Goal: Answer question/provide support: Share knowledge or assist other users

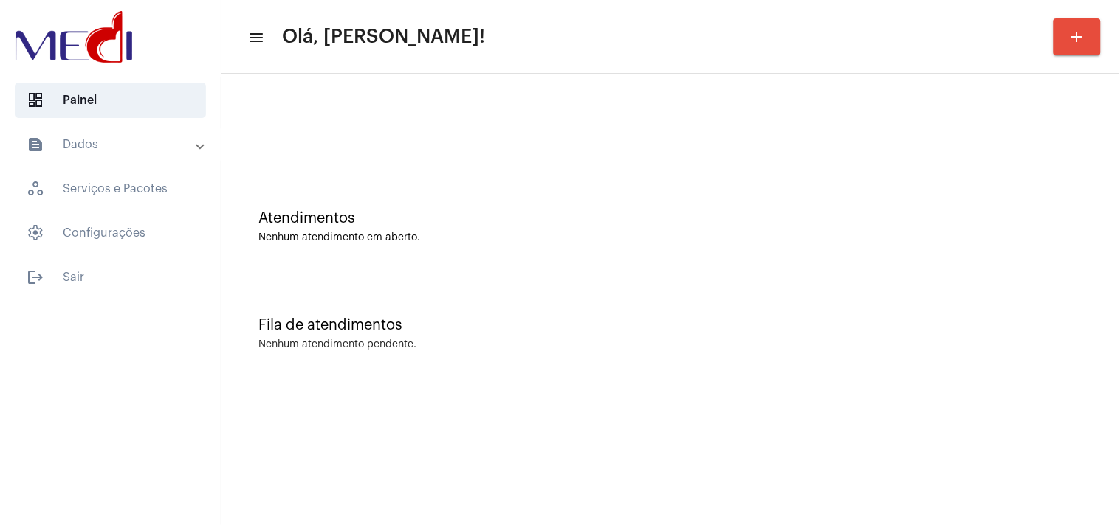
click at [1046, 271] on div "Atendimentos Nenhum atendimento em aberto." at bounding box center [670, 219] width 883 height 107
click at [643, 175] on div "Atendimentos Nenhum atendimento em aberto." at bounding box center [670, 219] width 883 height 107
click at [699, 300] on div "Fila de atendimentos Nenhum atendimento pendente." at bounding box center [670, 326] width 883 height 107
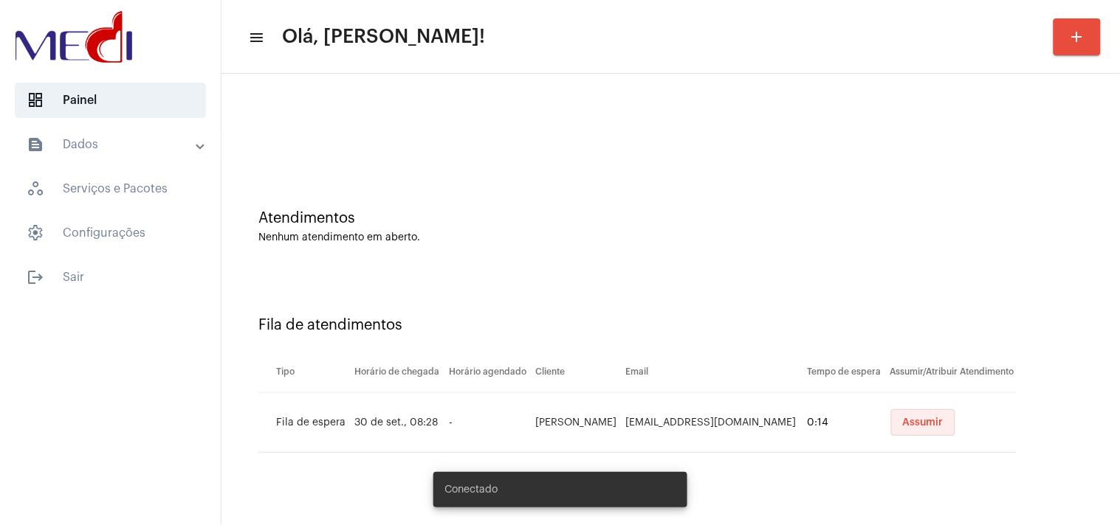
click at [911, 418] on span "Assumir" at bounding box center [923, 423] width 41 height 10
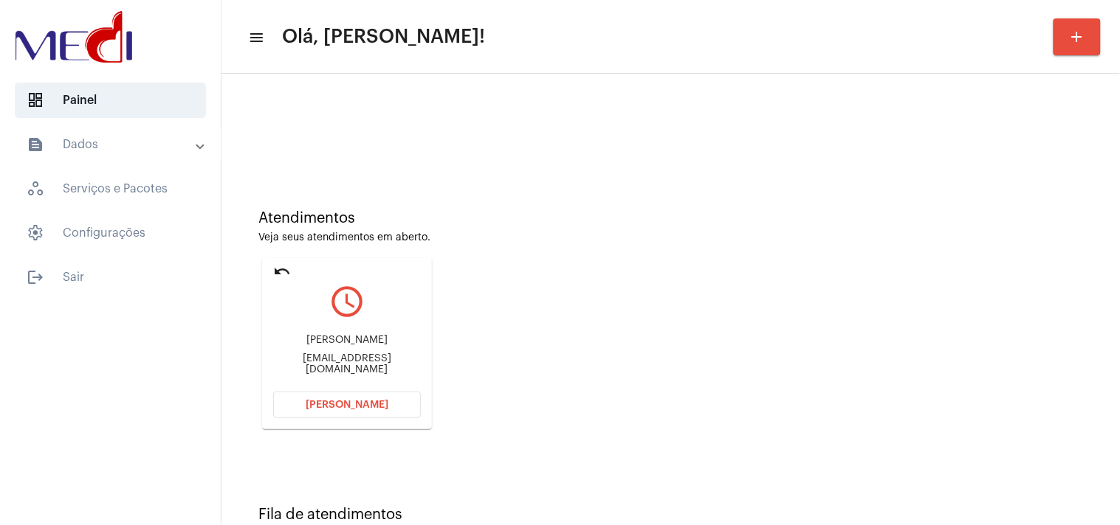
click at [400, 364] on div "gordiiinsantana@gmail.com" at bounding box center [347, 365] width 148 height 22
copy mat-card-content "gordiiinsantana@gmail.com Abrir Chamada"
click at [351, 411] on button "Abrir Chamada" at bounding box center [347, 405] width 148 height 27
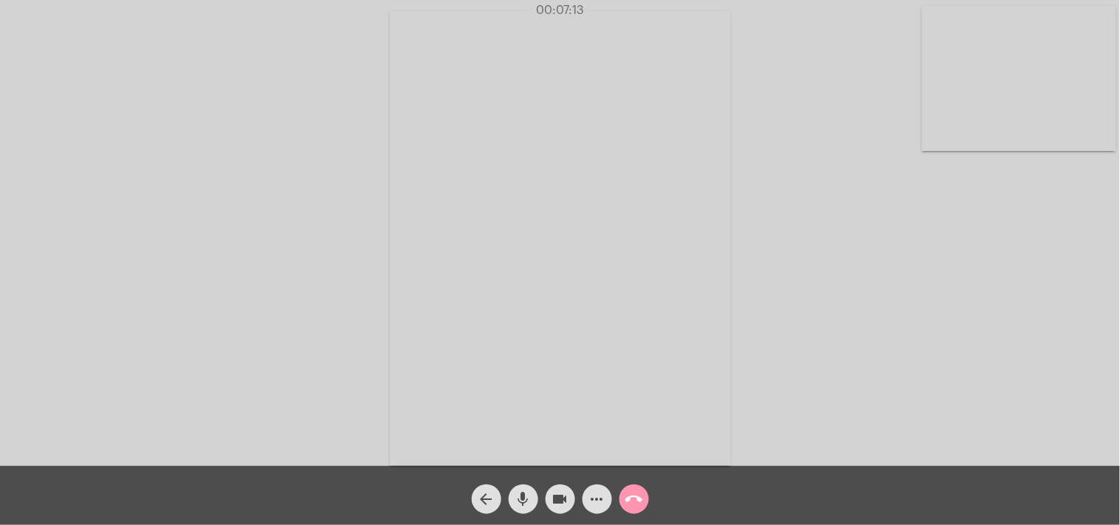
click at [630, 499] on mat-icon "call_end" at bounding box center [634, 500] width 18 height 18
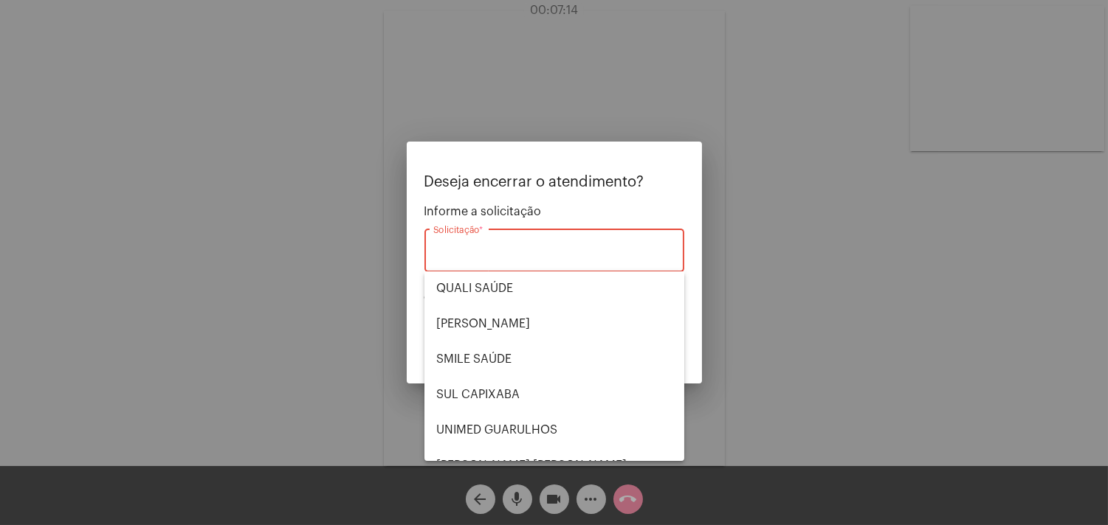
scroll to position [306, 0]
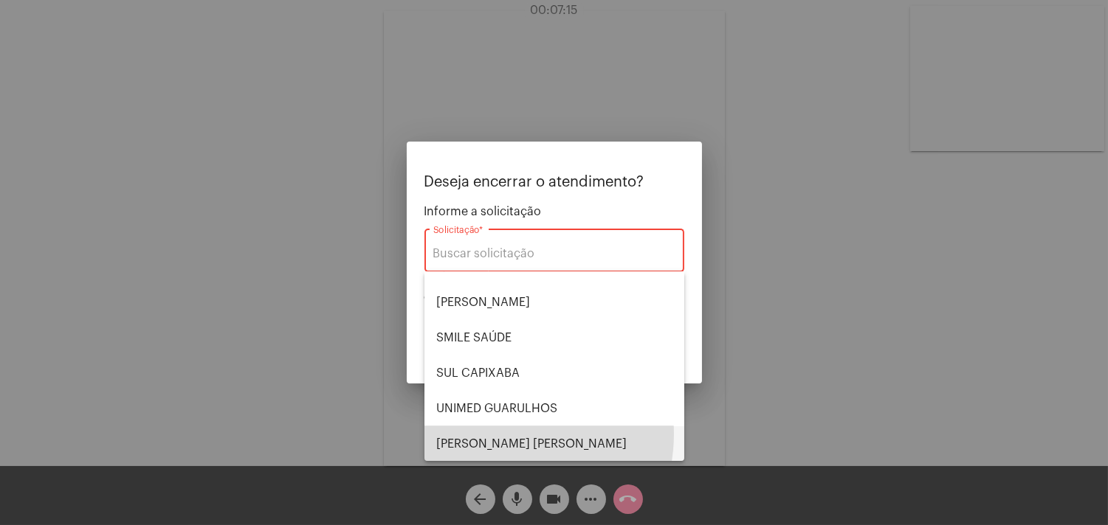
click at [495, 433] on span "VERA CRUZ" at bounding box center [554, 444] width 236 height 35
type input "VERA CRUZ"
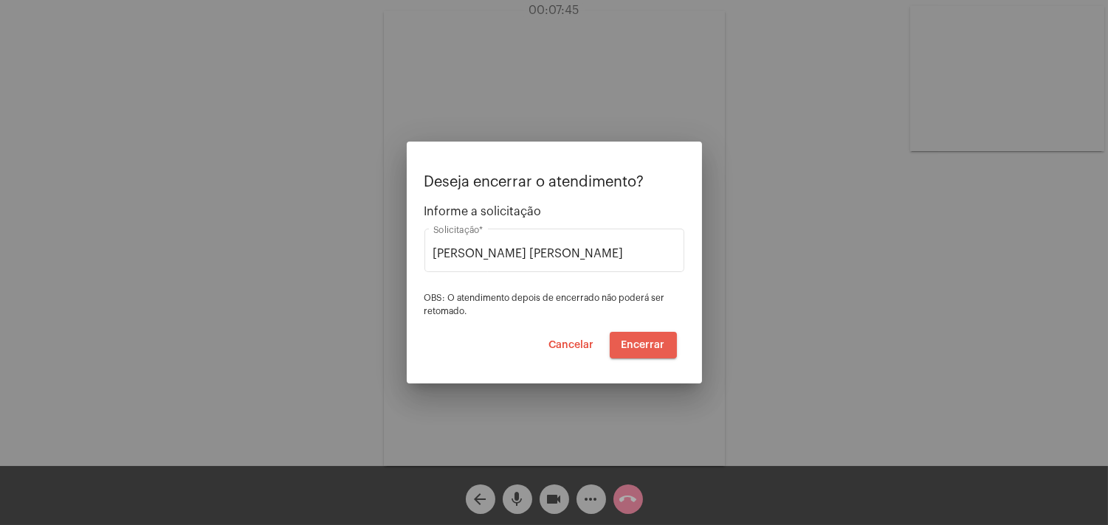
click at [647, 351] on button "Encerrar" at bounding box center [643, 345] width 67 height 27
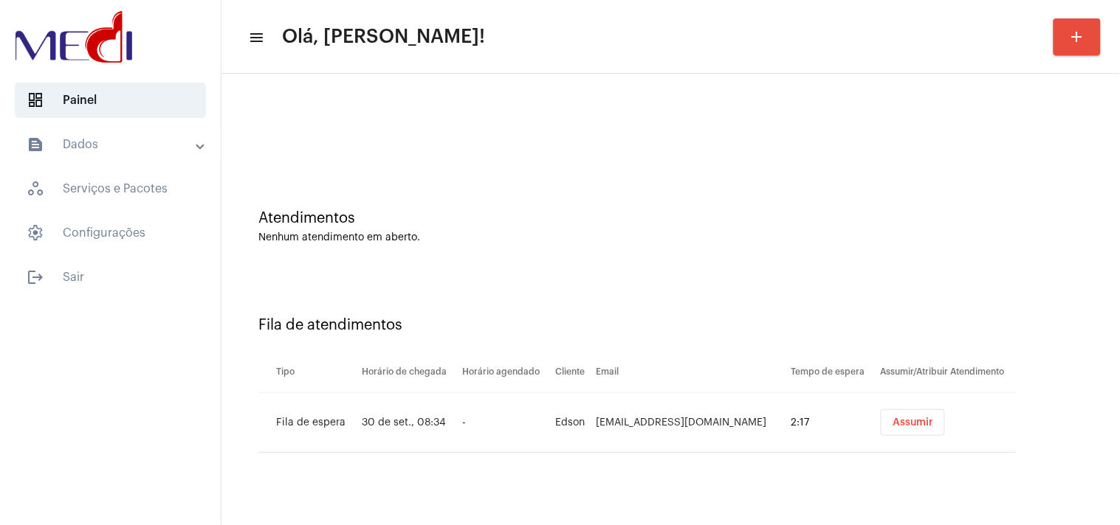
click at [894, 427] on span "Assumir" at bounding box center [912, 423] width 41 height 10
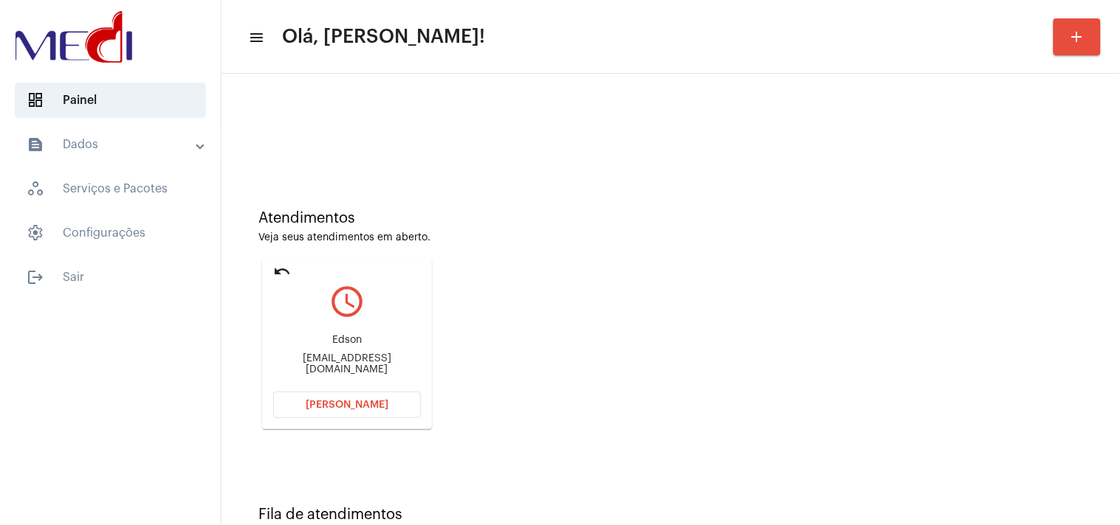
click at [401, 358] on div "edf61@hotmail.com" at bounding box center [347, 365] width 148 height 22
drag, startPoint x: 401, startPoint y: 358, endPoint x: 389, endPoint y: 359, distance: 11.8
click at [396, 359] on div "edf61@hotmail.com" at bounding box center [347, 365] width 148 height 22
click at [389, 359] on div "edf61@hotmail.com" at bounding box center [347, 365] width 148 height 22
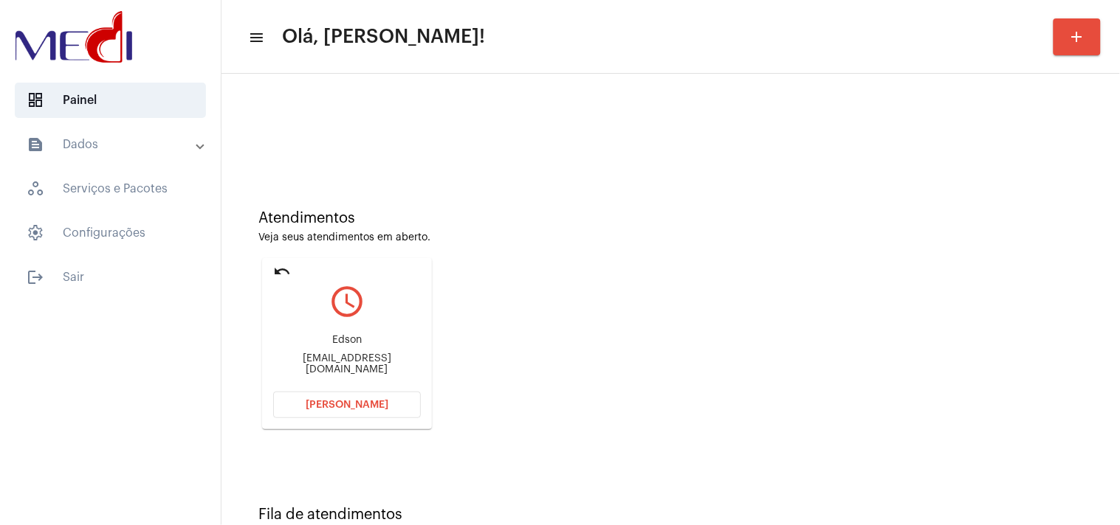
click at [389, 359] on div "edf61@hotmail.com" at bounding box center [347, 365] width 148 height 22
copy mat-card-content "edf61@hotmail.com Abrir Chamada"
click at [344, 399] on button "Abrir Chamada" at bounding box center [347, 405] width 148 height 27
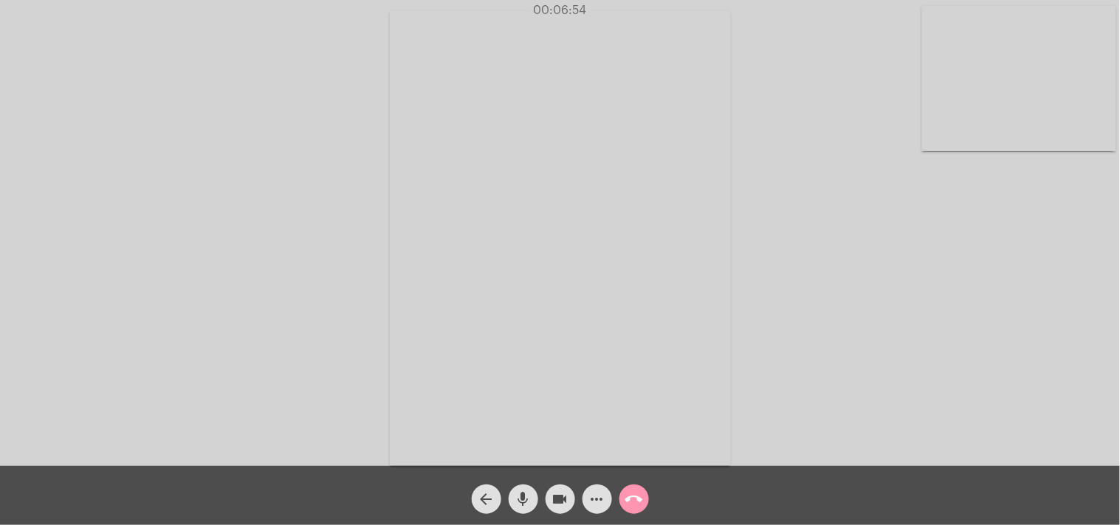
click at [630, 497] on mat-icon "call_end" at bounding box center [634, 500] width 18 height 18
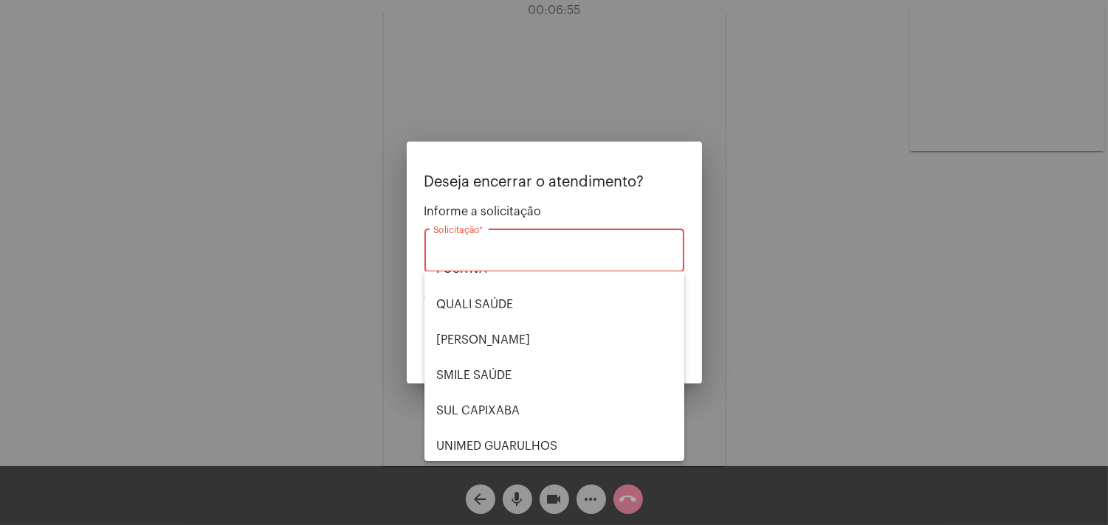
scroll to position [306, 0]
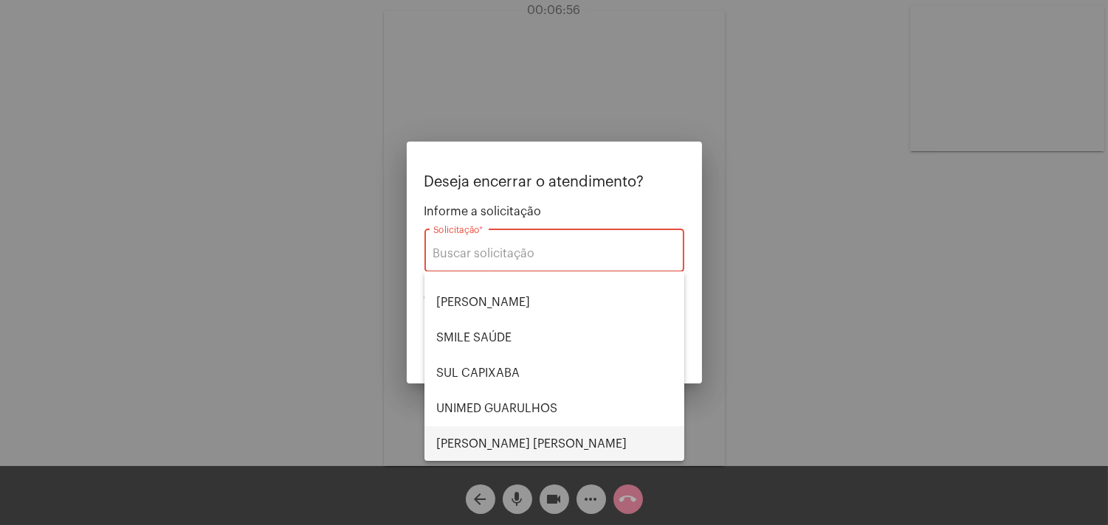
click at [500, 437] on span "VERA CRUZ" at bounding box center [554, 444] width 236 height 35
type input "VERA CRUZ"
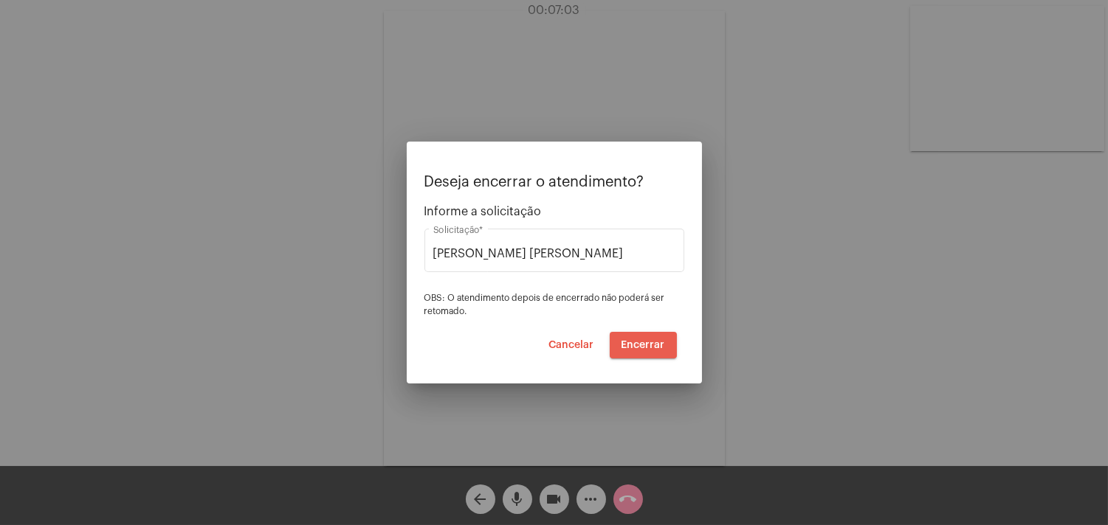
click at [649, 340] on span "Encerrar" at bounding box center [643, 345] width 44 height 10
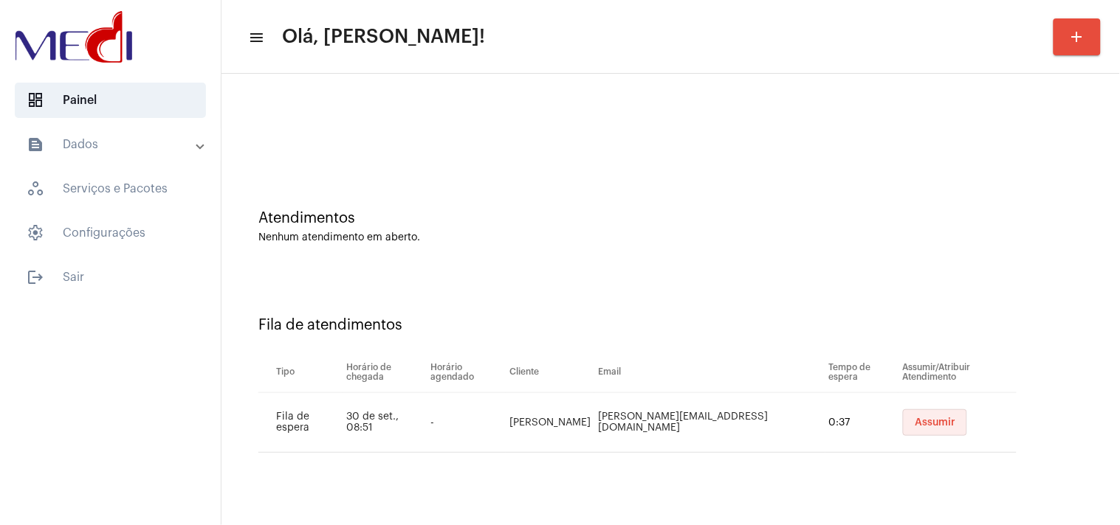
click at [914, 418] on span "Assumir" at bounding box center [934, 423] width 41 height 10
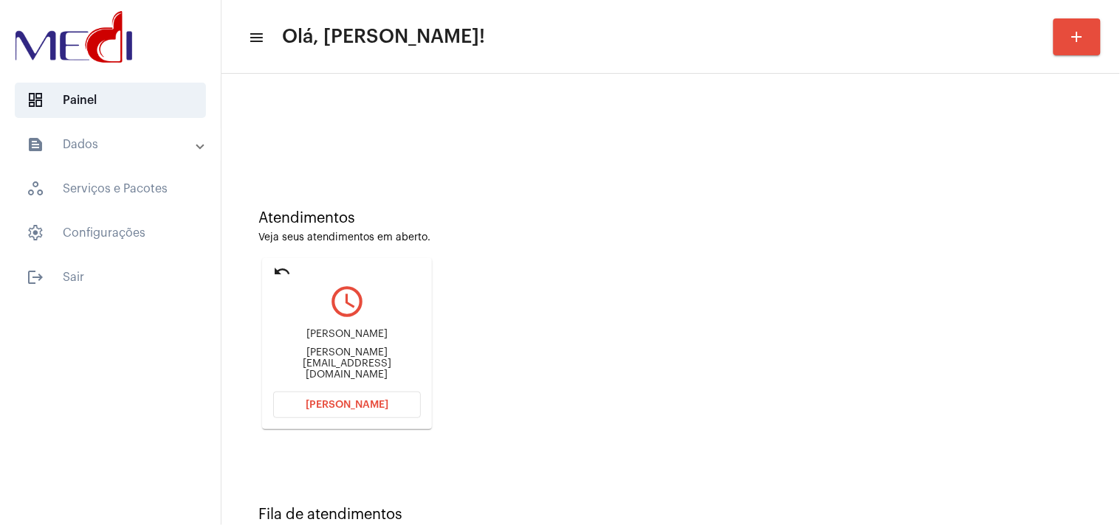
click at [355, 360] on div "luciana.ienne@terra.com.br" at bounding box center [347, 364] width 148 height 33
copy mat-card-content "luciana.ienne@terra.com.br Abrir Chamada"
click at [379, 404] on span "Abrir Chamada" at bounding box center [347, 405] width 83 height 10
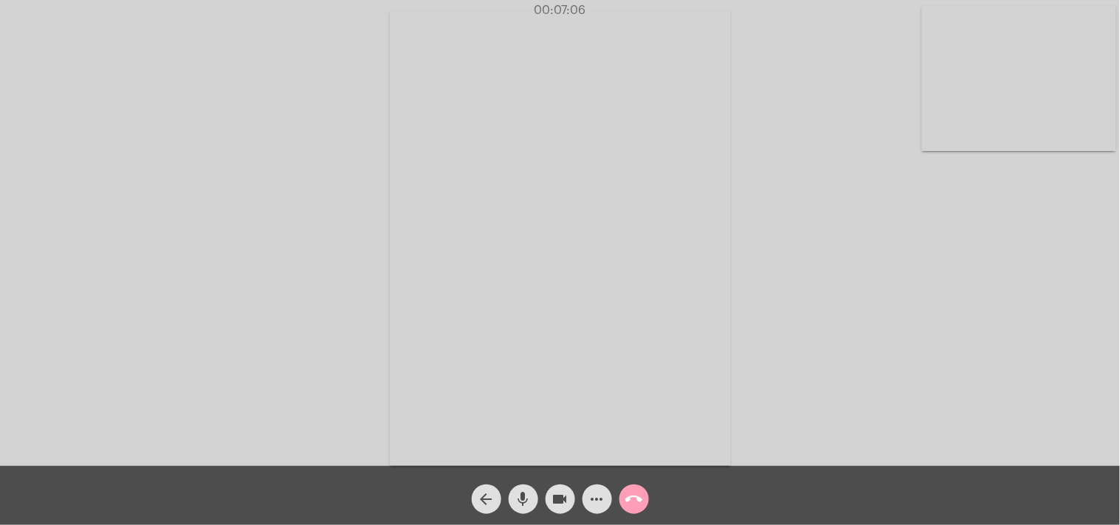
click at [637, 499] on mat-icon "call_end" at bounding box center [634, 500] width 18 height 18
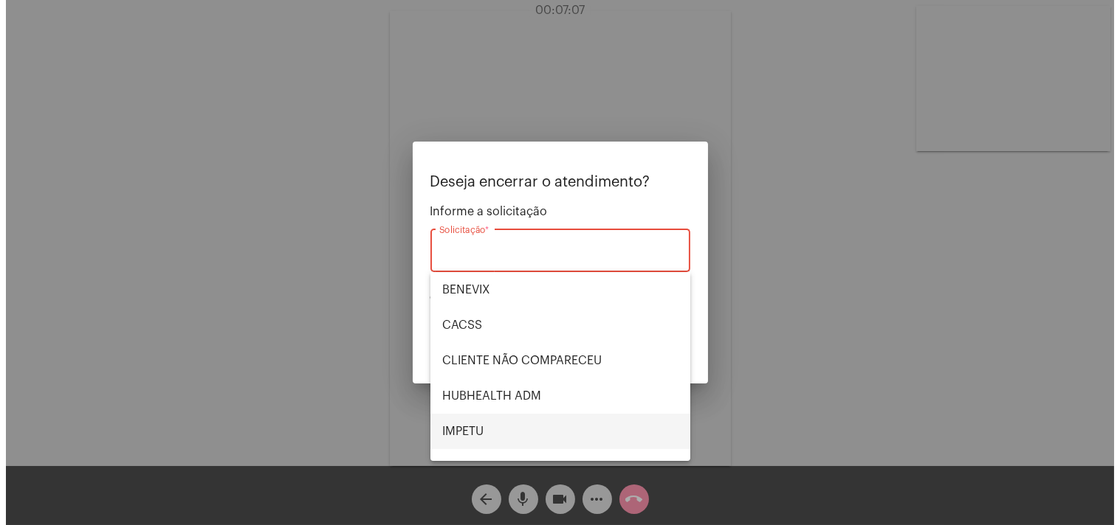
scroll to position [306, 0]
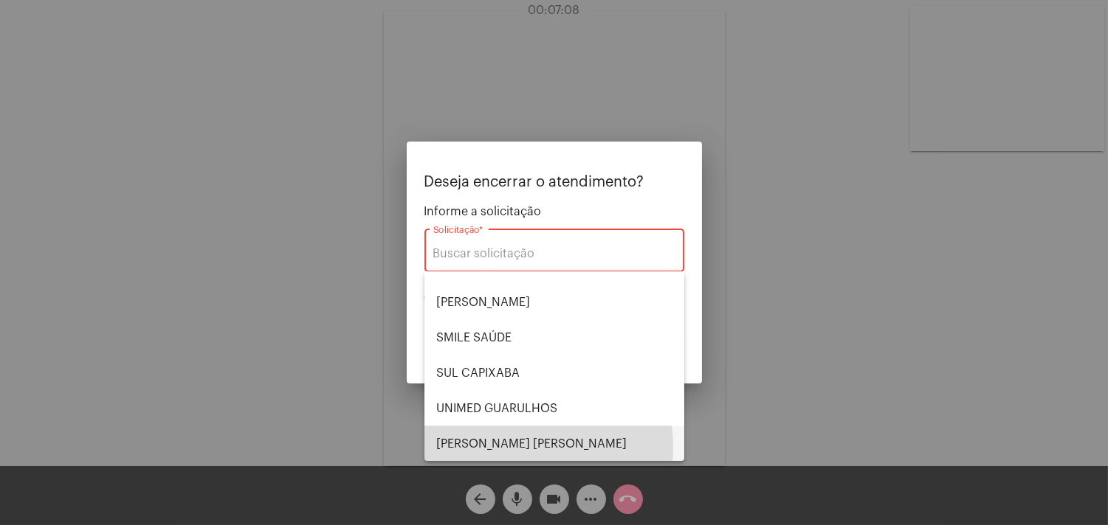
click at [515, 447] on span "VERA CRUZ" at bounding box center [554, 444] width 236 height 35
type input "VERA CRUZ"
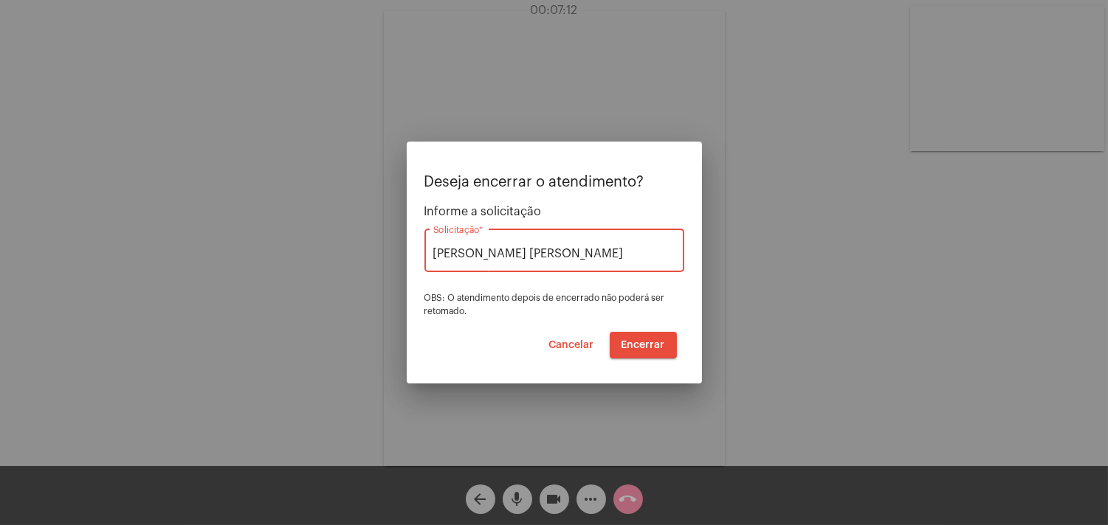
click at [648, 341] on span "Encerrar" at bounding box center [643, 345] width 44 height 10
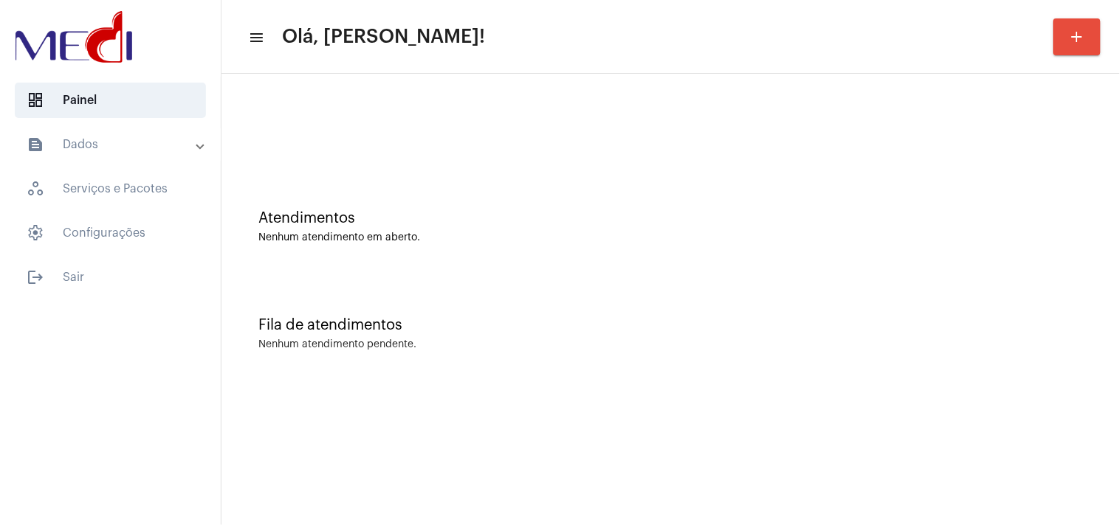
click at [1061, 386] on div "Atendimentos Nenhum atendimento em aberto. Fila de atendimentos Nenhum atendime…" at bounding box center [670, 231] width 898 height 314
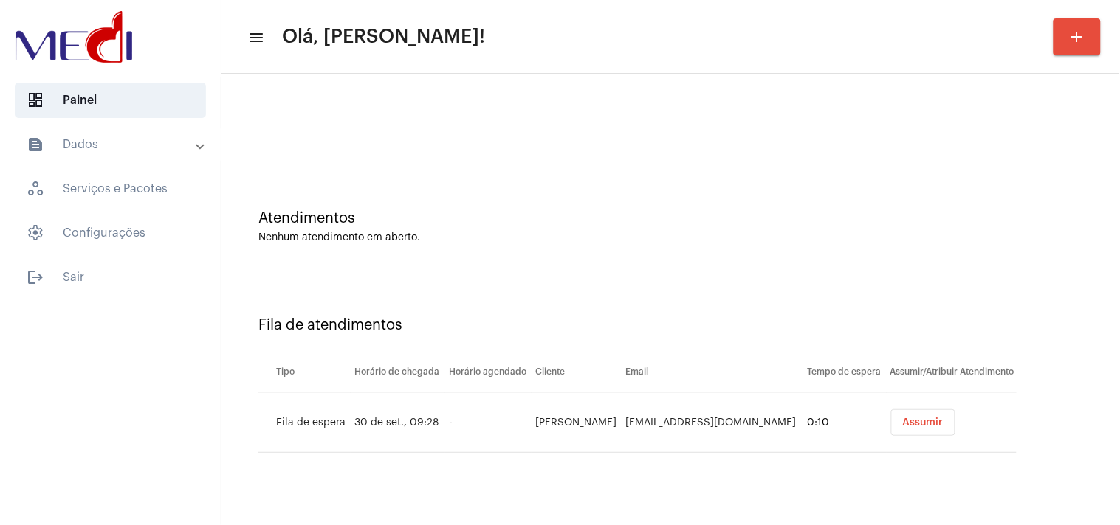
click at [925, 425] on span "Assumir" at bounding box center [923, 423] width 41 height 10
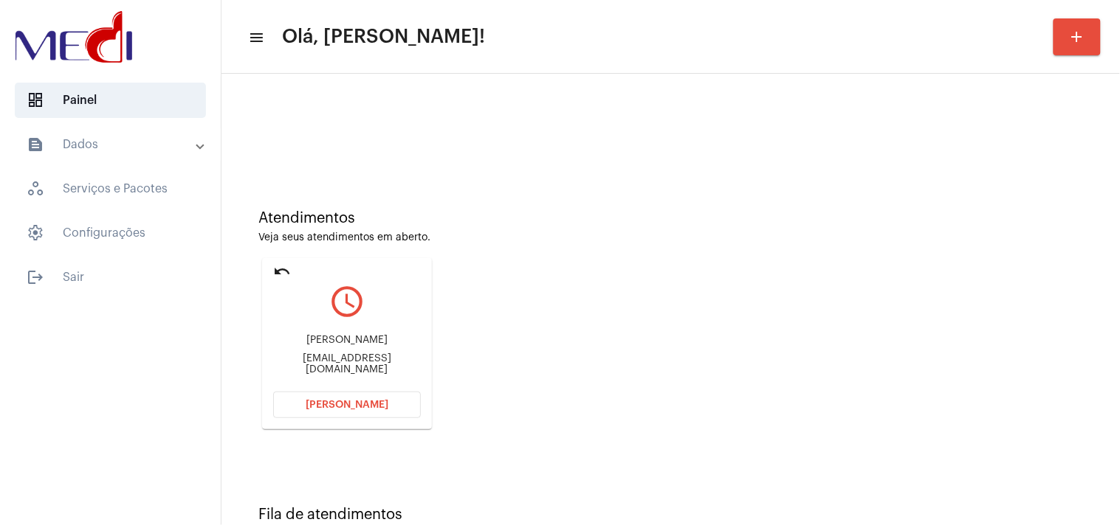
click at [337, 359] on div "lis.caetano@hotmail.com" at bounding box center [347, 365] width 148 height 22
copy mat-card-content "lis.caetano@hotmail.com Abrir Chamada"
click at [320, 394] on button "Abrir Chamada" at bounding box center [347, 405] width 148 height 27
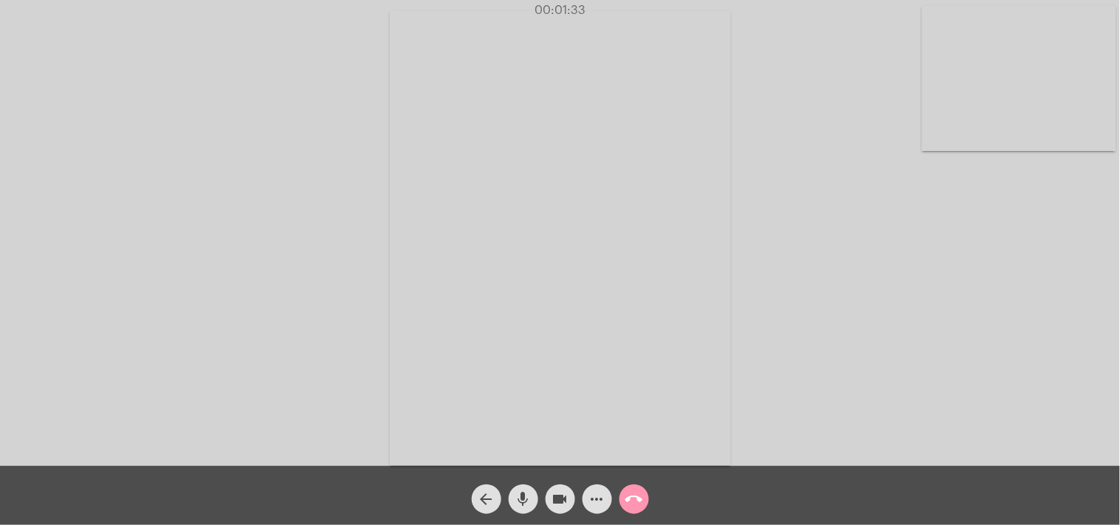
click at [624, 490] on button "call_end" at bounding box center [634, 500] width 30 height 30
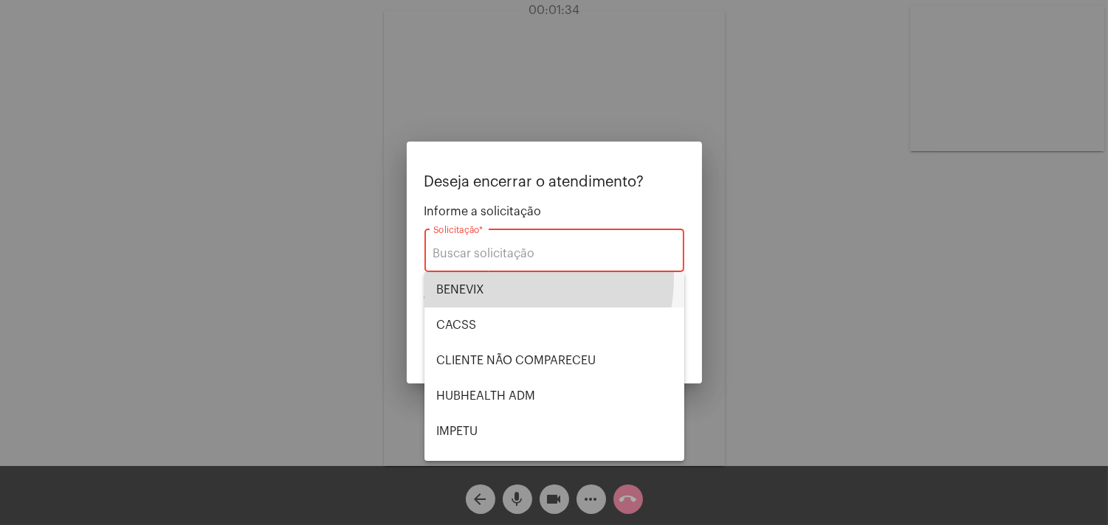
click at [494, 278] on span "BENEVIX" at bounding box center [554, 289] width 236 height 35
type input "BENEVIX"
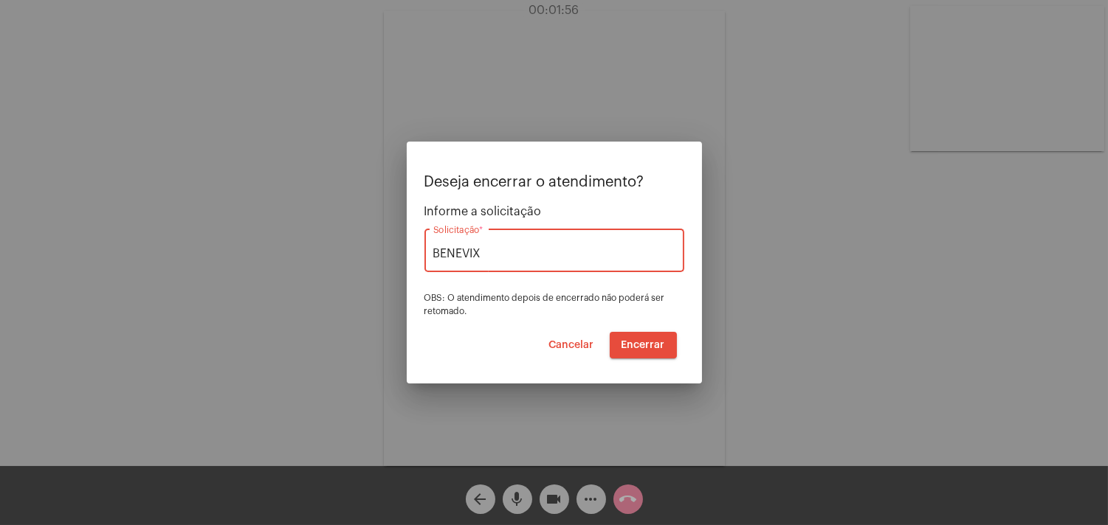
click at [660, 349] on span "Encerrar" at bounding box center [643, 345] width 44 height 10
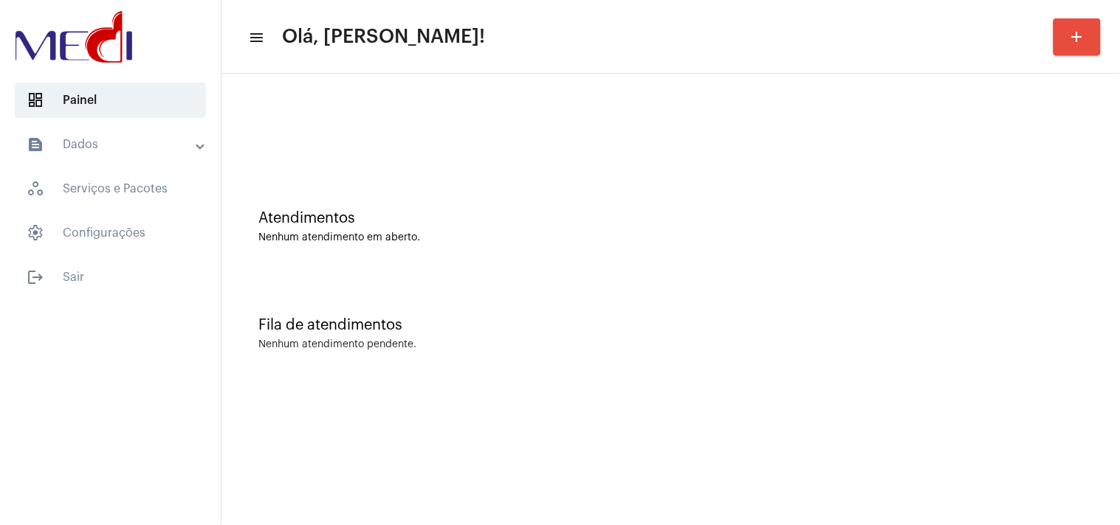
click at [985, 277] on div "Fila de atendimentos Nenhum atendimento pendente." at bounding box center [670, 326] width 883 height 107
click at [965, 277] on div "Fila de atendimentos Nenhum atendimento pendente." at bounding box center [670, 326] width 883 height 107
click at [1036, 254] on div "Atendimentos Nenhum atendimento em aberto." at bounding box center [670, 219] width 883 height 107
click at [1119, 161] on div "Atendimentos Nenhum atendimento em aberto. Fila de atendimentos Nenhum atendime…" at bounding box center [670, 231] width 898 height 314
click at [1030, 328] on div "Fila de atendimentos" at bounding box center [670, 325] width 824 height 16
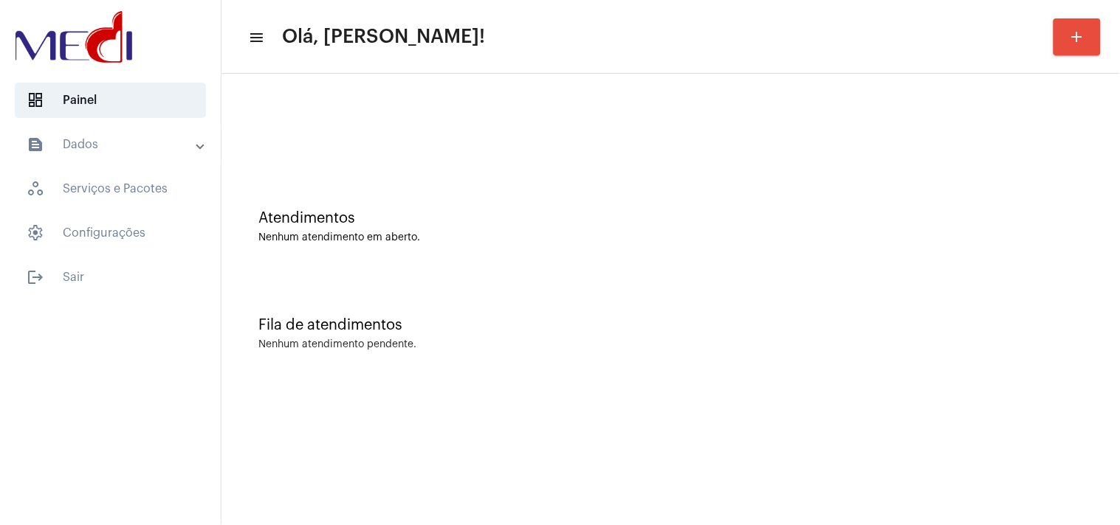
click at [1002, 387] on mat-sidenav-content "menu Olá, Karen! add Atendimentos Nenhum atendimento em aberto. Fila de atendim…" at bounding box center [670, 262] width 898 height 525
click at [1010, 233] on div "Nenhum atendimento em aberto." at bounding box center [670, 237] width 824 height 11
click at [866, 280] on div "Fila de atendimentos Nenhum atendimento pendente." at bounding box center [670, 326] width 883 height 107
click at [956, 264] on div "Atendimentos Nenhum atendimento em aberto." at bounding box center [670, 219] width 883 height 107
click at [1063, 238] on div "Nenhum atendimento em aberto." at bounding box center [670, 237] width 824 height 11
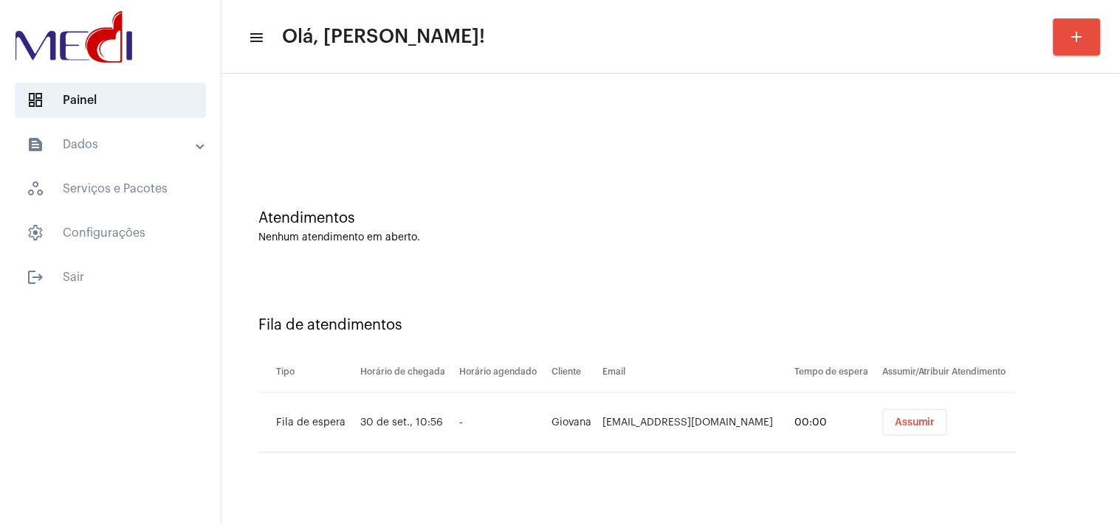
click at [883, 415] on button "Assumir" at bounding box center [915, 423] width 64 height 27
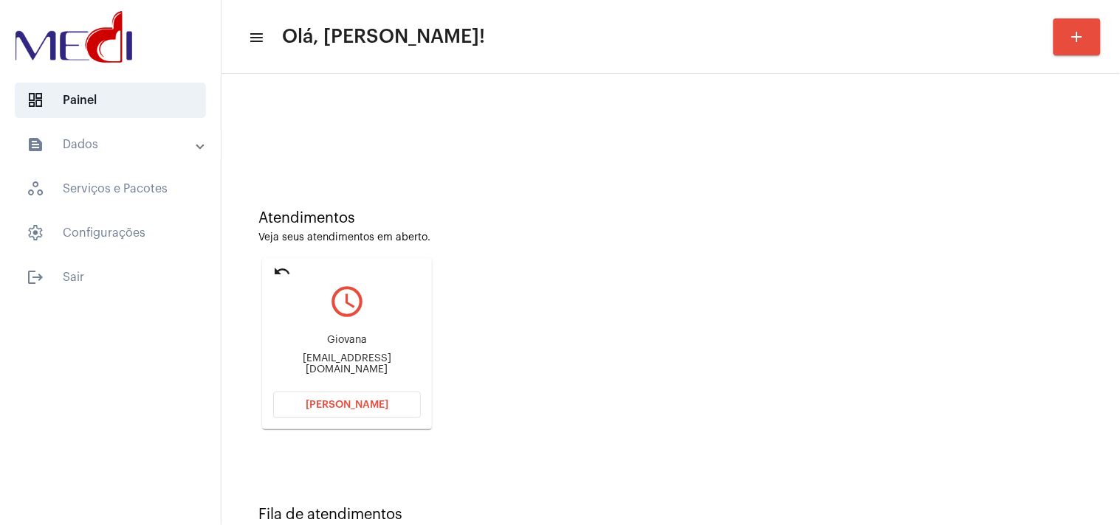
drag, startPoint x: 990, startPoint y: 256, endPoint x: 906, endPoint y: 252, distance: 84.2
click at [990, 256] on div "Atendimentos Veja seus atendimentos em aberto. undo query_builder Giovana giscp…" at bounding box center [670, 314] width 883 height 297
click at [364, 365] on div "giscpoupe@gmail.com" at bounding box center [347, 365] width 148 height 22
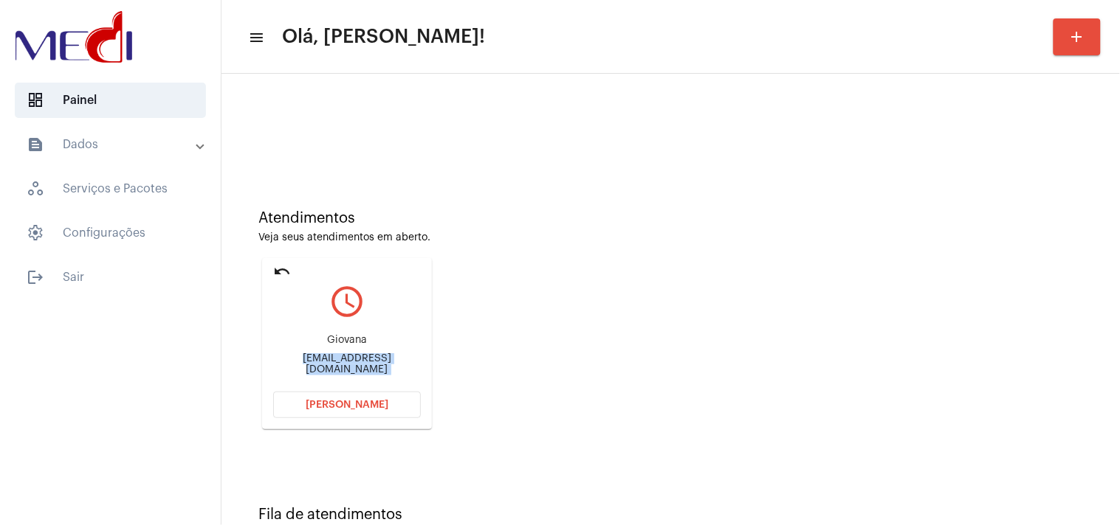
copy mat-card-content "giscpoupe@gmail.com Abrir Chamada"
click at [355, 415] on button "Abrir Chamada" at bounding box center [347, 405] width 148 height 27
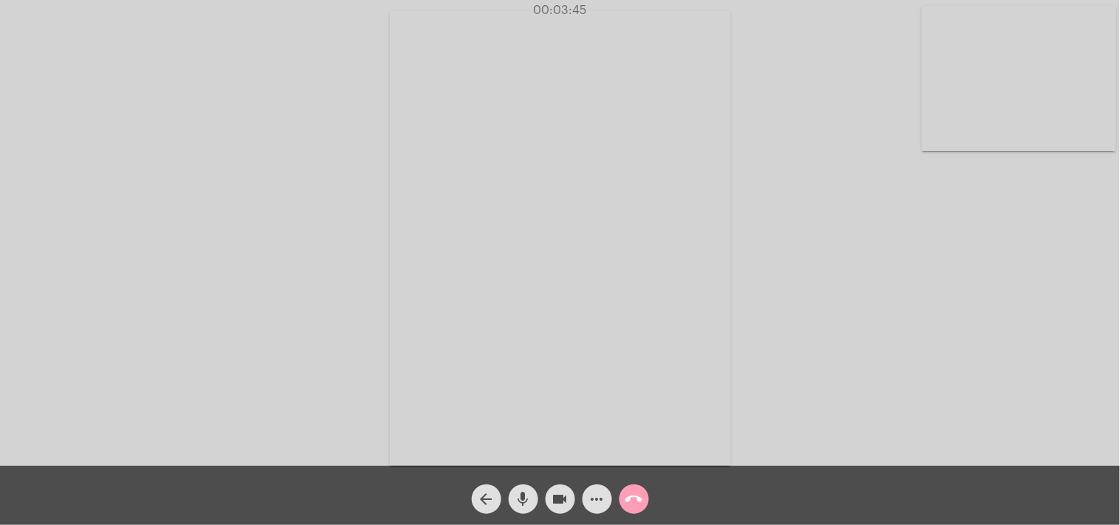
click at [635, 506] on mat-icon "call_end" at bounding box center [634, 500] width 18 height 18
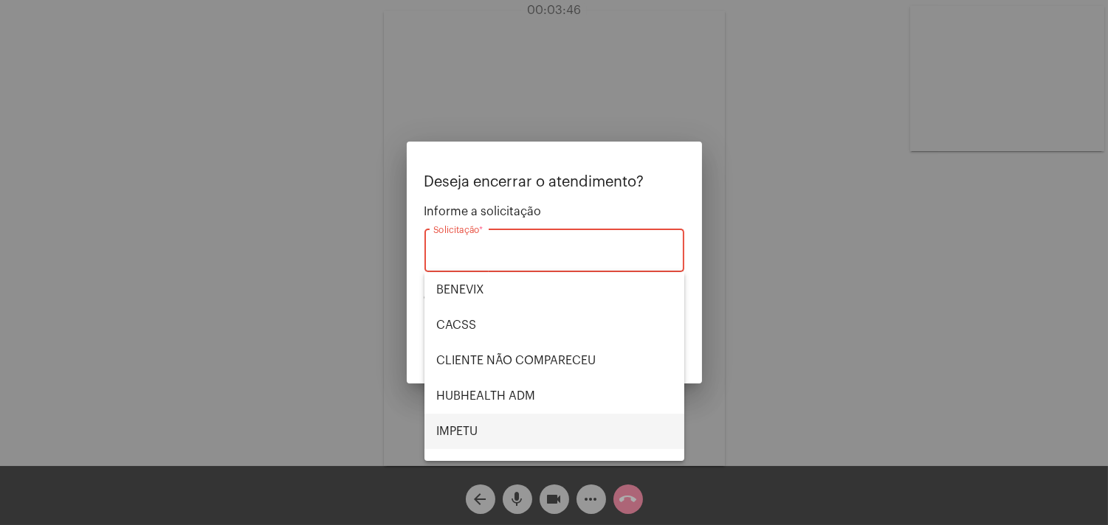
scroll to position [306, 0]
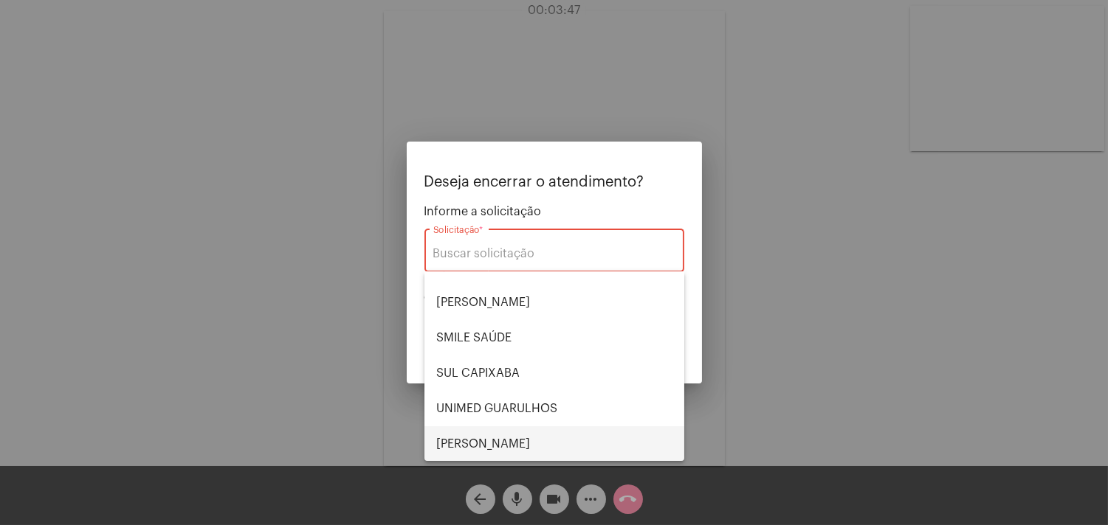
click at [511, 441] on span "VERA CRUZ" at bounding box center [554, 444] width 236 height 35
type input "VERA CRUZ"
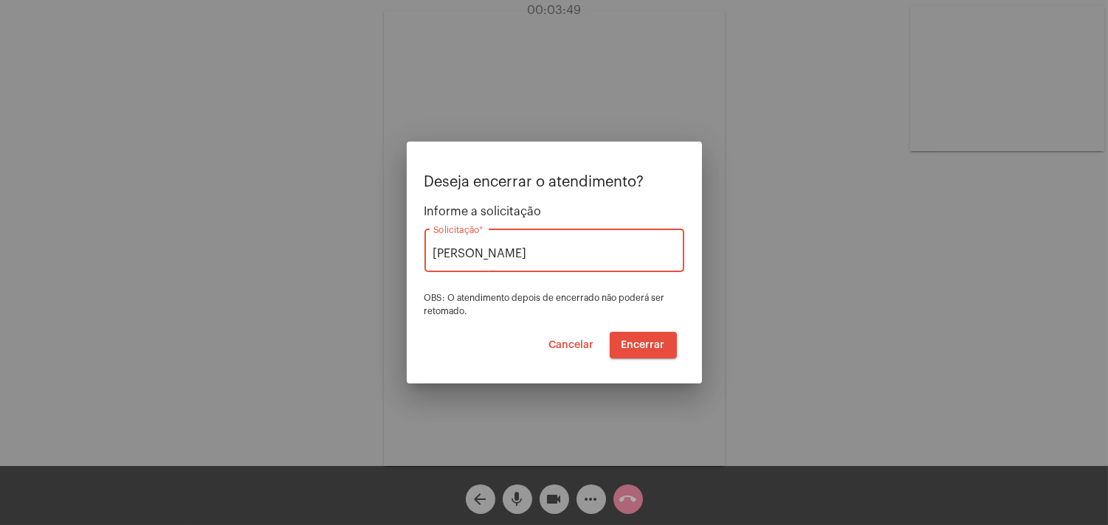
click at [638, 343] on span "Encerrar" at bounding box center [643, 345] width 44 height 10
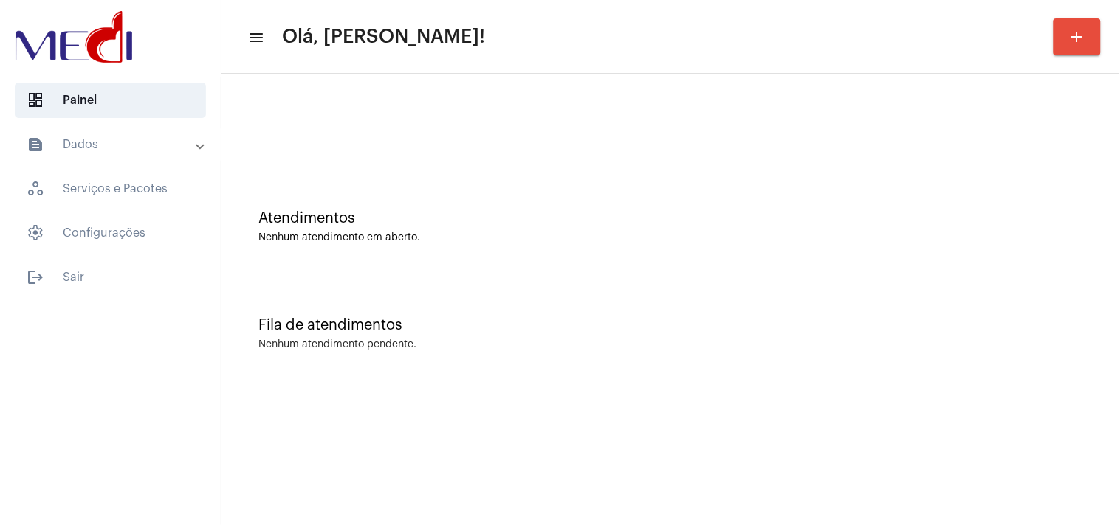
click at [844, 300] on div "Fila de atendimentos Nenhum atendimento pendente." at bounding box center [670, 326] width 883 height 107
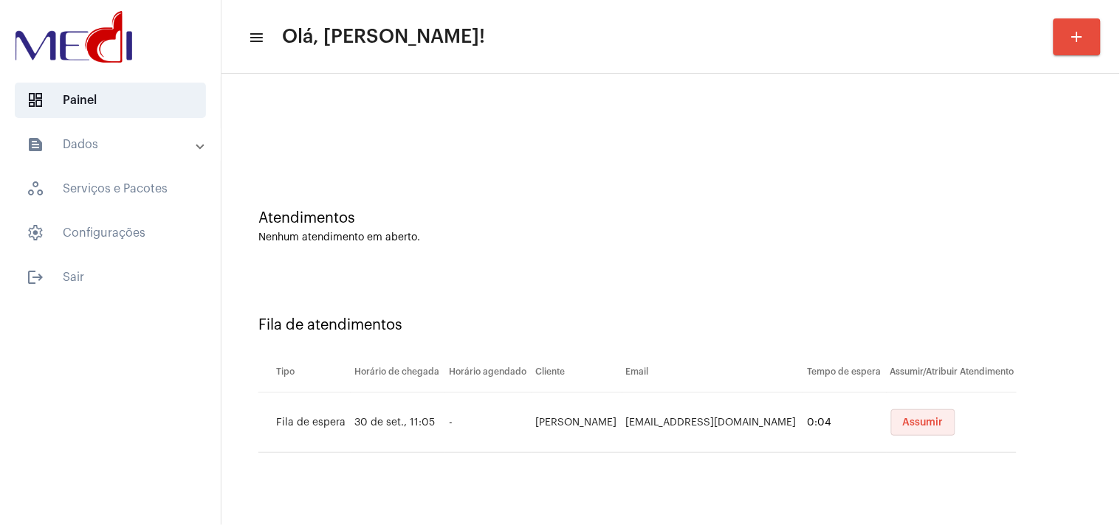
click at [919, 424] on span "Assumir" at bounding box center [923, 423] width 41 height 10
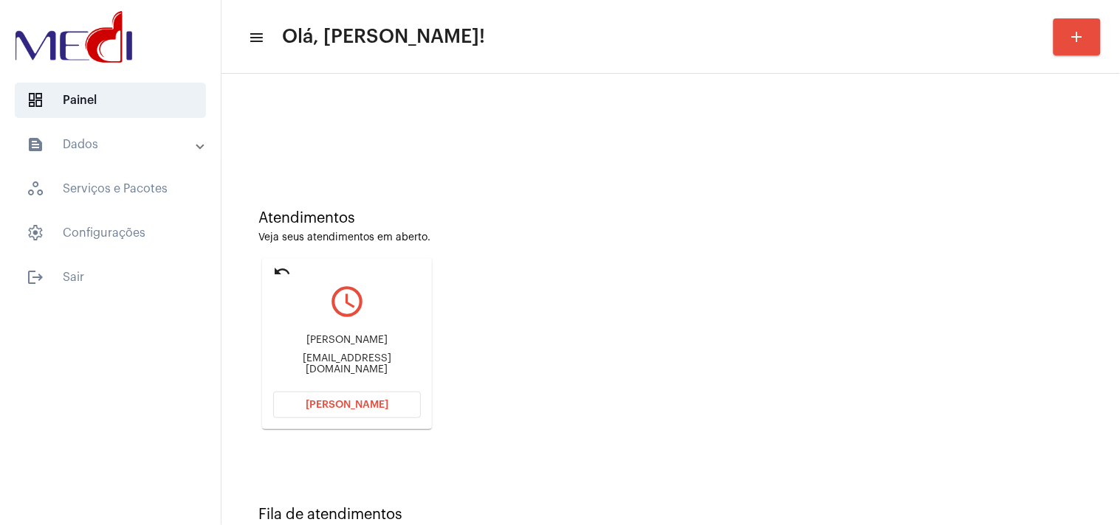
click at [938, 326] on div "Atendimentos Veja seus atendimentos em aberto. undo query_builder Joao Paulo Do…" at bounding box center [670, 314] width 883 height 297
click at [356, 357] on div "Joao Paulo Dos Santos psjoao@hotmail.com" at bounding box center [347, 355] width 148 height 66
copy mat-card-content "psjoao@hotmail.com Abrir Chamada"
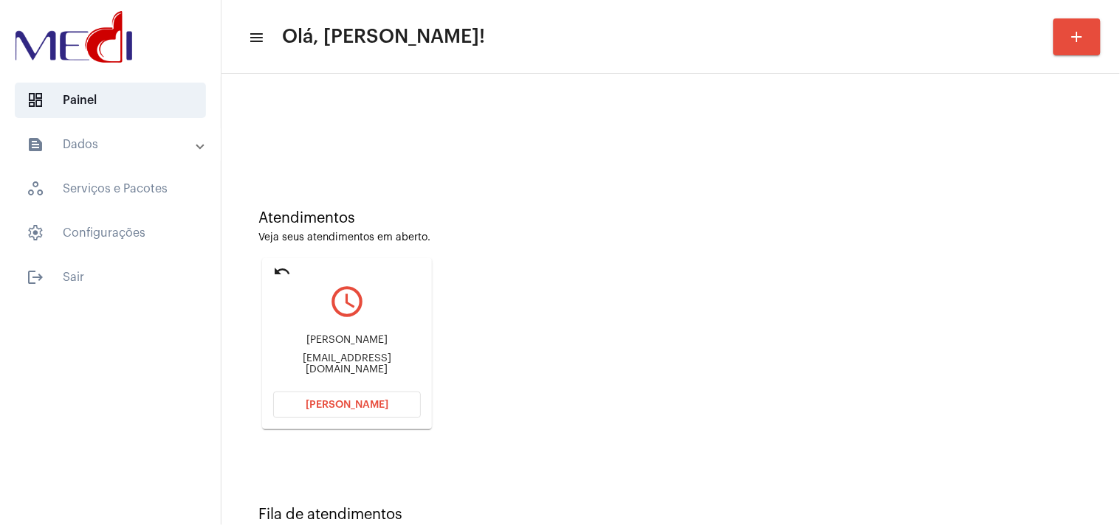
click at [372, 408] on span "Abrir Chamada" at bounding box center [347, 405] width 83 height 10
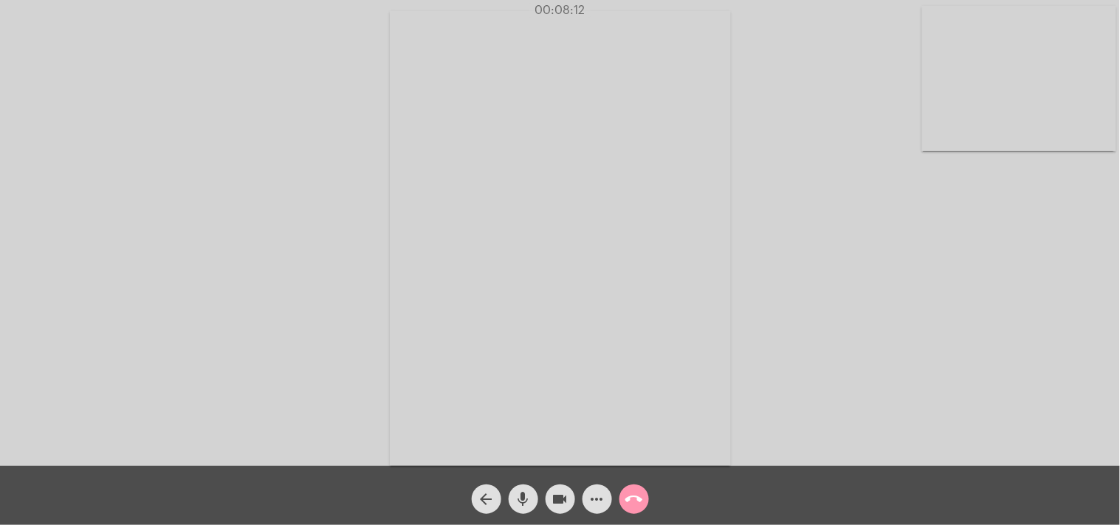
click at [642, 500] on mat-icon "call_end" at bounding box center [634, 500] width 18 height 18
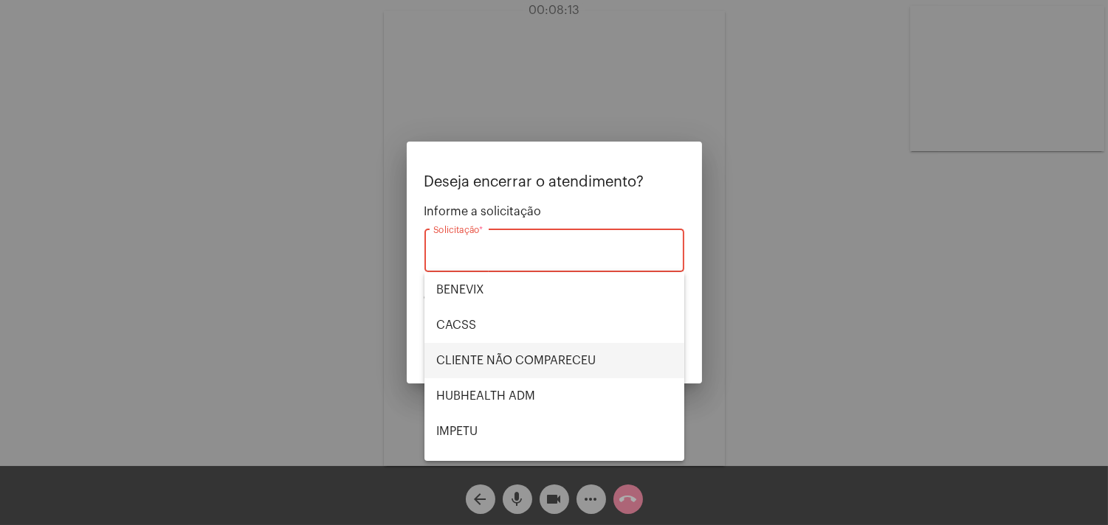
scroll to position [306, 0]
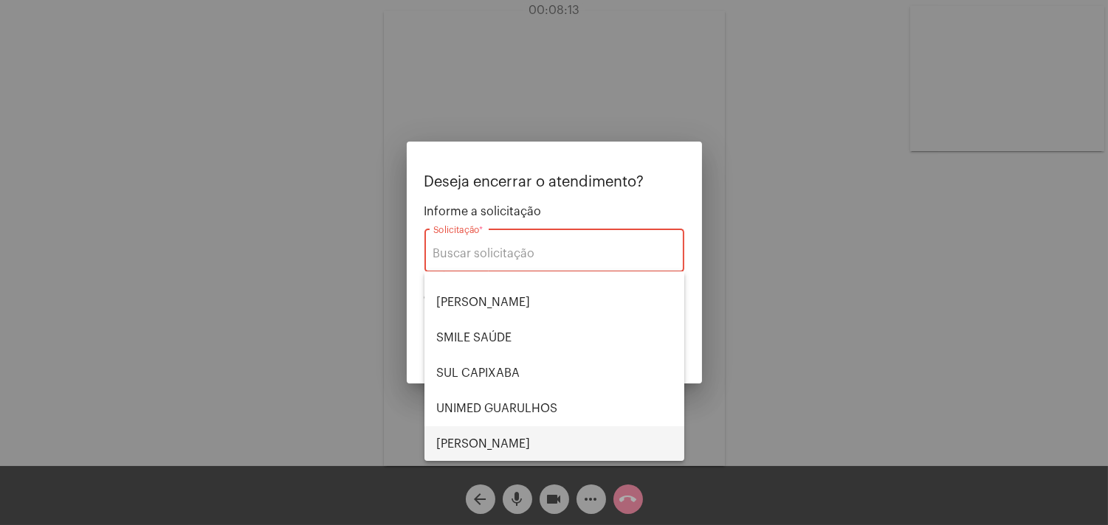
click at [492, 430] on span "VERA CRUZ" at bounding box center [554, 444] width 236 height 35
type input "VERA CRUZ"
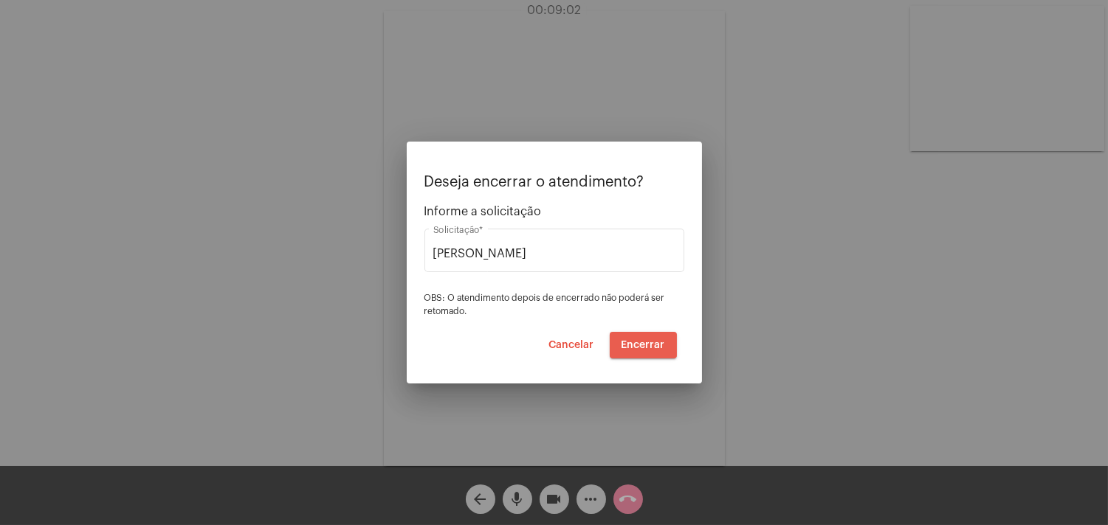
click at [663, 347] on span "Encerrar" at bounding box center [643, 345] width 44 height 10
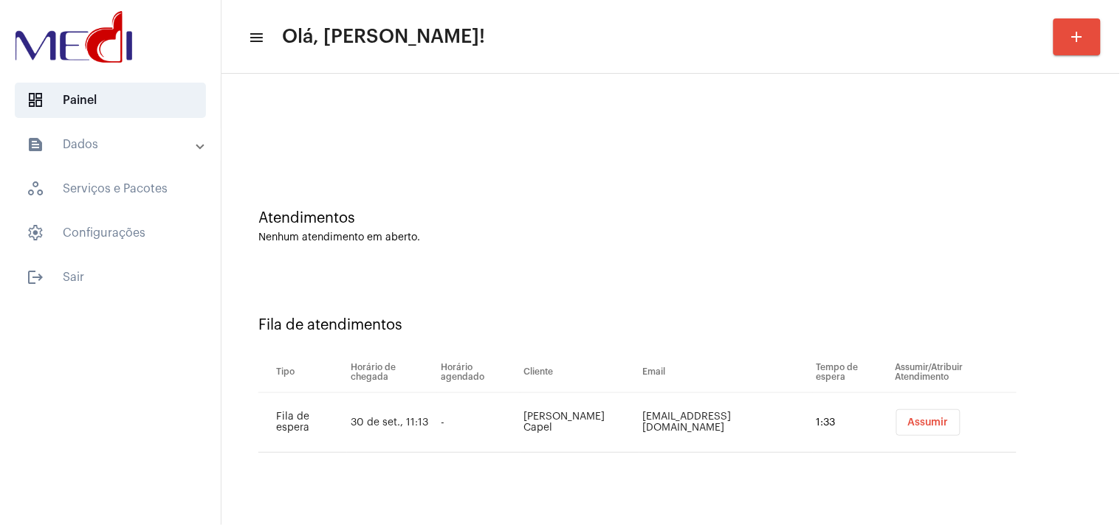
click at [928, 425] on span "Assumir" at bounding box center [928, 423] width 41 height 10
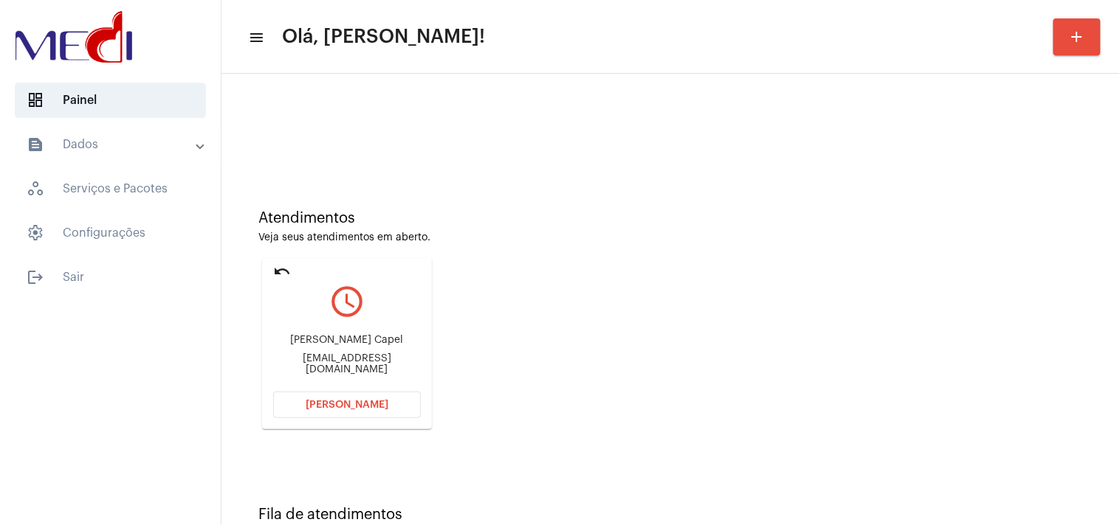
click at [382, 366] on div "Carlos.capel60@gmail.com" at bounding box center [347, 365] width 148 height 22
copy mat-card-content "Carlos.capel60@gmail.com Abrir Chamada"
click at [385, 401] on button "Abrir Chamada" at bounding box center [347, 405] width 148 height 27
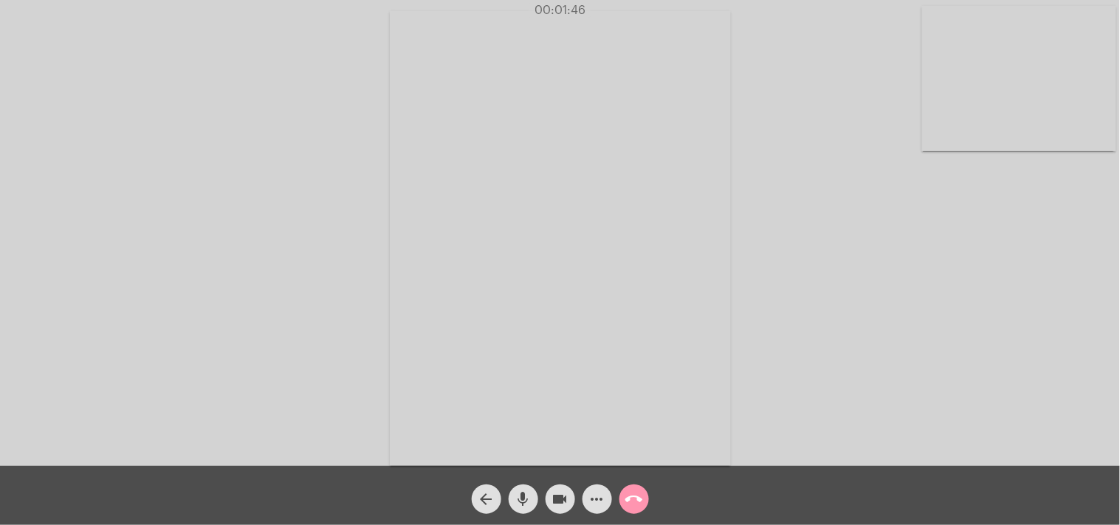
click at [551, 498] on mat-icon "videocam" at bounding box center [560, 500] width 18 height 18
click at [525, 506] on mat-icon "mic" at bounding box center [523, 500] width 18 height 18
click at [525, 506] on mat-icon "mic_off" at bounding box center [523, 500] width 18 height 18
click at [554, 504] on mat-icon "videocam_off" at bounding box center [560, 500] width 18 height 18
click at [630, 500] on mat-icon "call_end" at bounding box center [634, 500] width 18 height 18
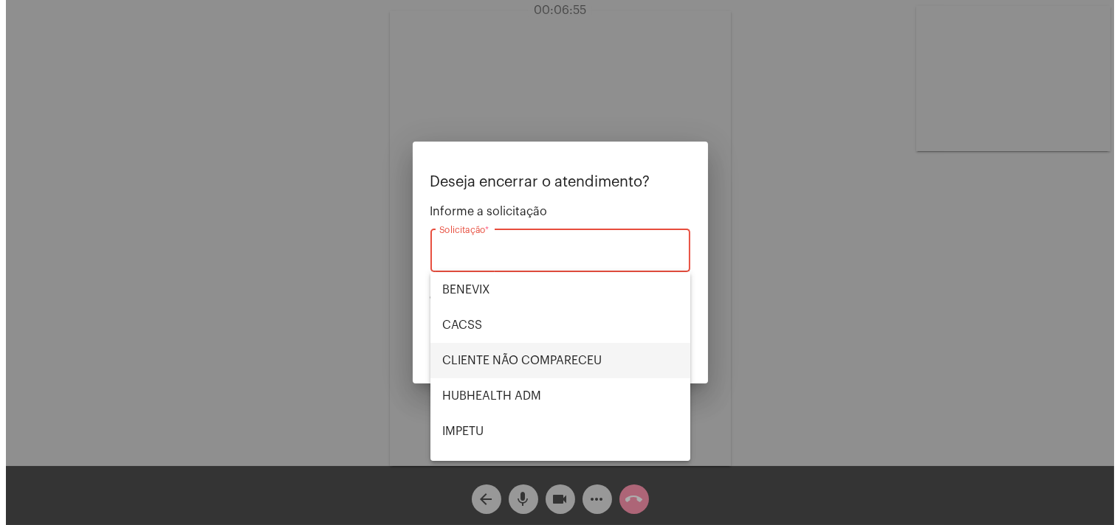
scroll to position [306, 0]
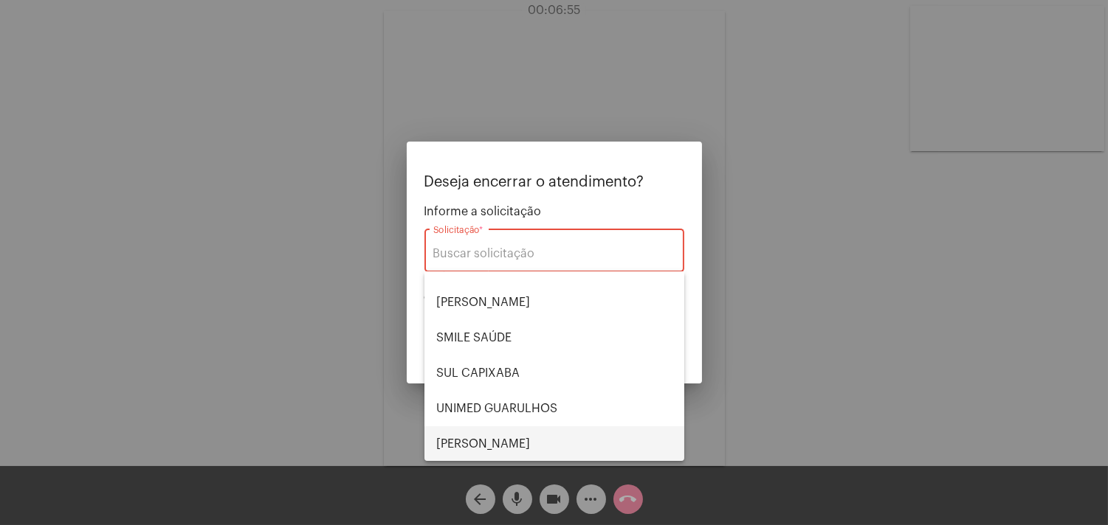
click at [491, 443] on span "VERA CRUZ" at bounding box center [554, 444] width 236 height 35
type input "VERA CRUZ"
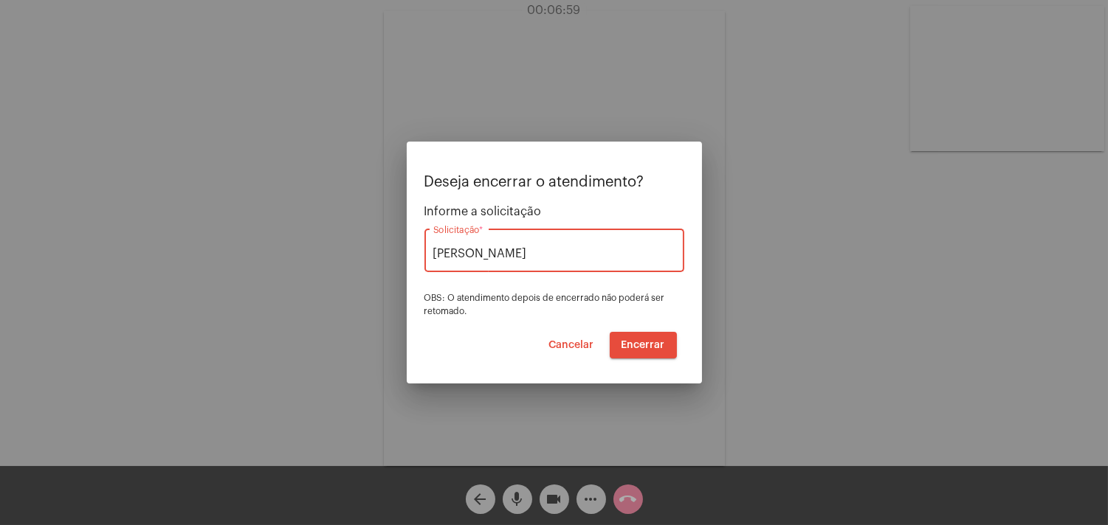
click at [659, 343] on span "Encerrar" at bounding box center [643, 345] width 44 height 10
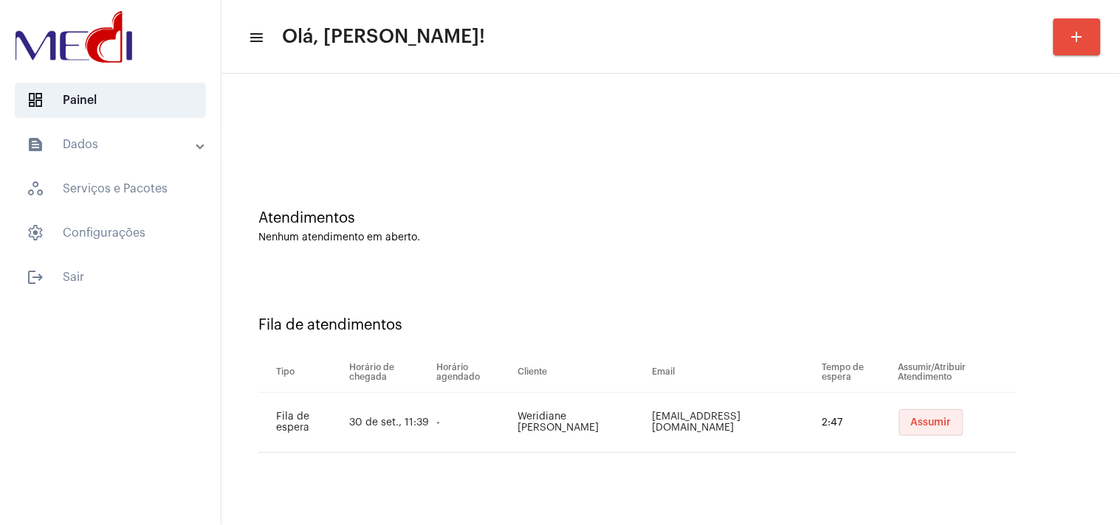
click at [937, 418] on span "Assumir" at bounding box center [931, 423] width 41 height 10
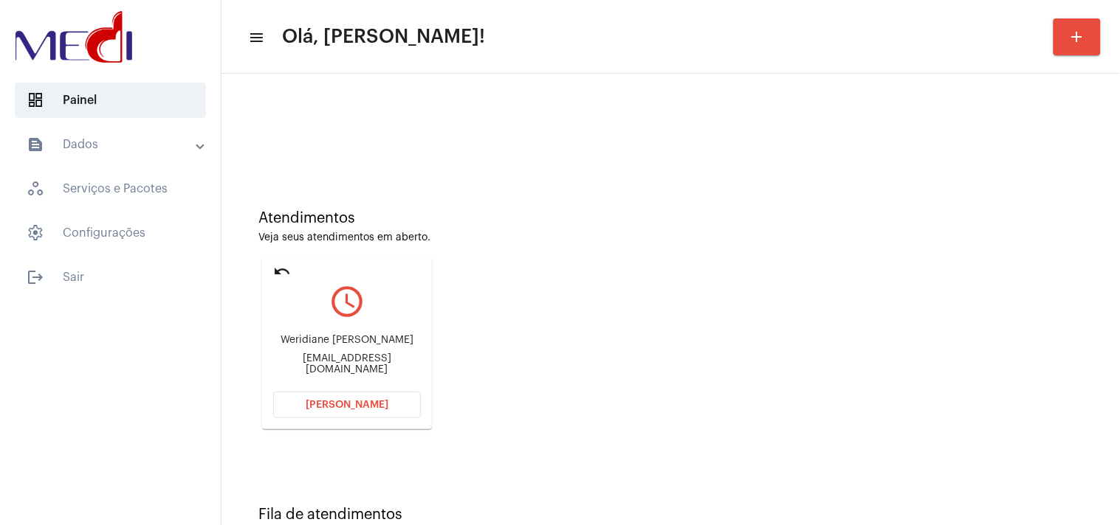
click at [394, 369] on div "Weridiane.aparecida@outlook.com" at bounding box center [347, 365] width 148 height 22
copy mat-card-content "Weridiane.aparecida@outlook.com Abrir Chamada"
click at [393, 407] on button "Abrir Chamada" at bounding box center [347, 405] width 148 height 27
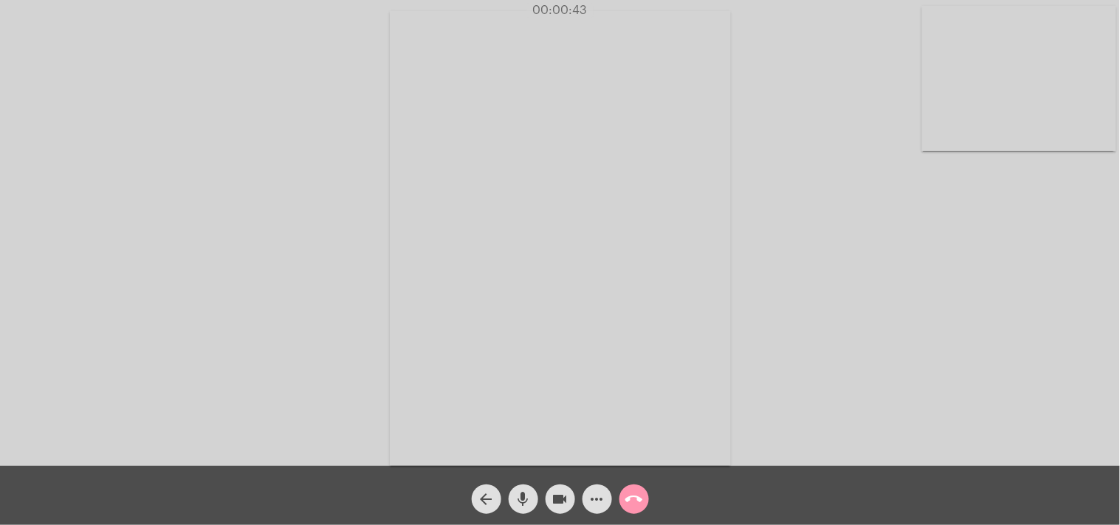
click at [635, 495] on mat-icon "call_end" at bounding box center [634, 500] width 18 height 18
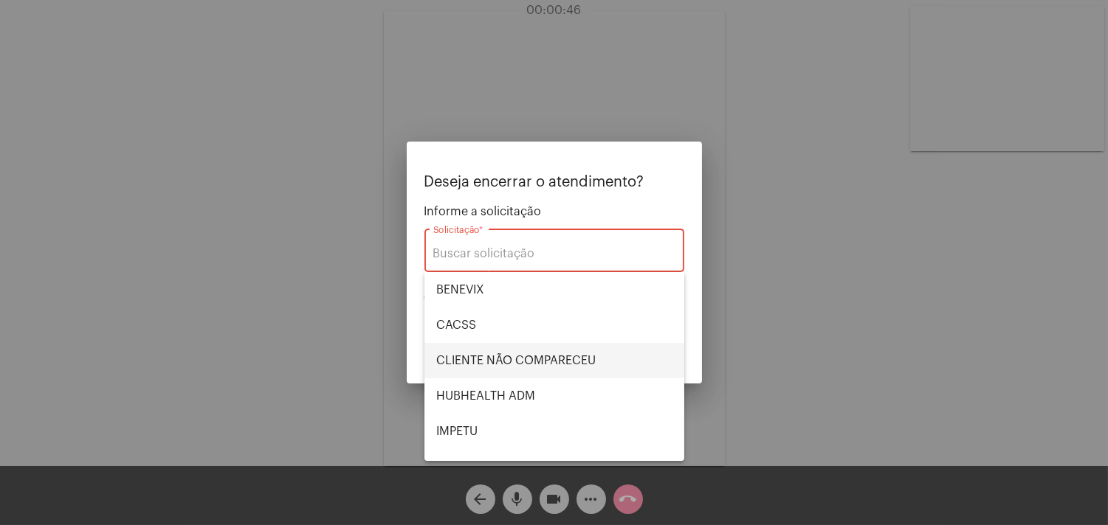
click at [602, 363] on span "CLIENTE NÃO COMPARECEU" at bounding box center [554, 360] width 236 height 35
type input "CLIENTE NÃO COMPARECEU"
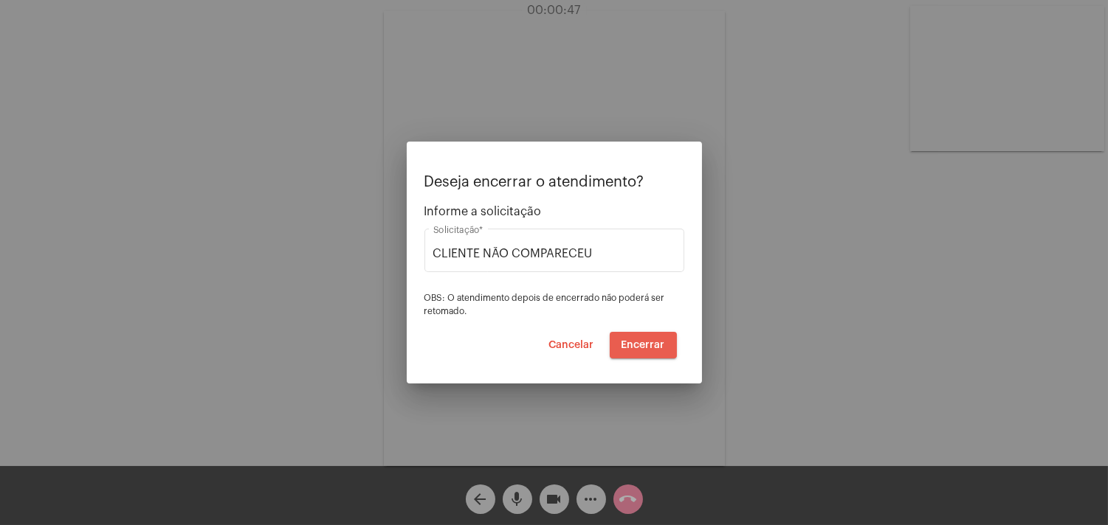
click at [665, 336] on button "Encerrar" at bounding box center [643, 345] width 67 height 27
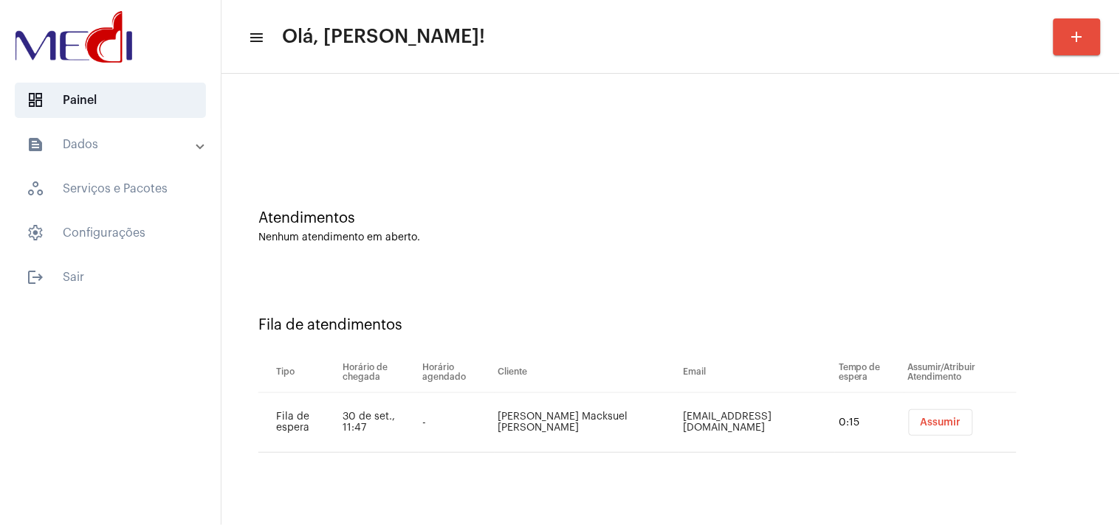
click at [920, 424] on span "Assumir" at bounding box center [940, 423] width 41 height 10
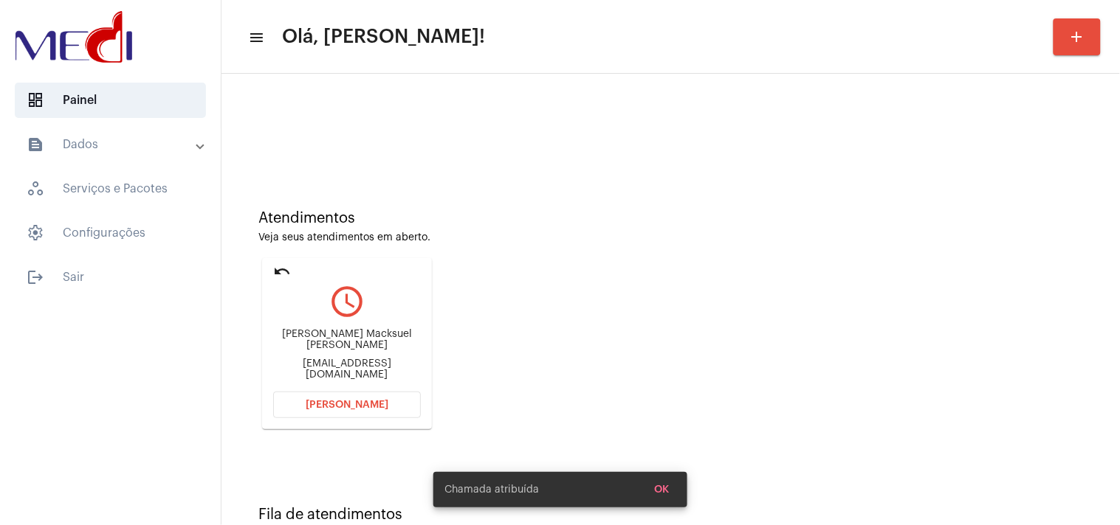
click at [376, 371] on div "Wesley Macksuel da Silva wesleysusu7@gmail.com" at bounding box center [347, 355] width 148 height 66
copy mat-card-content "wesleysusu7@gmail.com Abrir Chamada"
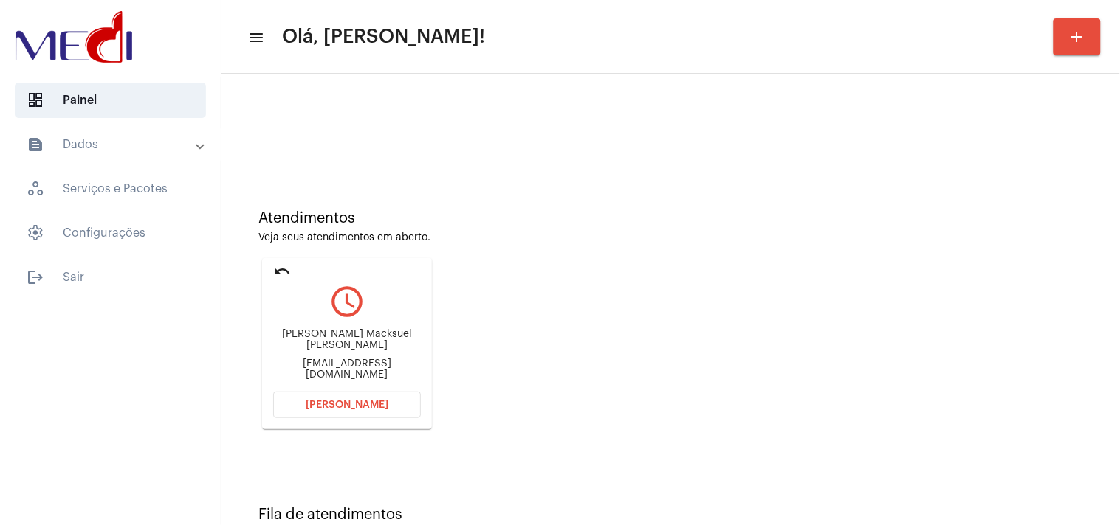
click at [386, 399] on button "Abrir Chamada" at bounding box center [347, 405] width 148 height 27
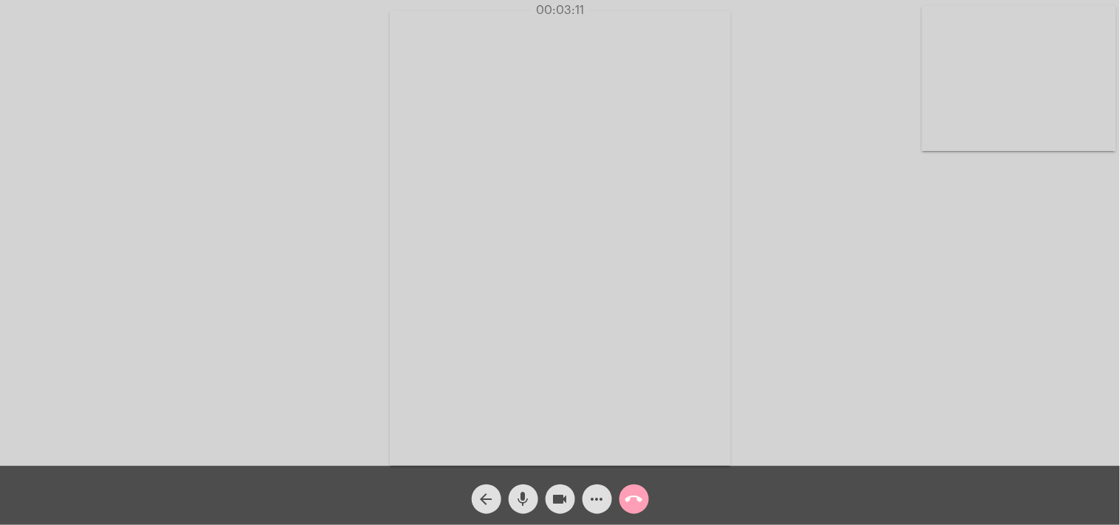
click at [629, 499] on mat-icon "call_end" at bounding box center [634, 500] width 18 height 18
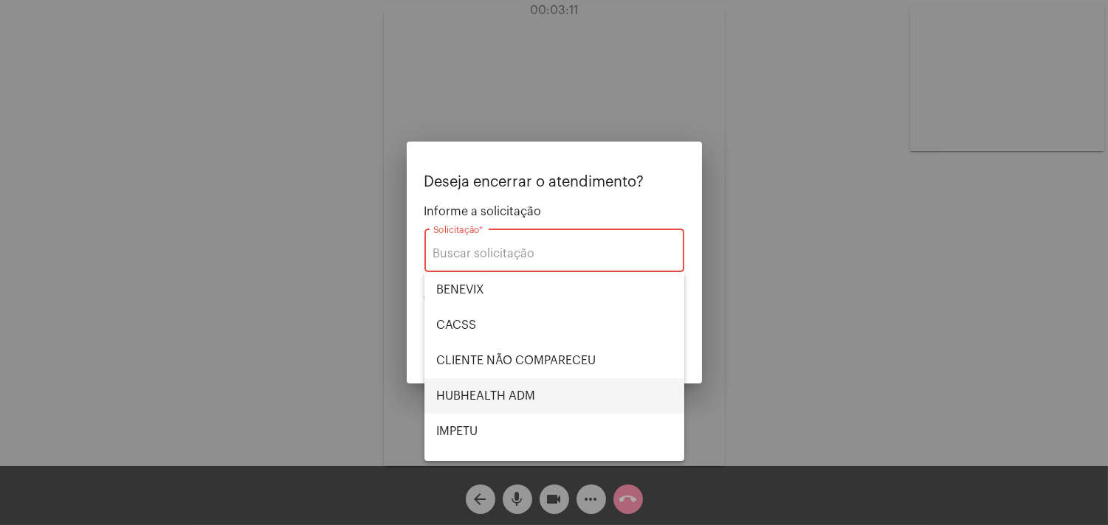
click at [525, 385] on span "HUBHEALTH ADM" at bounding box center [554, 396] width 236 height 35
type input "HUBHEALTH ADM"
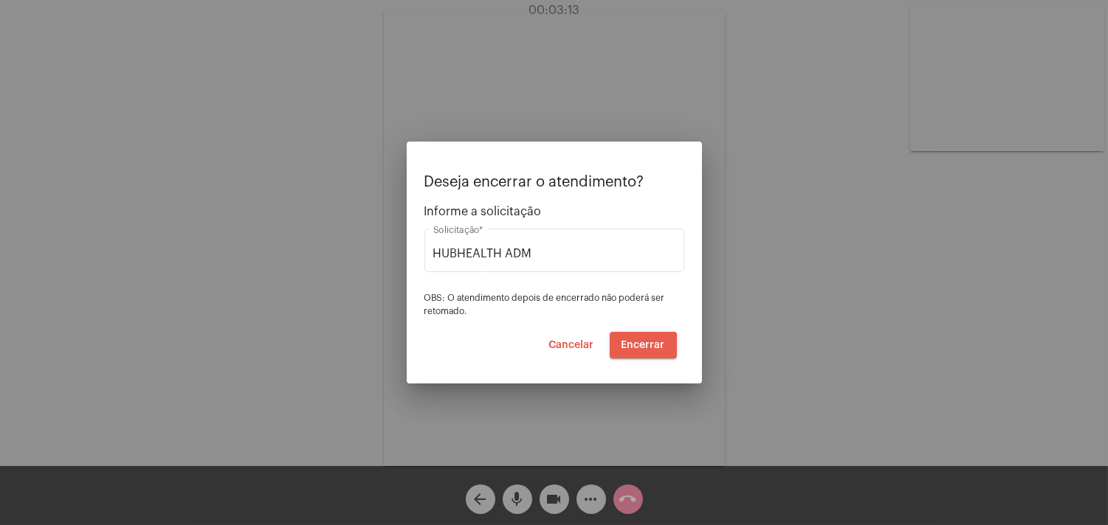
click at [644, 348] on span "Encerrar" at bounding box center [643, 345] width 44 height 10
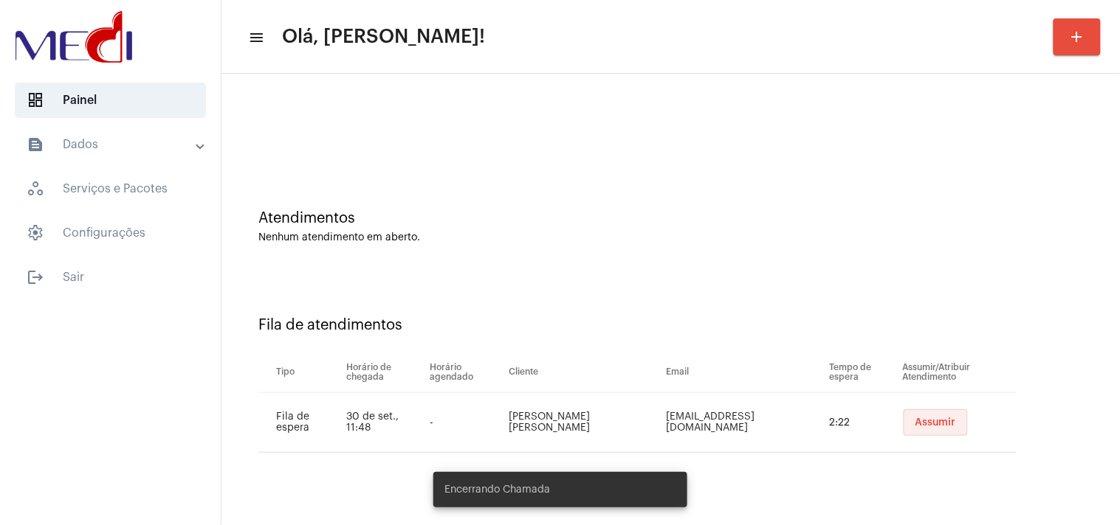
click at [945, 423] on span "Assumir" at bounding box center [935, 423] width 41 height 10
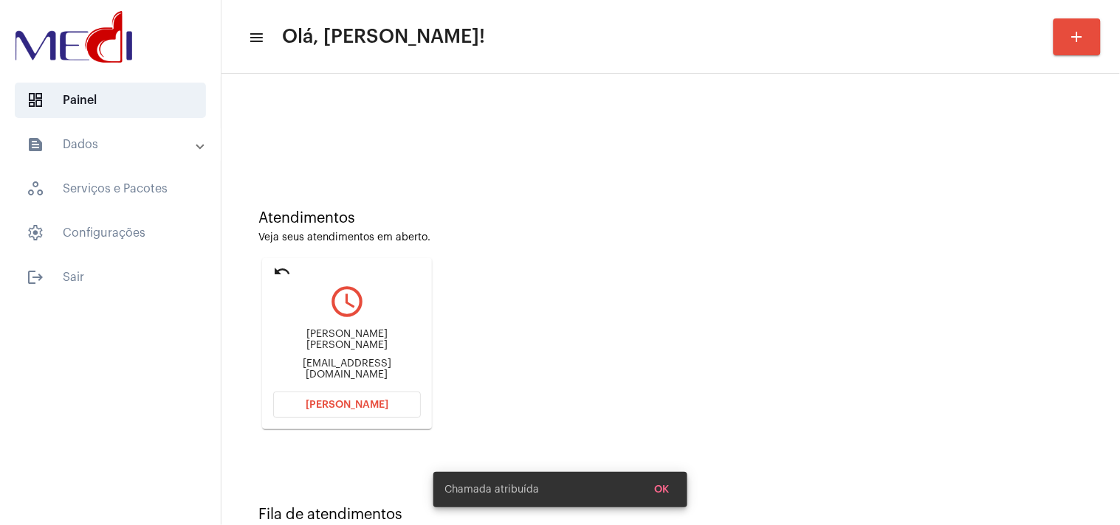
click at [385, 370] on div "Supermercadoramos.2606@gmail.com" at bounding box center [347, 370] width 148 height 22
copy mat-card-content "Supermercadoramos.2606@gmail.com Abrir Chamada"
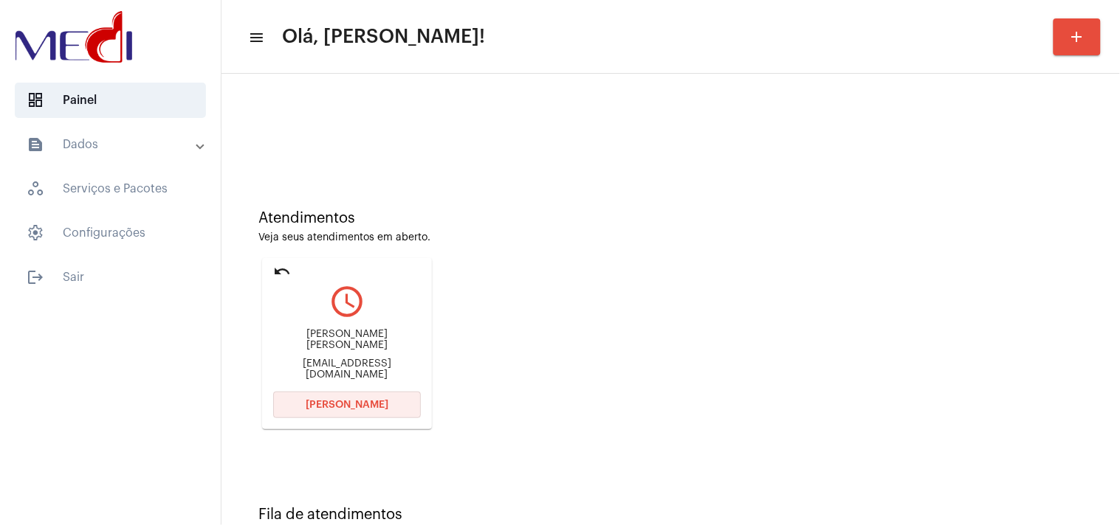
click at [367, 401] on span "Abrir Chamada" at bounding box center [347, 405] width 83 height 10
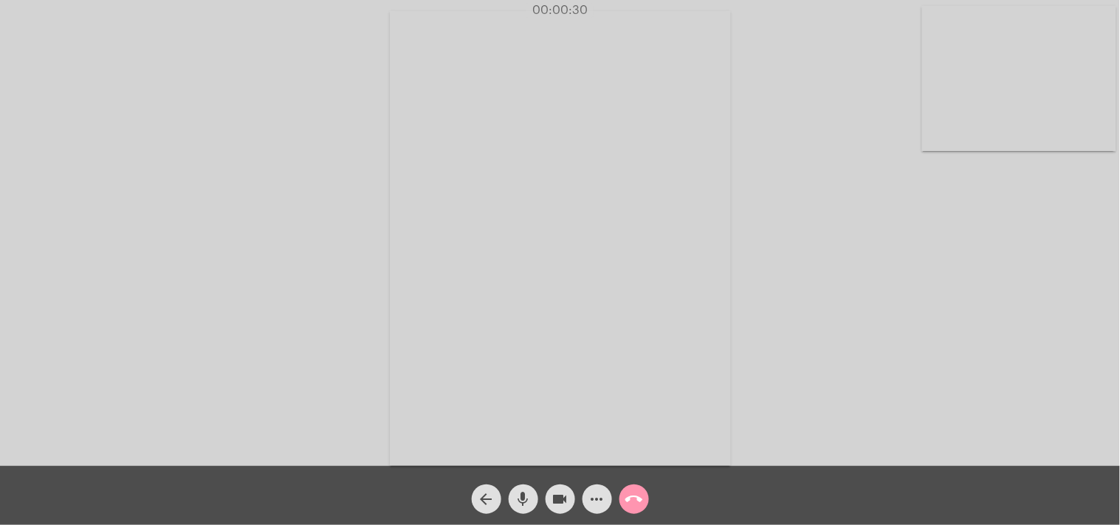
click at [625, 503] on mat-icon "call_end" at bounding box center [634, 500] width 18 height 18
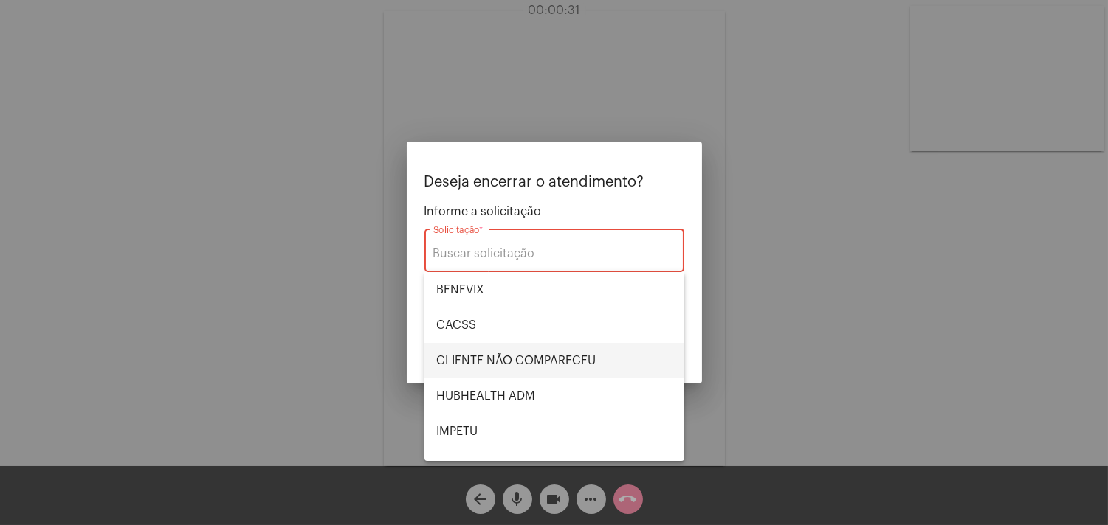
click at [579, 362] on span "CLIENTE NÃO COMPARECEU" at bounding box center [554, 360] width 236 height 35
type input "CLIENTE NÃO COMPARECEU"
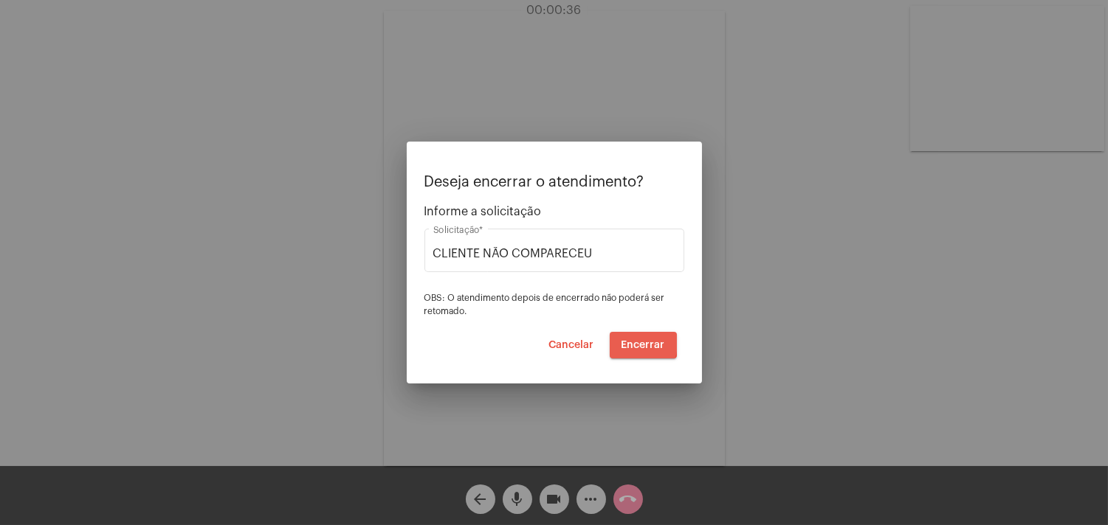
click at [633, 343] on span "Encerrar" at bounding box center [643, 345] width 44 height 10
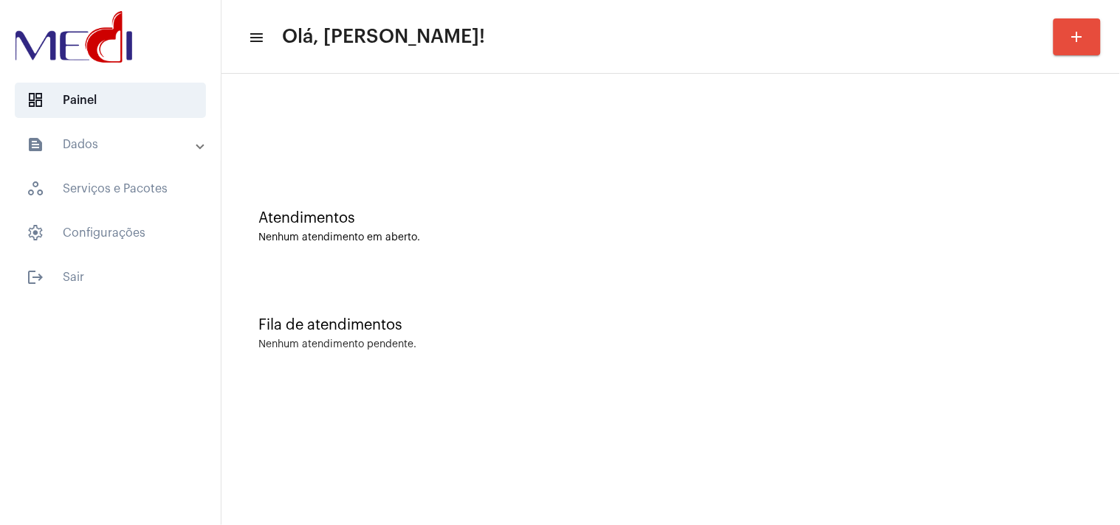
click at [1029, 262] on div "Atendimentos Nenhum atendimento em aberto." at bounding box center [670, 219] width 883 height 107
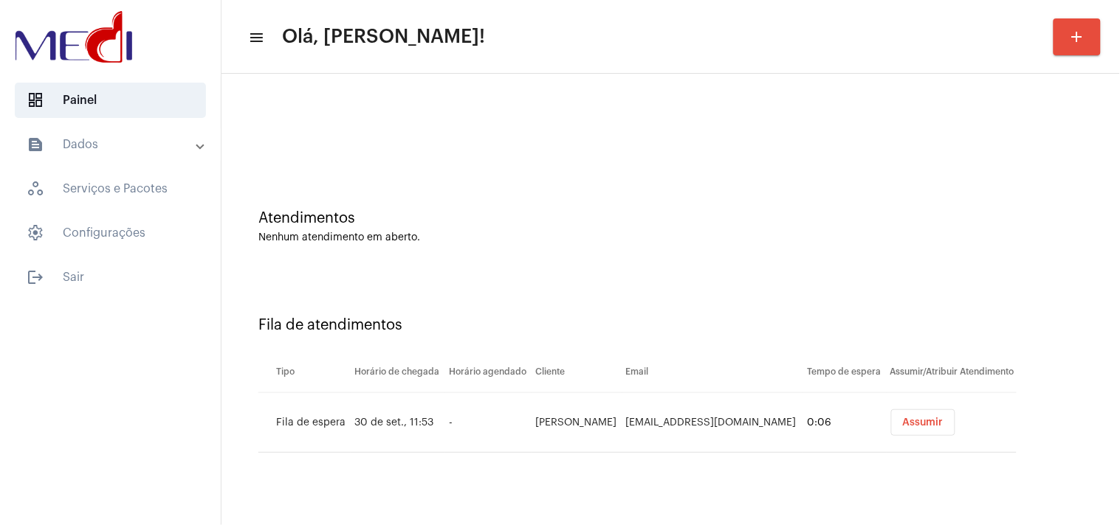
click at [920, 425] on span "Assumir" at bounding box center [923, 423] width 41 height 10
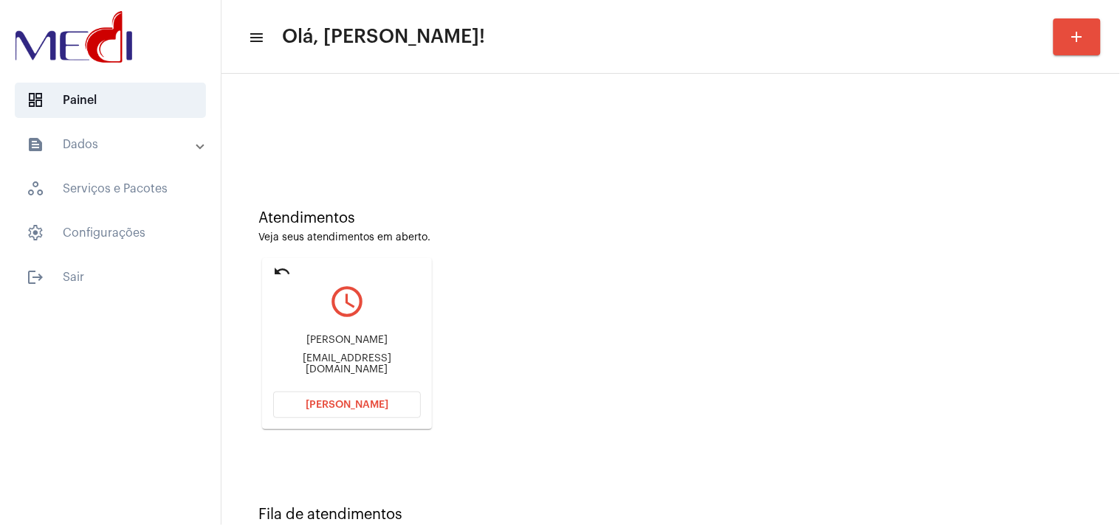
click at [327, 407] on span "Abrir Chamada" at bounding box center [347, 405] width 83 height 10
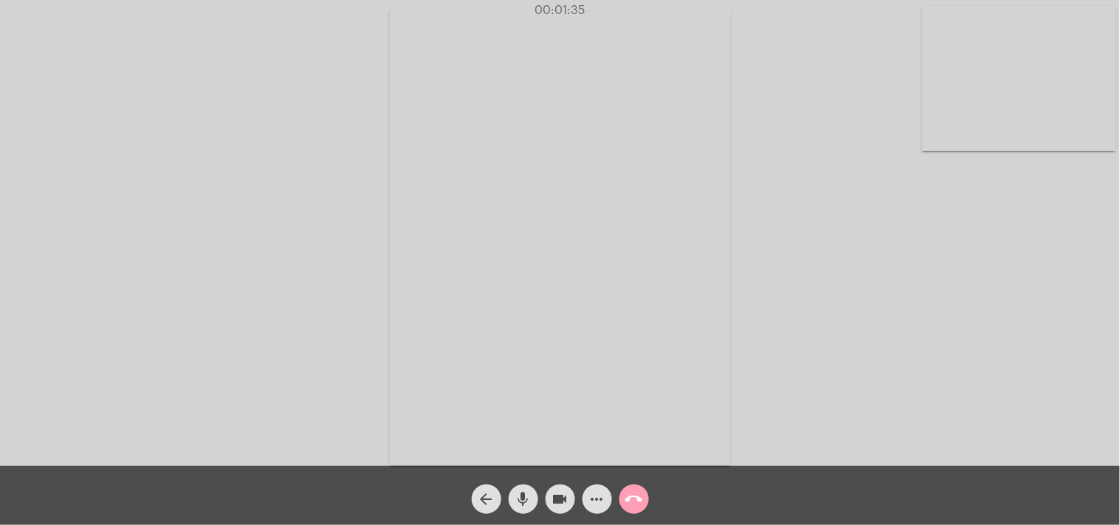
click at [620, 496] on button "call_end" at bounding box center [634, 500] width 30 height 30
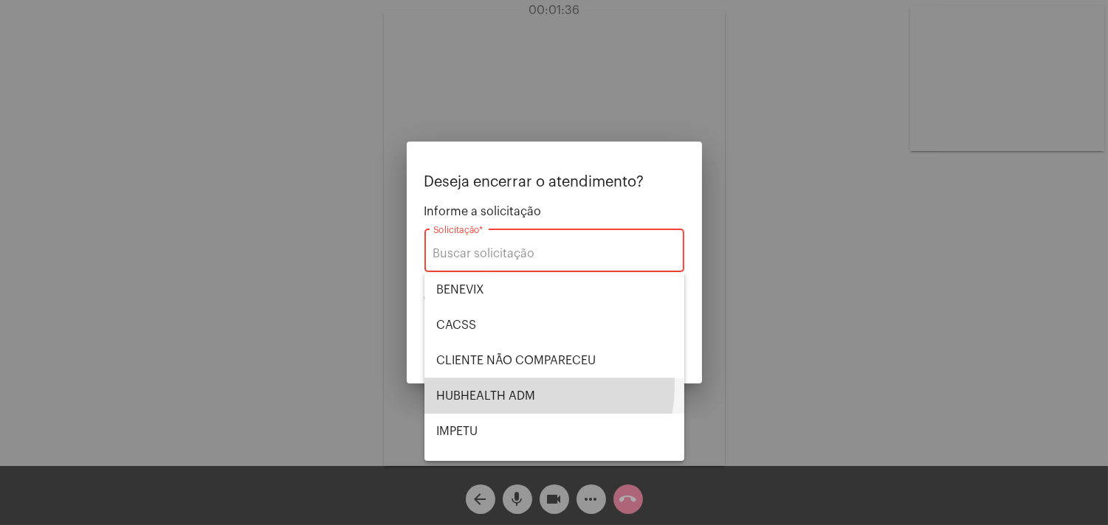
click at [518, 385] on span "HUBHEALTH ADM" at bounding box center [554, 396] width 236 height 35
type input "HUBHEALTH ADM"
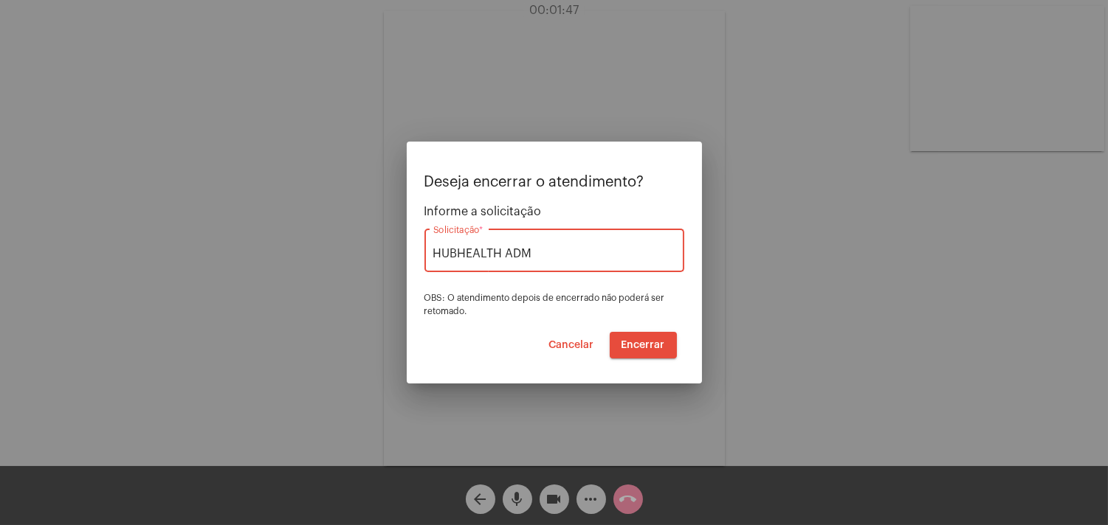
click at [649, 345] on span "Encerrar" at bounding box center [643, 345] width 44 height 10
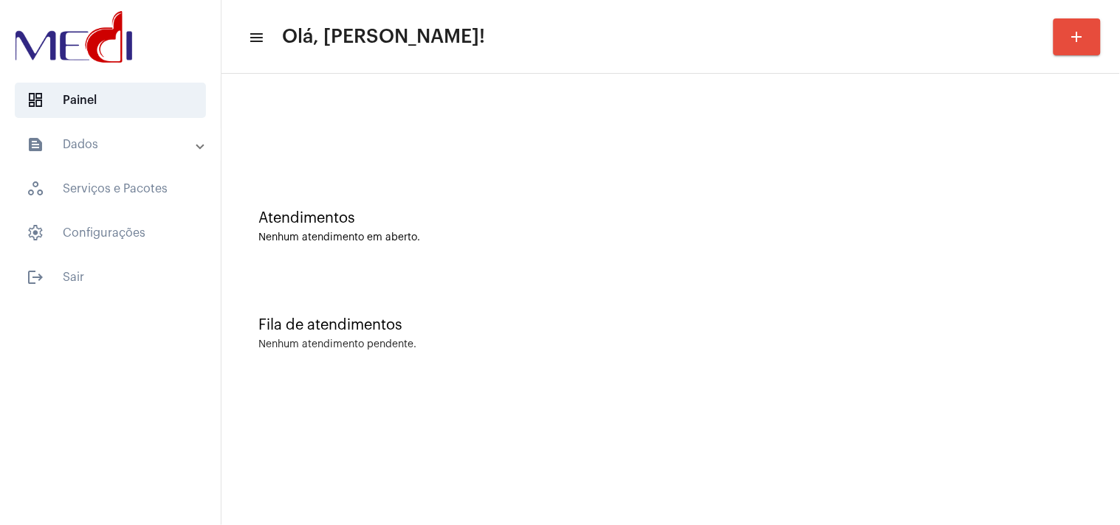
click at [1048, 207] on div "Atendimentos Nenhum atendimento em aberto." at bounding box center [670, 219] width 883 height 107
click at [684, 137] on div at bounding box center [670, 123] width 883 height 85
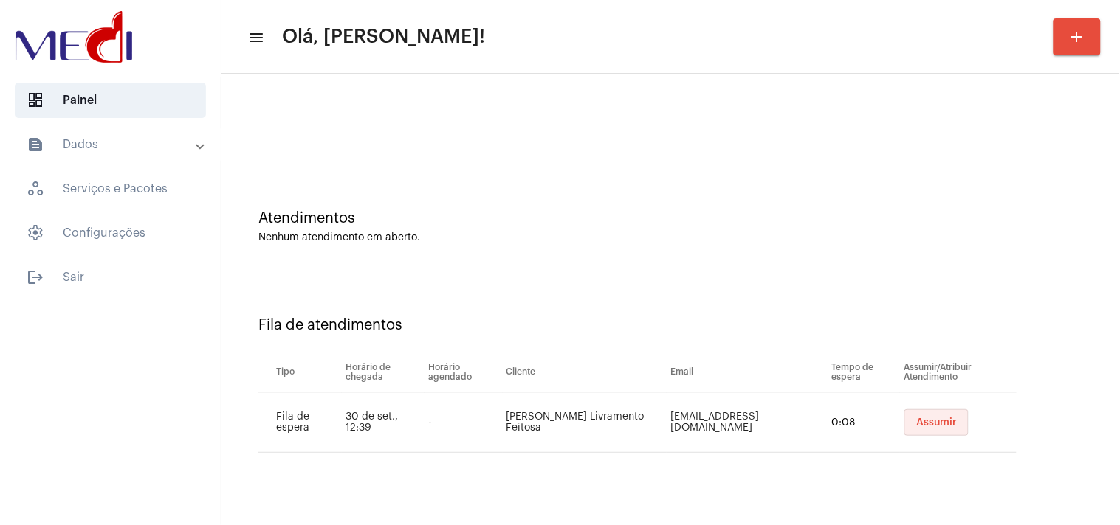
click at [921, 427] on span "Assumir" at bounding box center [936, 423] width 41 height 10
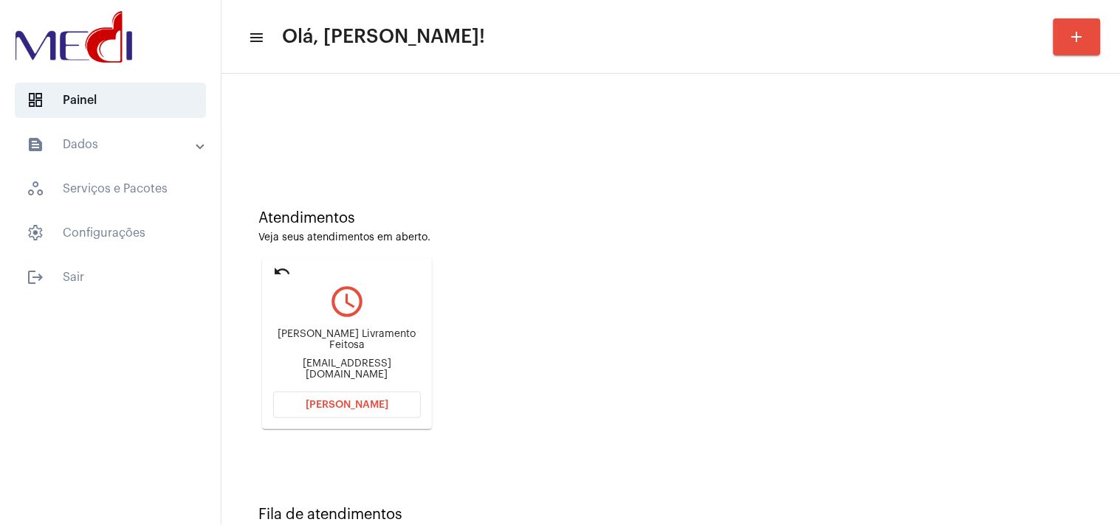
click at [382, 373] on div "luanalll19@gmail.com" at bounding box center [347, 370] width 148 height 22
copy mat-card-content "luanalll19@gmail.com Abrir Chamada"
click at [364, 403] on span "Abrir Chamada" at bounding box center [347, 405] width 83 height 10
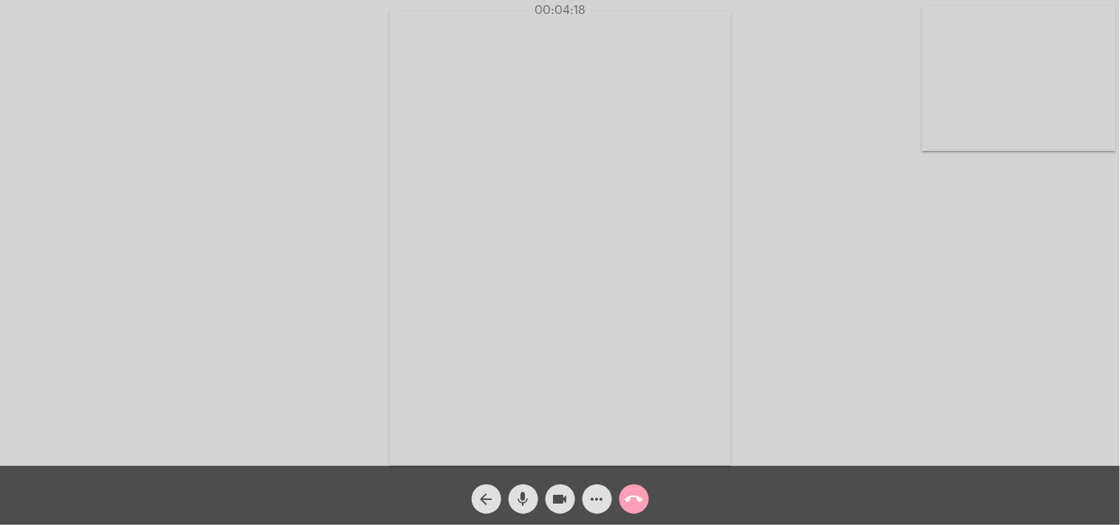
click at [641, 497] on mat-icon "call_end" at bounding box center [634, 500] width 18 height 18
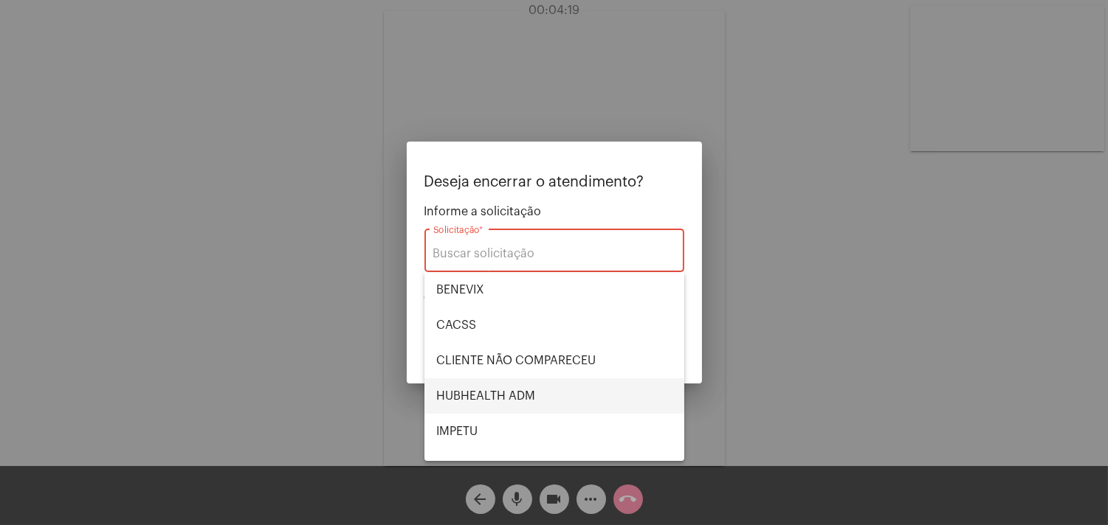
click at [558, 393] on span "HUBHEALTH ADM" at bounding box center [554, 396] width 236 height 35
type input "HUBHEALTH ADM"
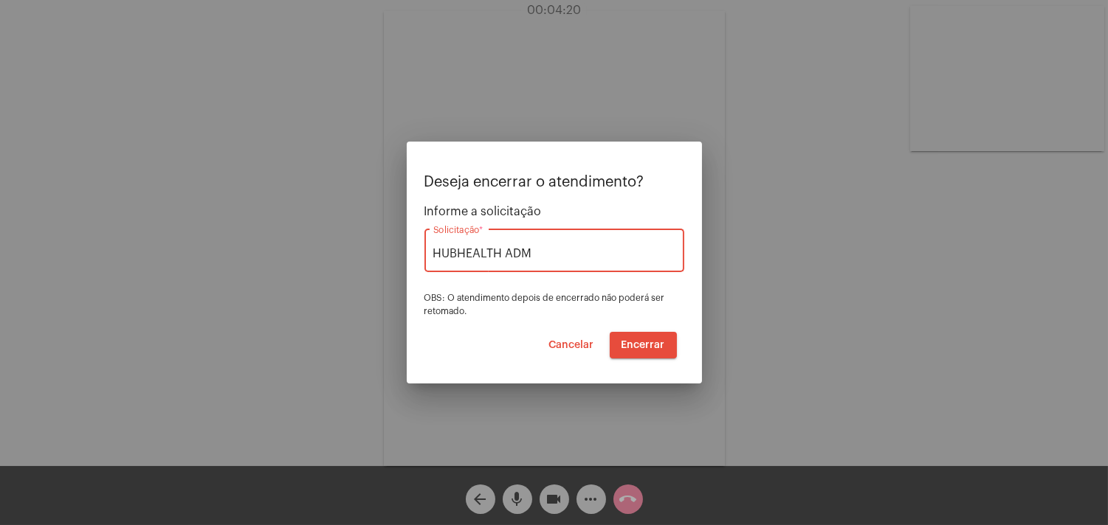
click at [632, 344] on span "Encerrar" at bounding box center [643, 345] width 44 height 10
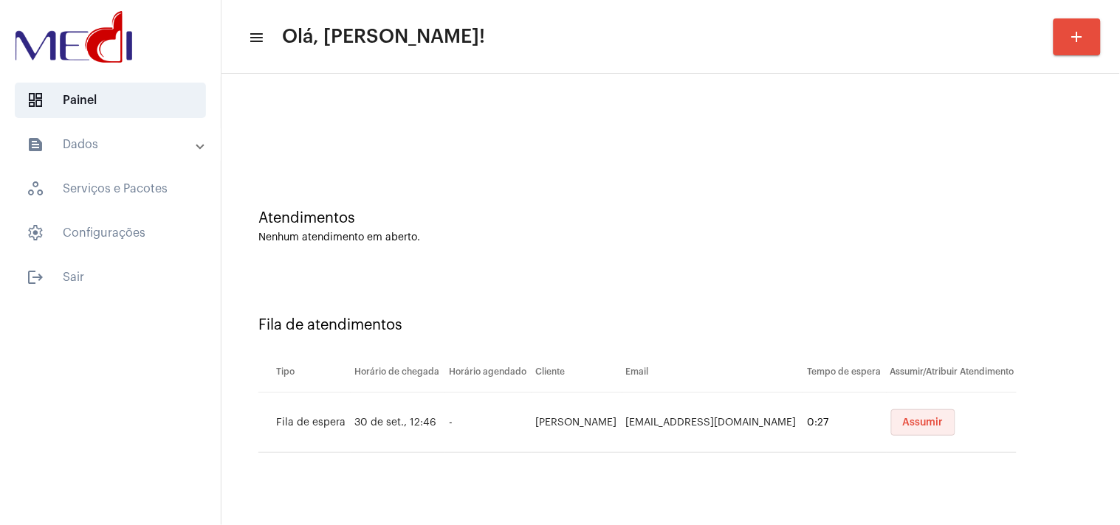
click at [913, 418] on span "Assumir" at bounding box center [923, 423] width 41 height 10
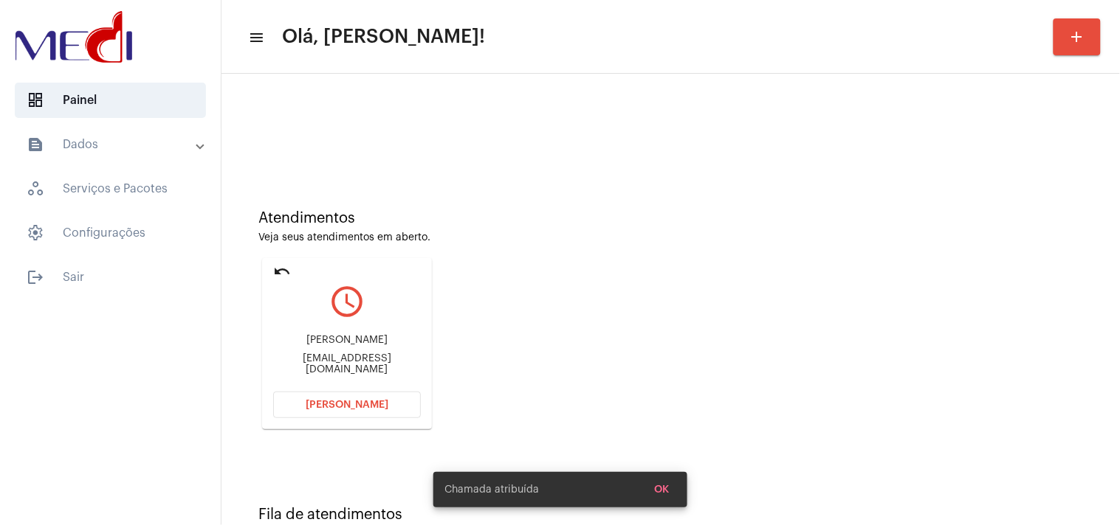
click at [338, 360] on div "Gilberto Alves de Carvalho Filho Gilbertoacf@hotmail.com" at bounding box center [347, 355] width 148 height 66
click at [336, 368] on div "Gilbertoacf@hotmail.com" at bounding box center [347, 365] width 148 height 22
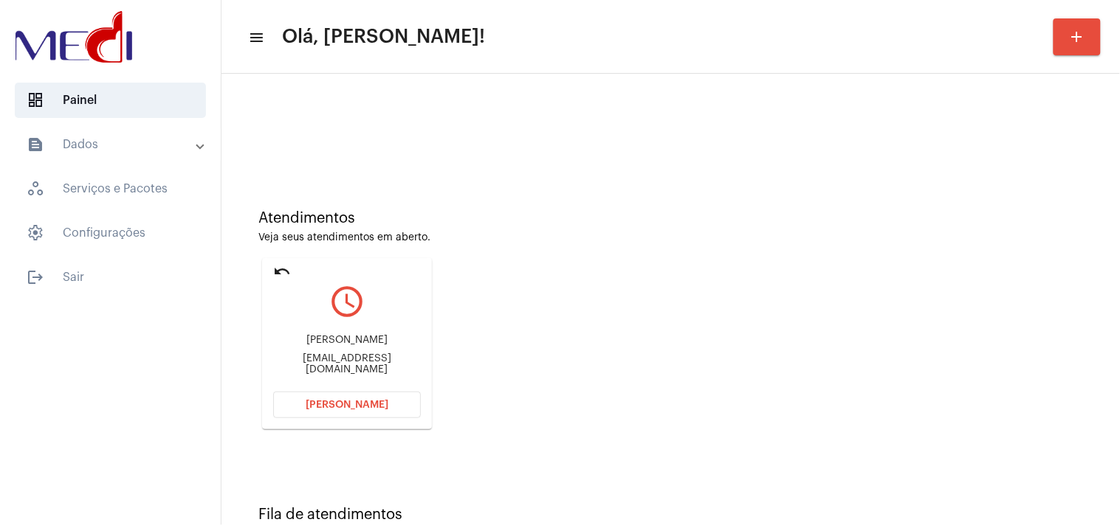
copy mat-card-content "Gilbertoacf@hotmail.com Abrir Chamada"
click at [367, 401] on span "Abrir Chamada" at bounding box center [347, 405] width 83 height 10
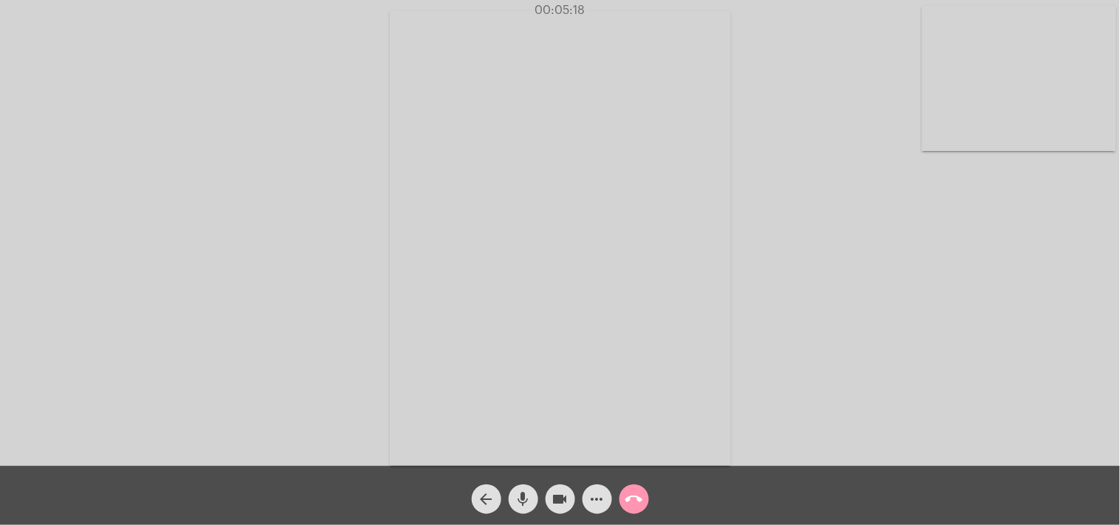
click at [643, 495] on button "call_end" at bounding box center [634, 500] width 30 height 30
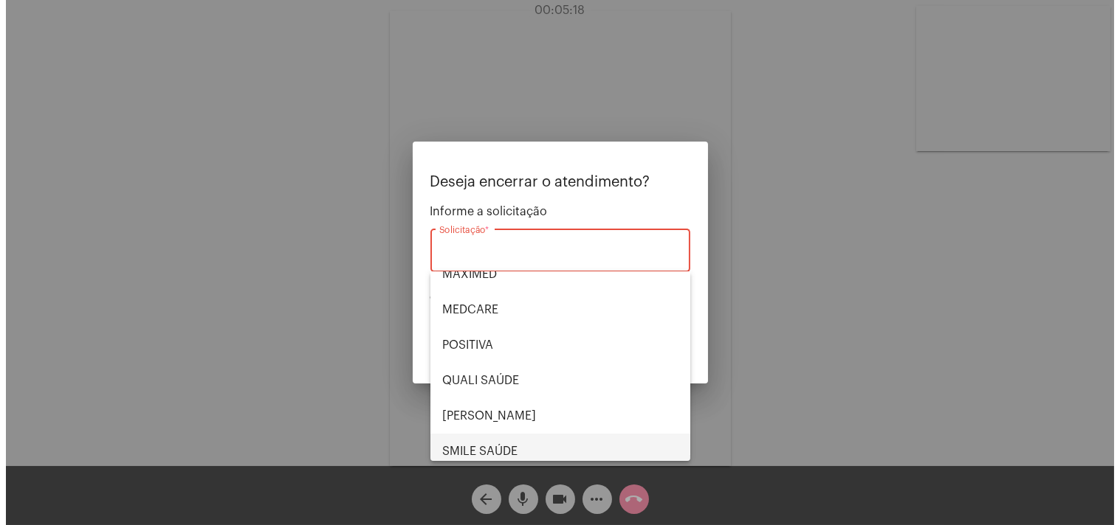
scroll to position [306, 0]
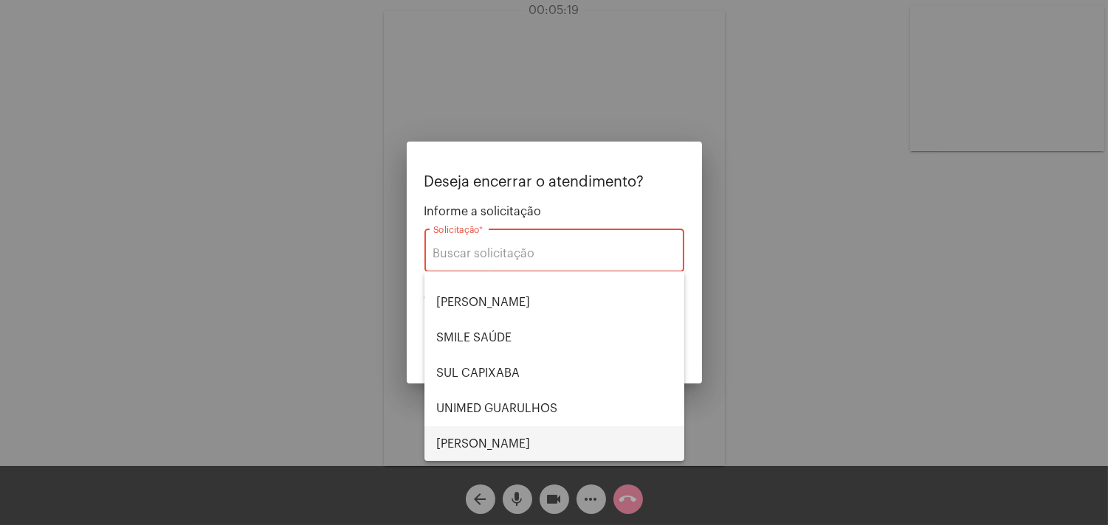
click at [540, 448] on span "VERA CRUZ" at bounding box center [554, 444] width 236 height 35
type input "VERA CRUZ"
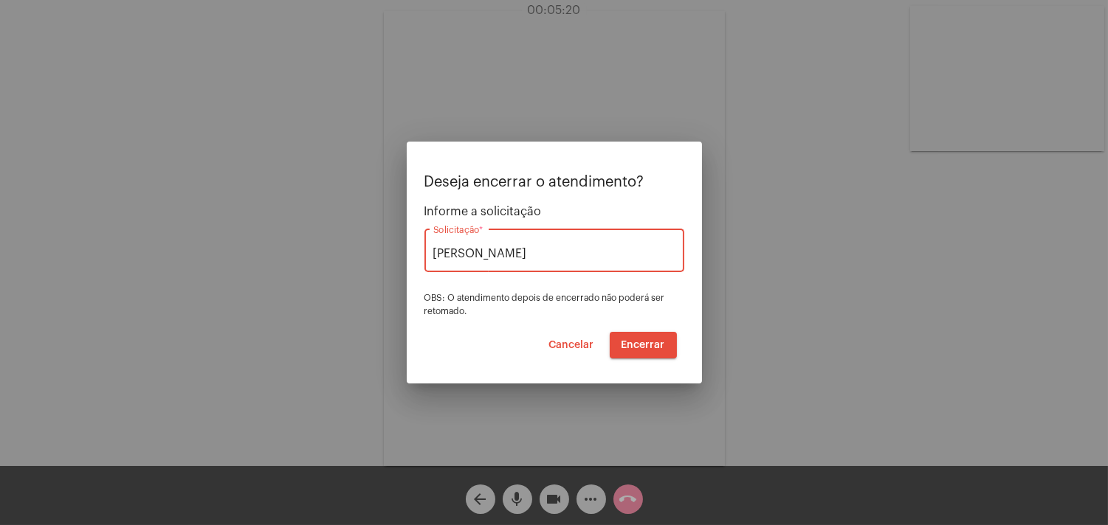
click at [643, 336] on button "Encerrar" at bounding box center [643, 345] width 67 height 27
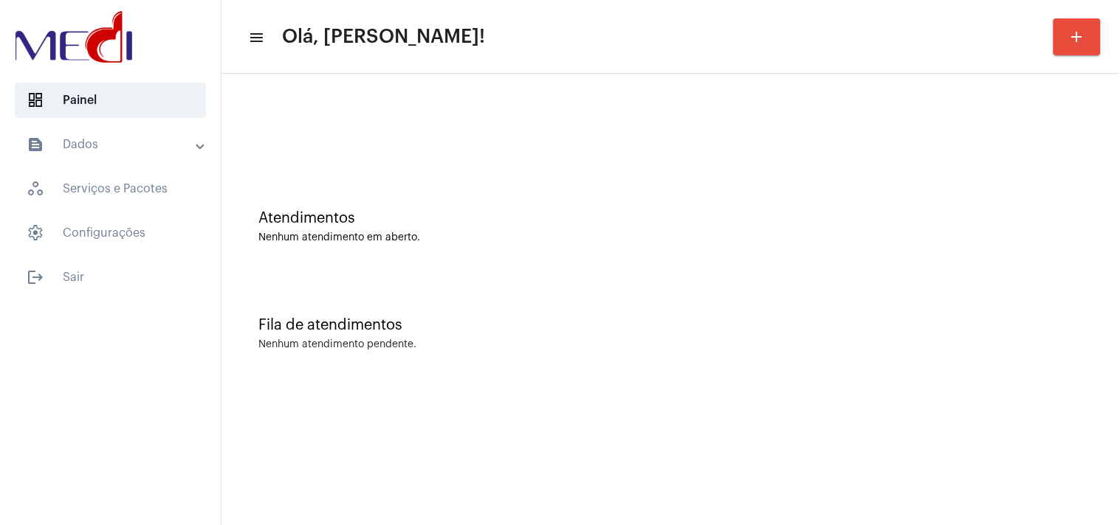
click at [754, 131] on div at bounding box center [670, 130] width 824 height 11
click at [967, 238] on div "Nenhum atendimento em aberto." at bounding box center [670, 237] width 824 height 11
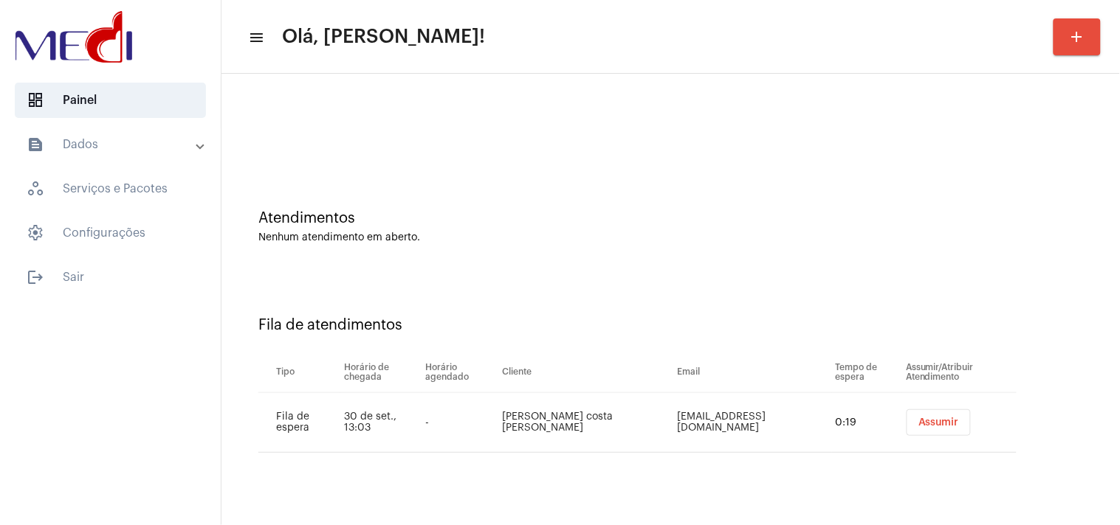
click at [928, 419] on span "Assumir" at bounding box center [938, 423] width 41 height 10
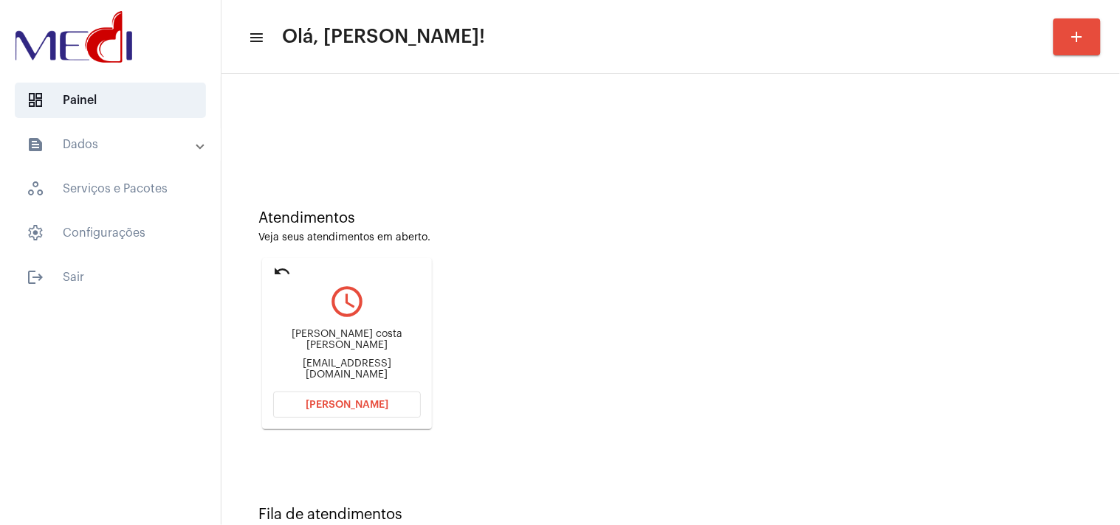
click at [283, 394] on button "Abrir Chamada" at bounding box center [347, 405] width 148 height 27
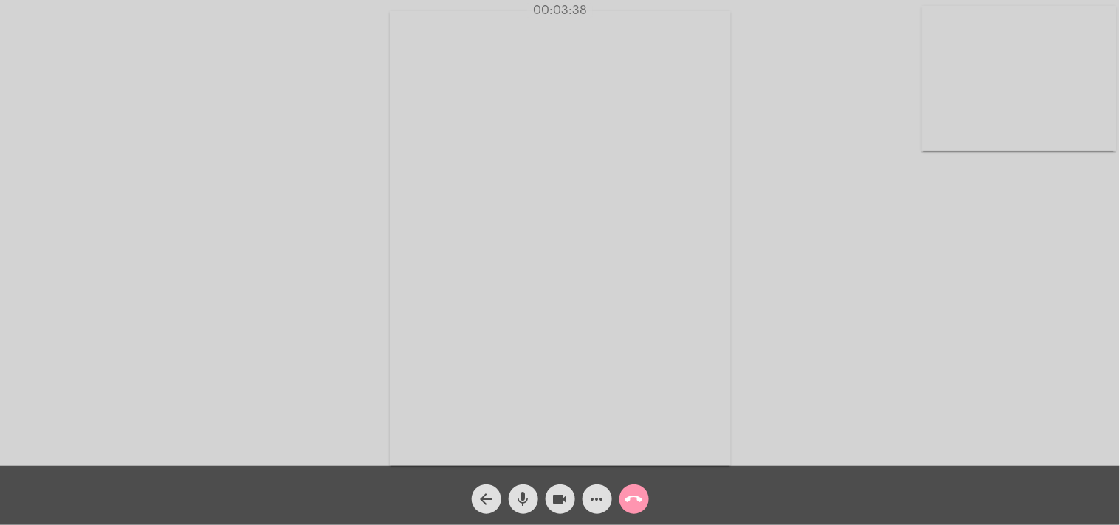
click at [632, 503] on mat-icon "call_end" at bounding box center [634, 500] width 18 height 18
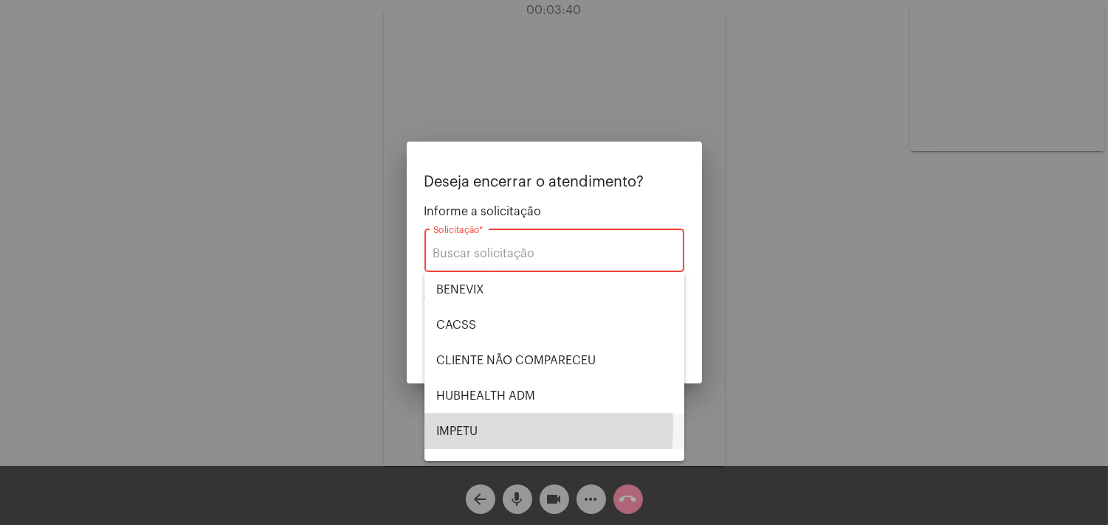
click at [458, 426] on span "IMPETU" at bounding box center [554, 431] width 236 height 35
type input "IMPETU"
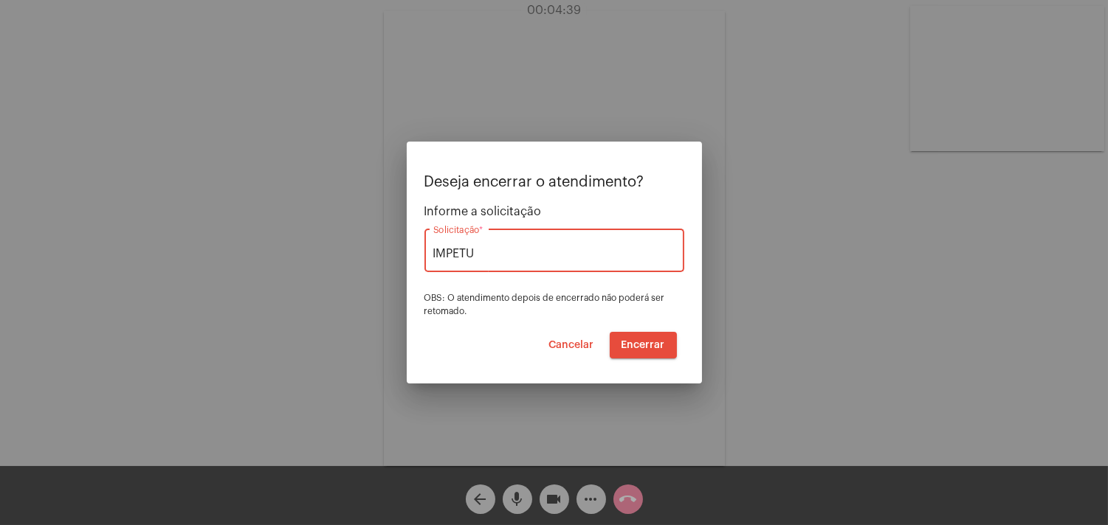
click at [643, 342] on span "Encerrar" at bounding box center [643, 345] width 44 height 10
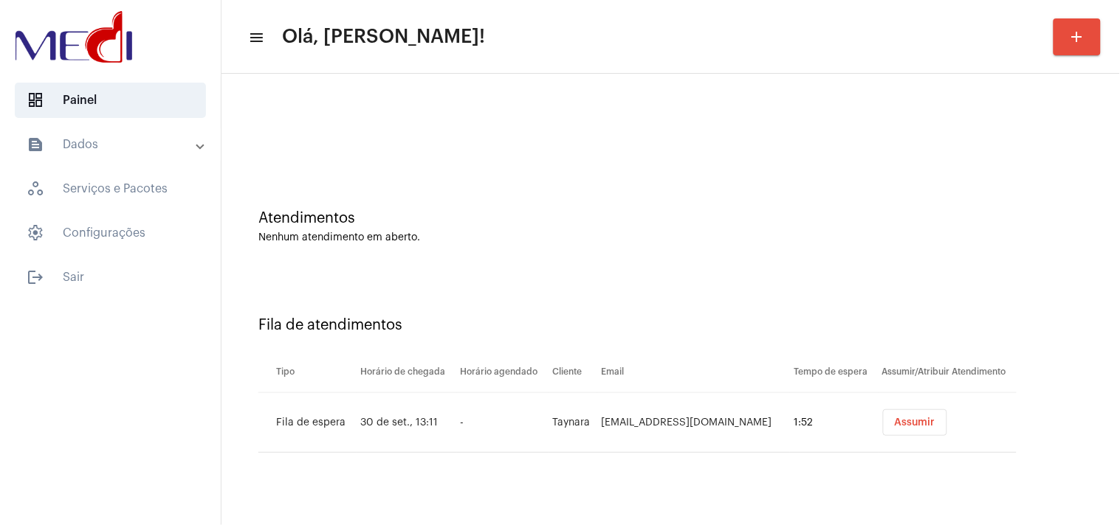
click at [824, 225] on div "Atendimentos" at bounding box center [670, 218] width 824 height 16
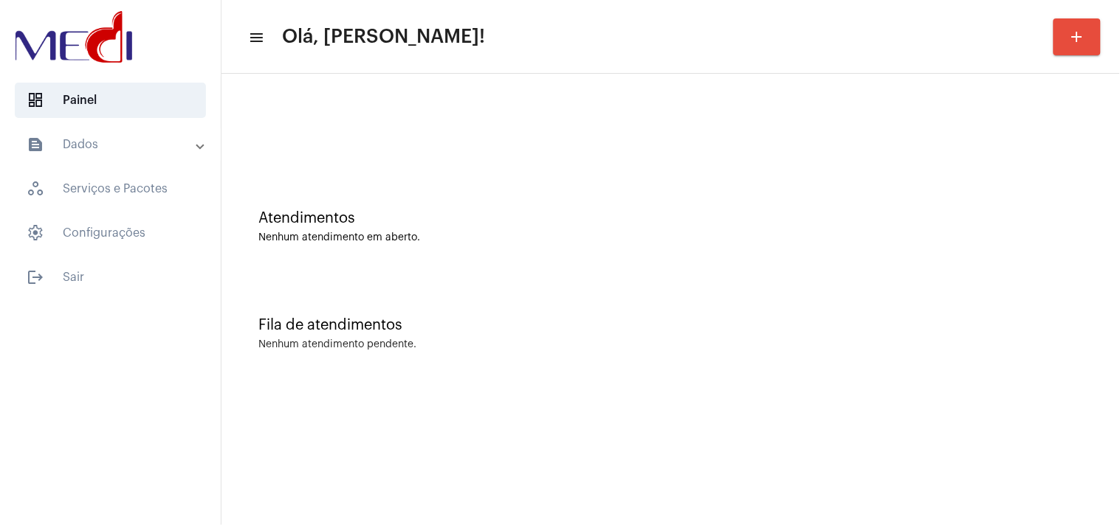
click at [980, 254] on div "Atendimentos Nenhum atendimento em aberto." at bounding box center [670, 219] width 883 height 107
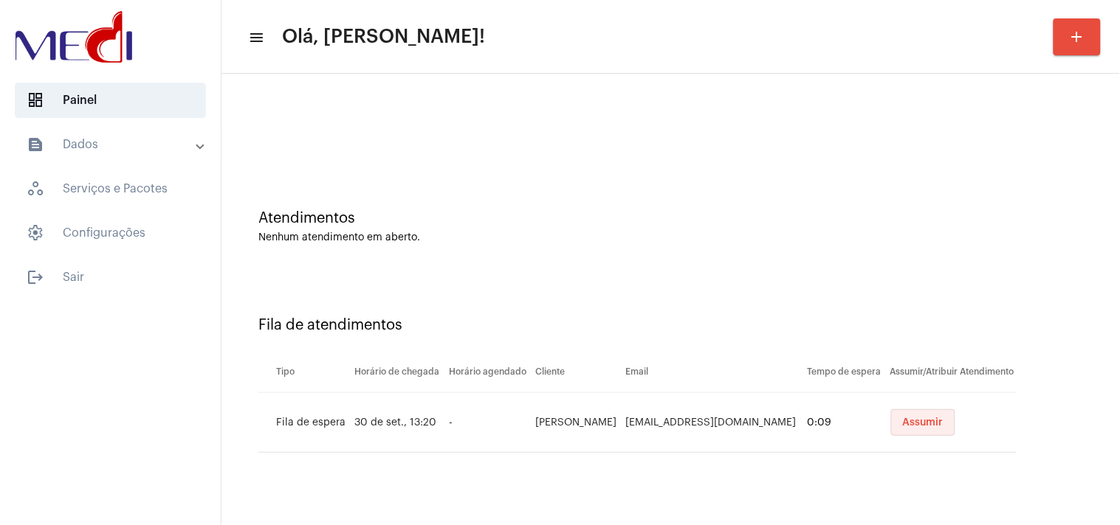
click at [942, 418] on span "Assumir" at bounding box center [923, 423] width 41 height 10
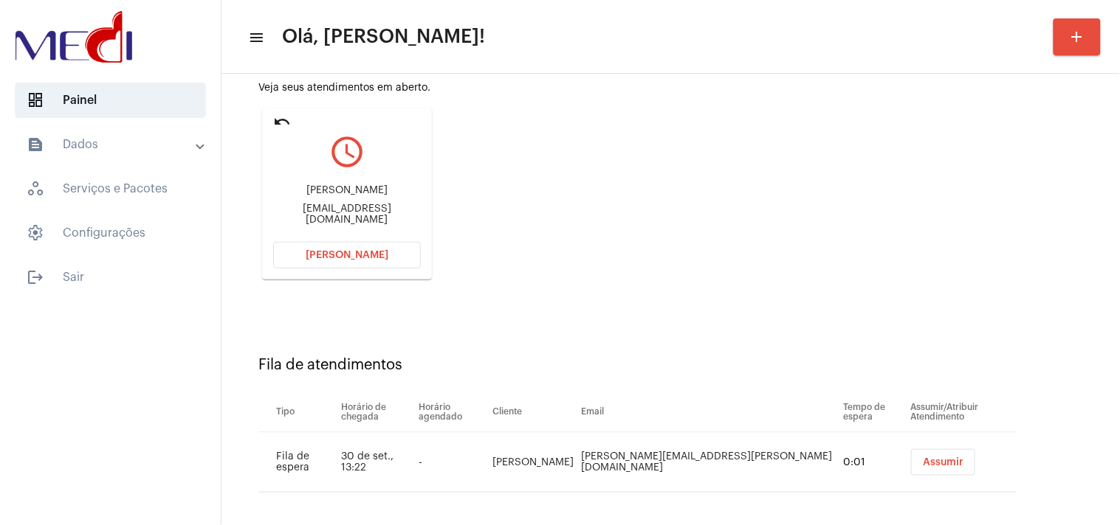
scroll to position [157, 0]
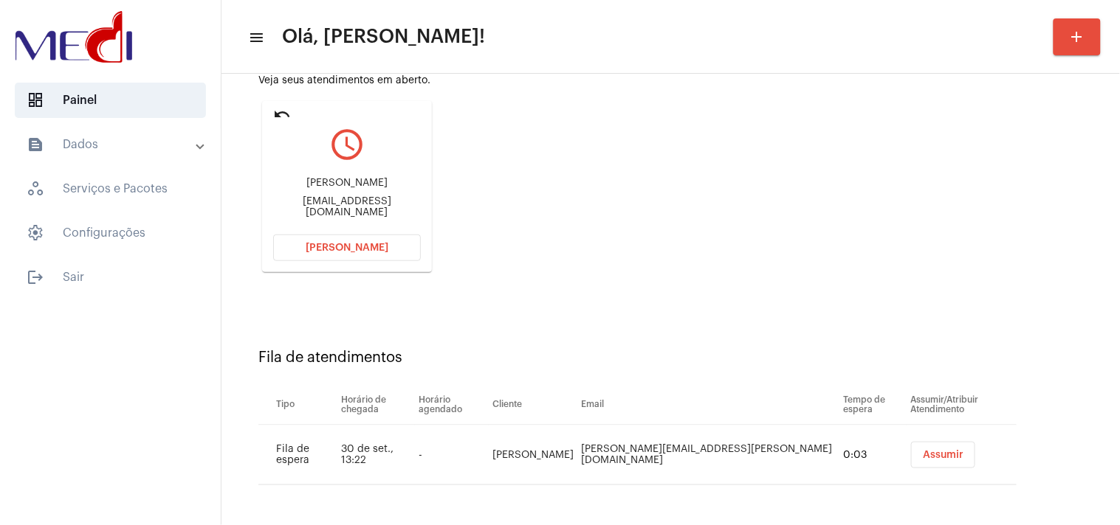
click at [382, 203] on div "taatiane@unochapeco.edu.br" at bounding box center [347, 207] width 148 height 22
copy mat-card-content "taatiane@unochapeco.edu.br Abrir Chamada"
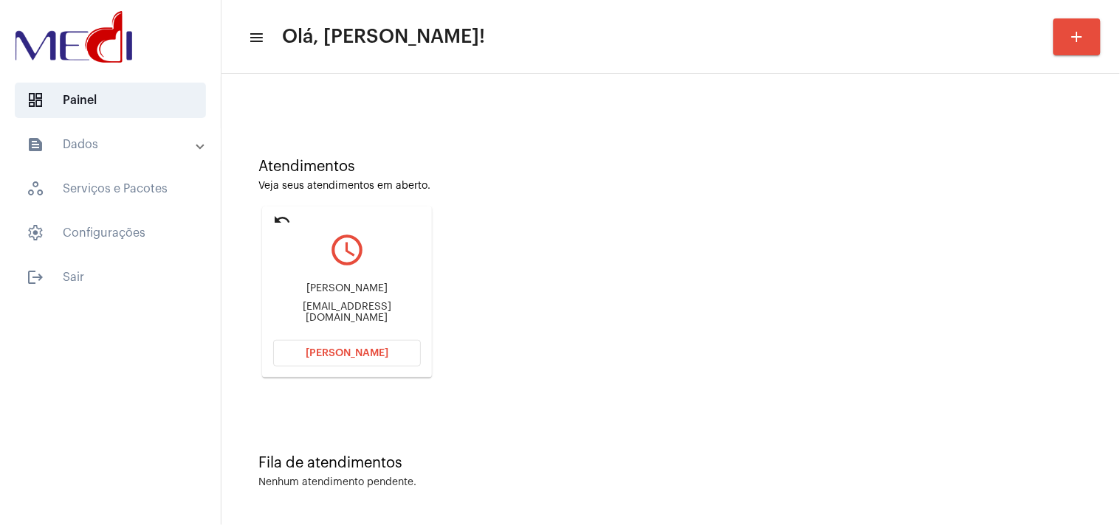
scroll to position [50, 0]
click at [372, 350] on span "Abrir Chamada" at bounding box center [347, 355] width 83 height 10
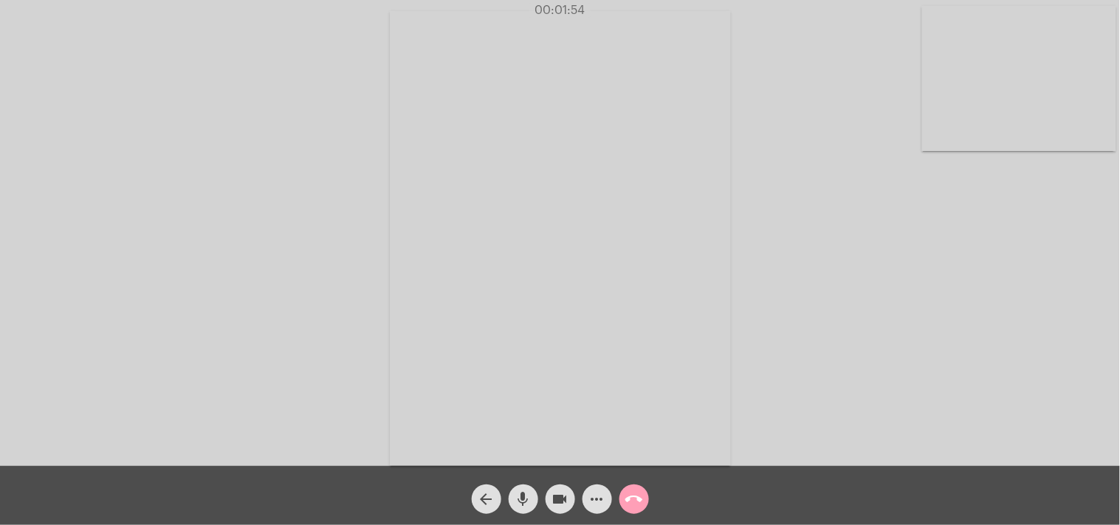
click at [631, 497] on mat-icon "call_end" at bounding box center [634, 500] width 18 height 18
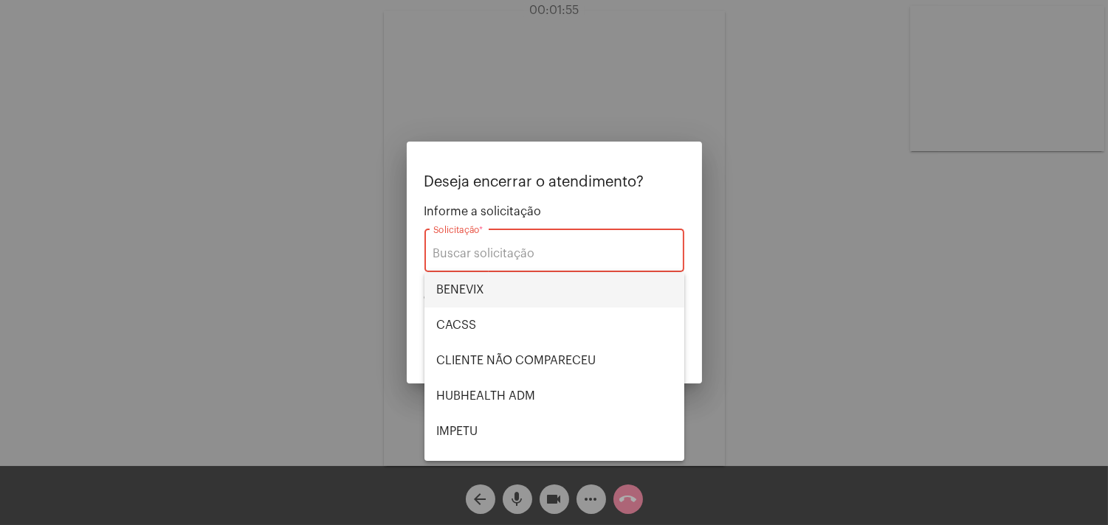
click at [519, 285] on span "BENEVIX" at bounding box center [554, 289] width 236 height 35
type input "BENEVIX"
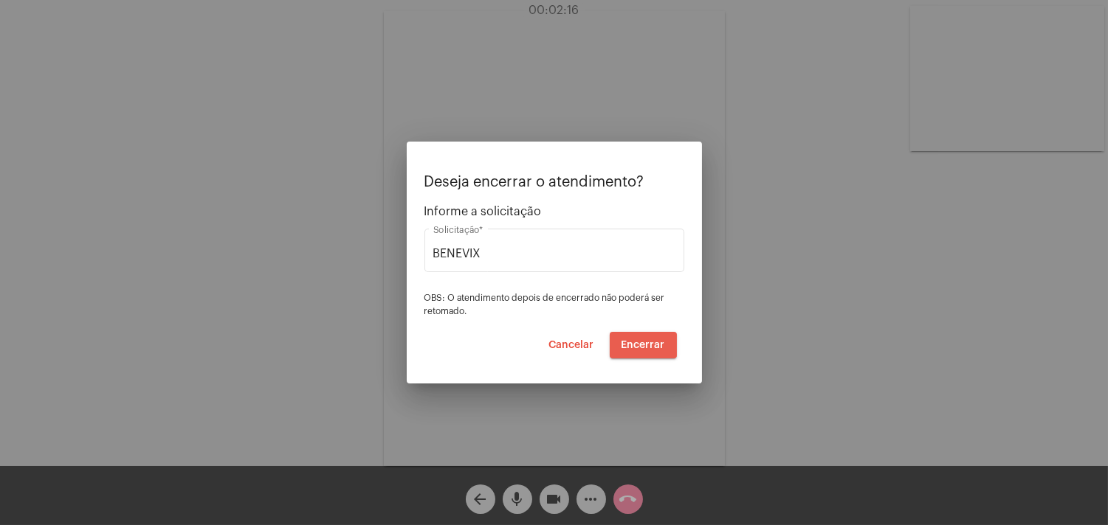
click at [644, 338] on button "Encerrar" at bounding box center [643, 345] width 67 height 27
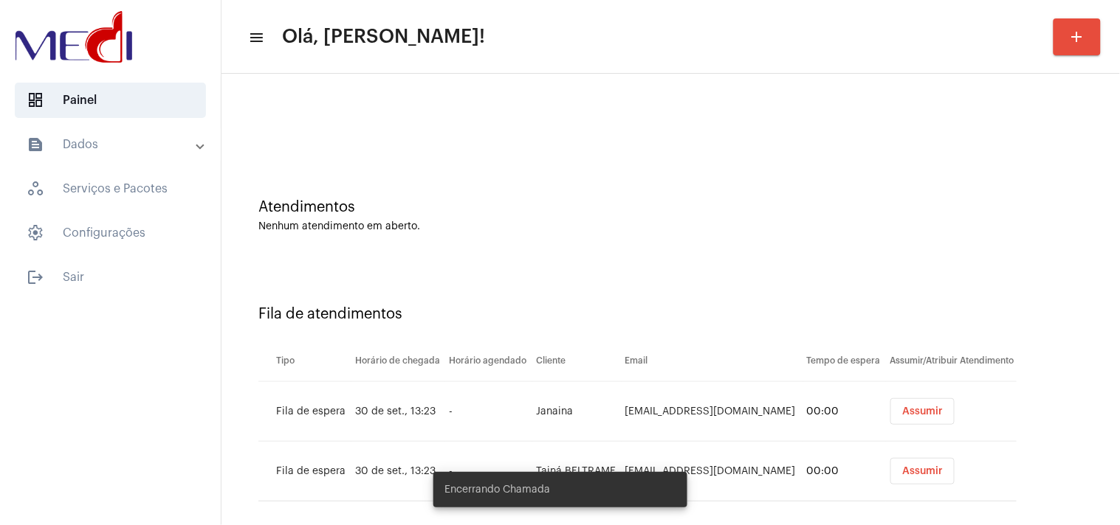
scroll to position [27, 0]
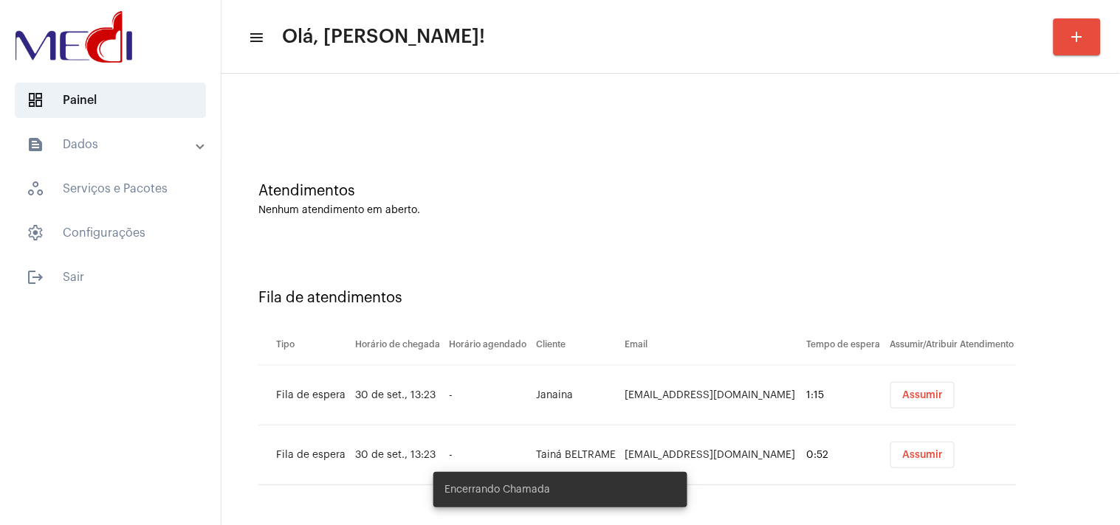
click at [904, 400] on button "Assumir" at bounding box center [922, 395] width 64 height 27
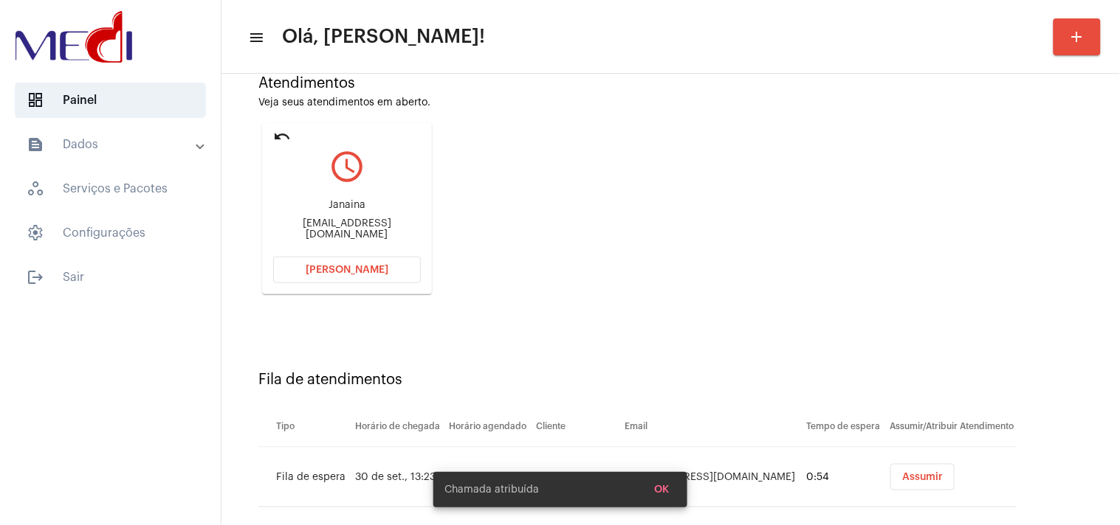
scroll to position [157, 0]
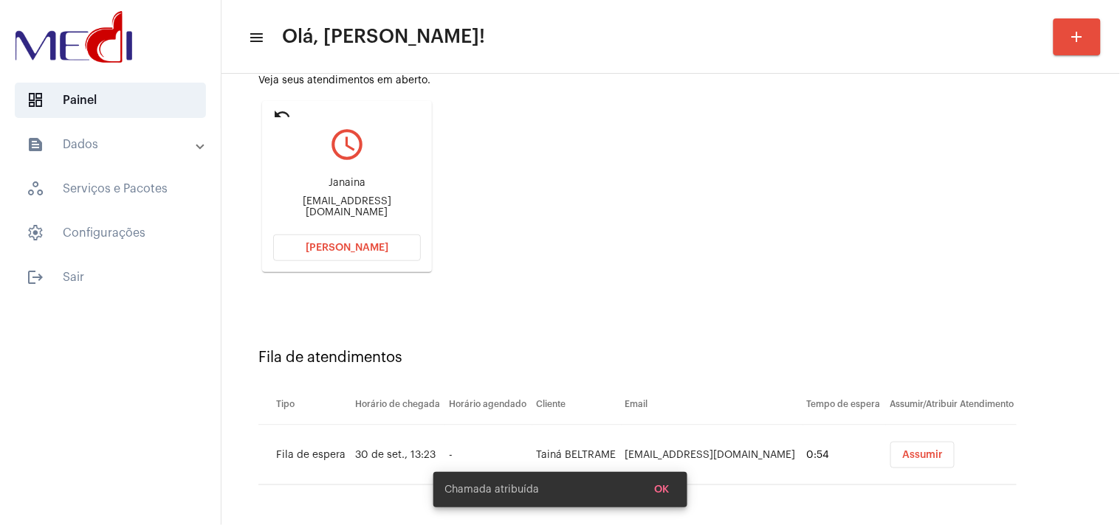
click at [913, 452] on span "Assumir" at bounding box center [922, 455] width 41 height 10
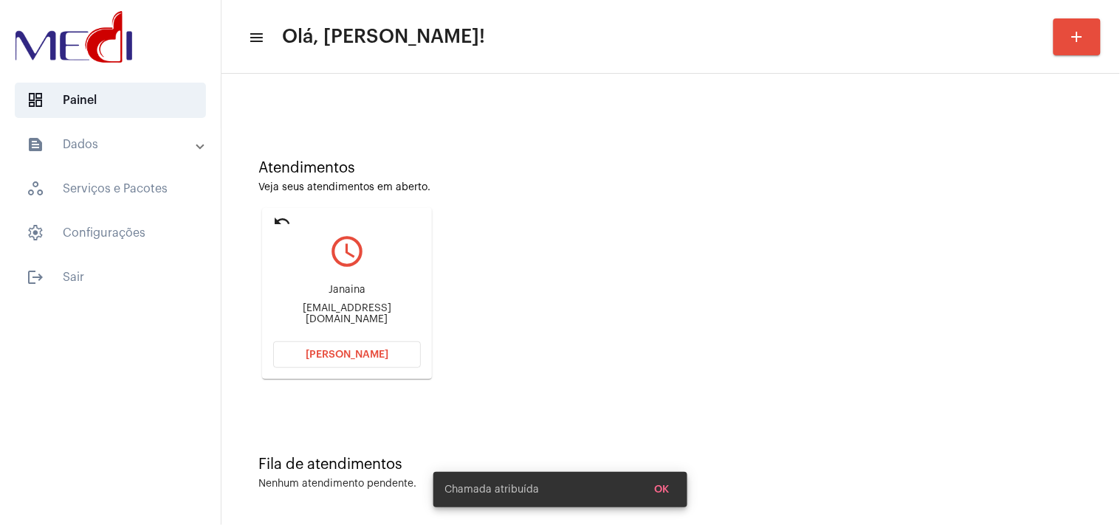
scroll to position [0, 0]
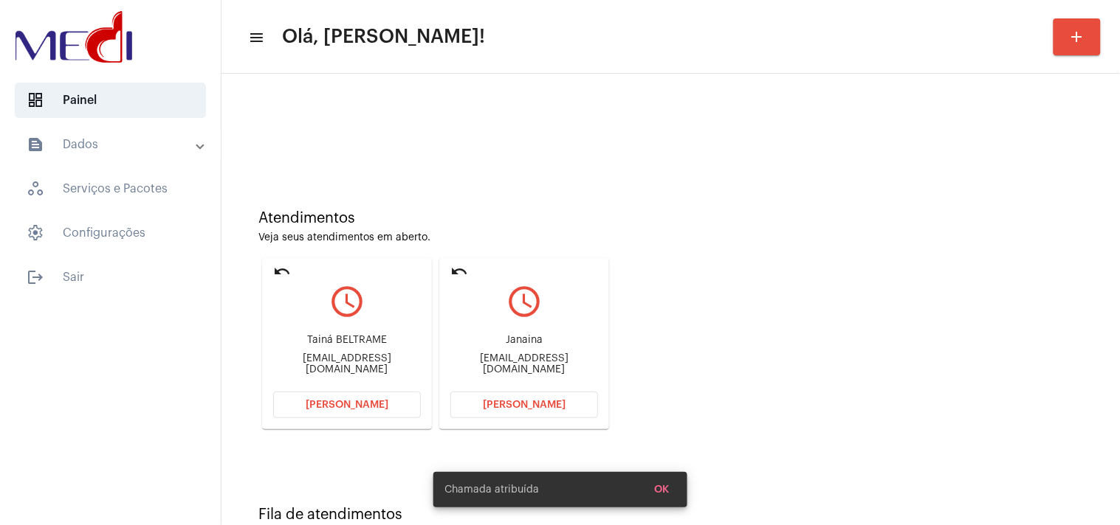
click at [554, 370] on div "Janaina janaduarteamorpravidatoda@gmail.com" at bounding box center [524, 355] width 148 height 66
copy mat-card-content "janaduarteamorpravidatoda@gmail.com Abrir Chamada"
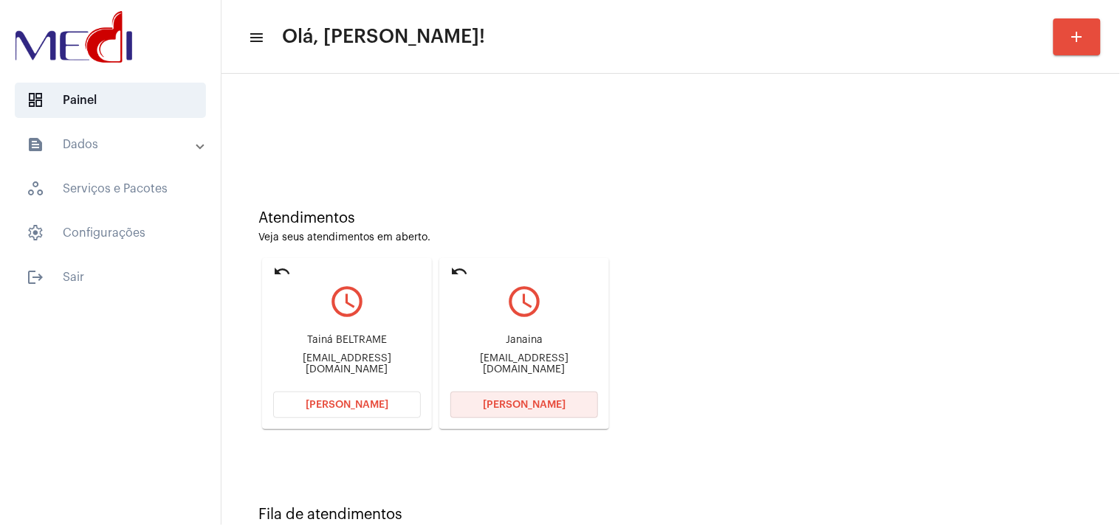
click at [489, 412] on button "Abrir Chamada" at bounding box center [524, 405] width 148 height 27
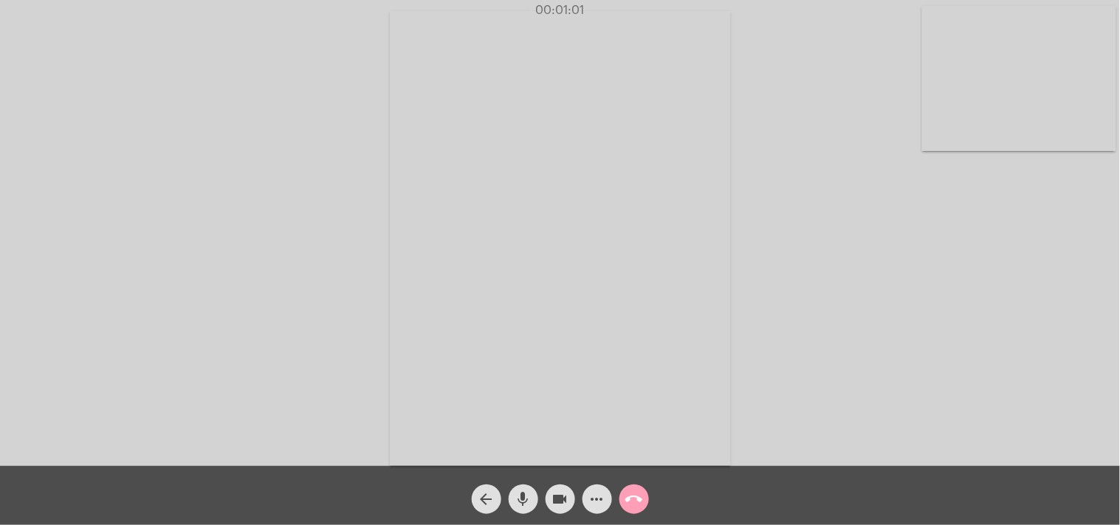
click at [637, 497] on mat-icon "call_end" at bounding box center [634, 500] width 18 height 18
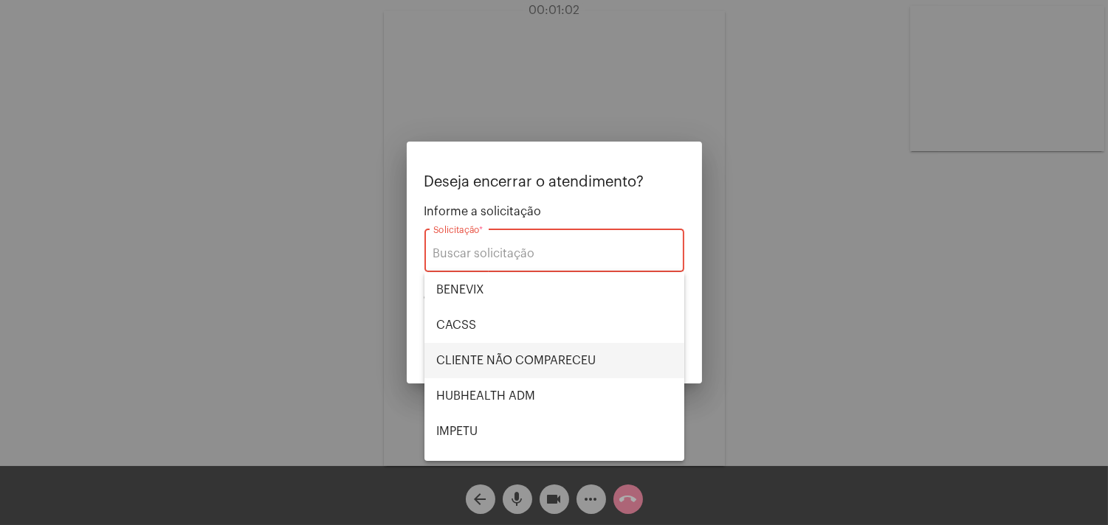
click at [564, 356] on span "CLIENTE NÃO COMPARECEU" at bounding box center [554, 360] width 236 height 35
type input "CLIENTE NÃO COMPARECEU"
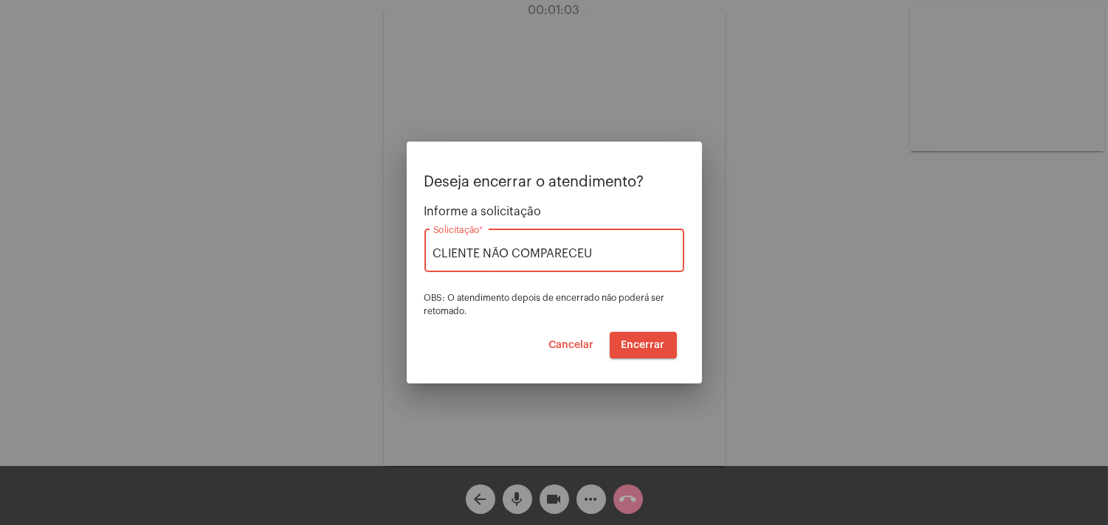
click at [627, 343] on span "Encerrar" at bounding box center [643, 345] width 44 height 10
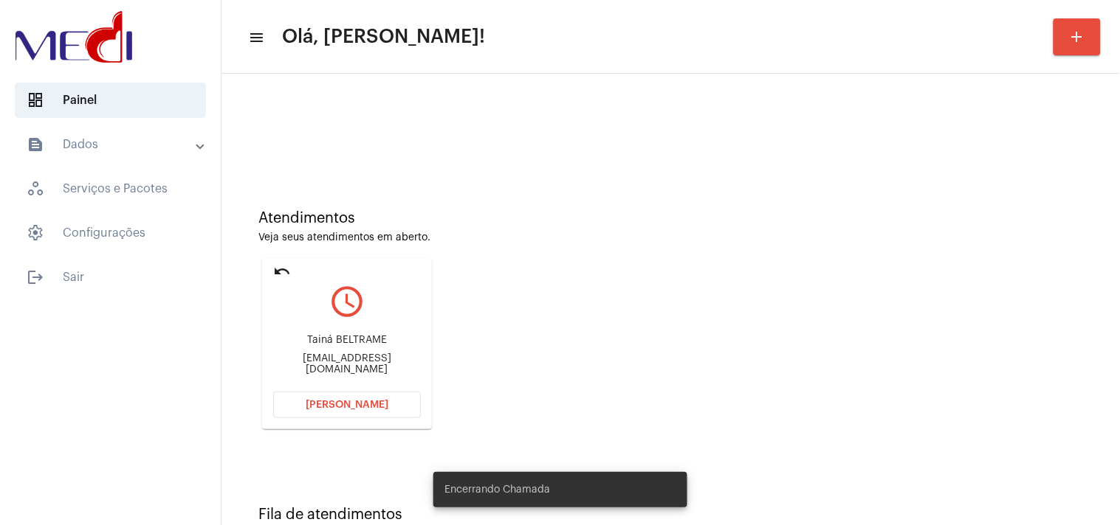
click at [390, 362] on div "taina.beltrame@hotmail.com" at bounding box center [347, 365] width 148 height 22
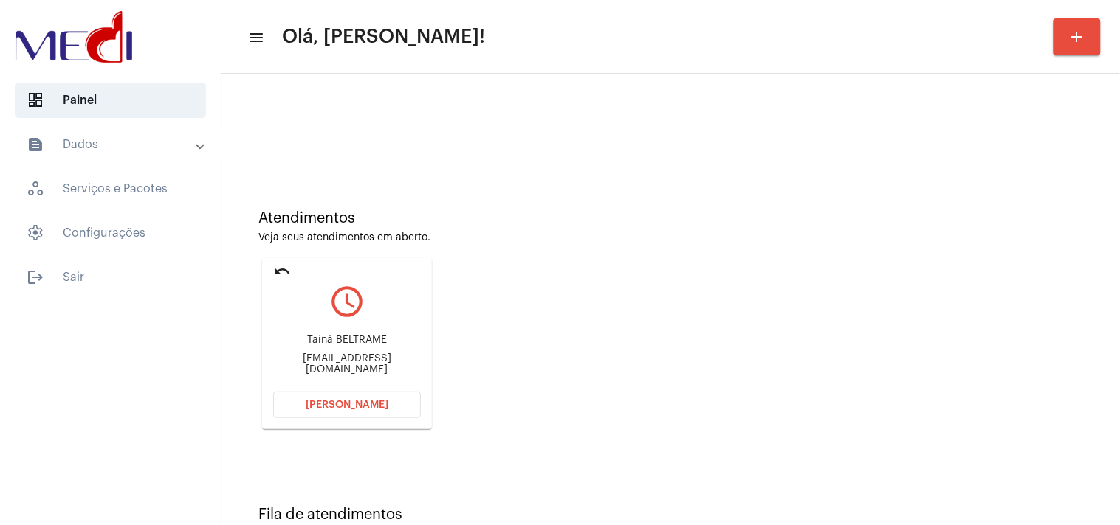
copy mat-card-content "taina.beltrame@hotmail.com Abrir Chamada"
click at [369, 414] on button "Abrir Chamada" at bounding box center [347, 405] width 148 height 27
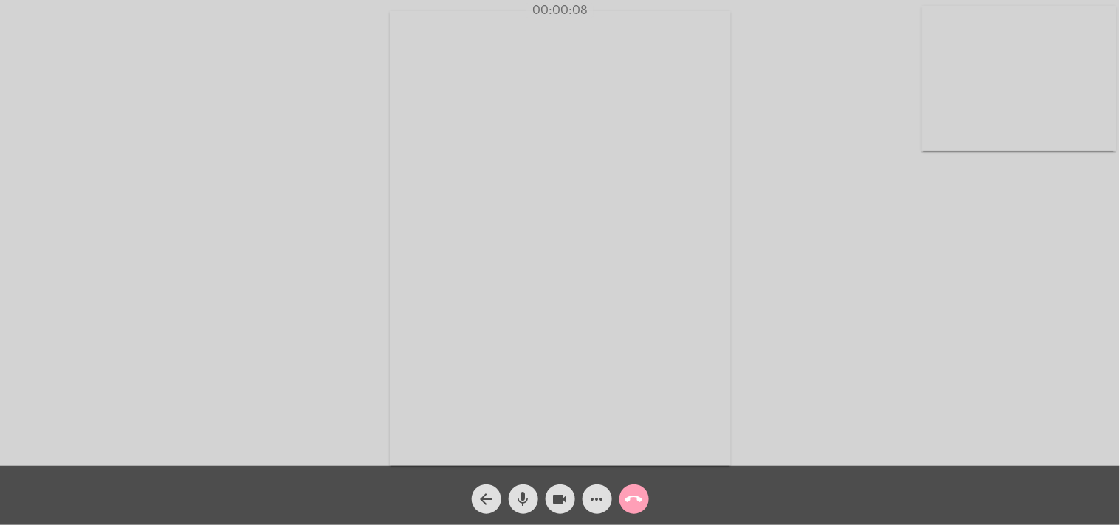
click at [645, 500] on button "call_end" at bounding box center [634, 500] width 30 height 30
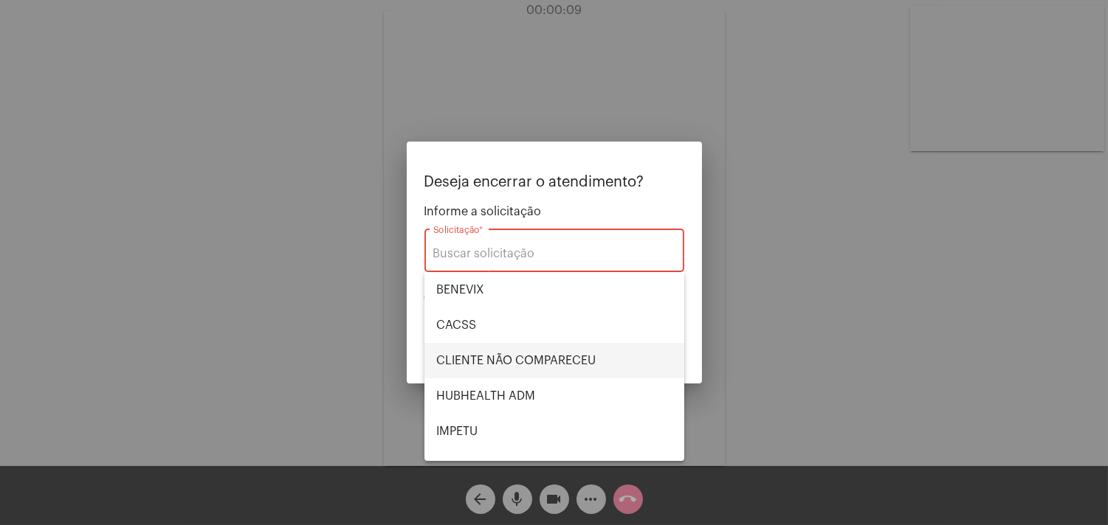
click at [540, 355] on span "CLIENTE NÃO COMPARECEU" at bounding box center [554, 360] width 236 height 35
type input "CLIENTE NÃO COMPARECEU"
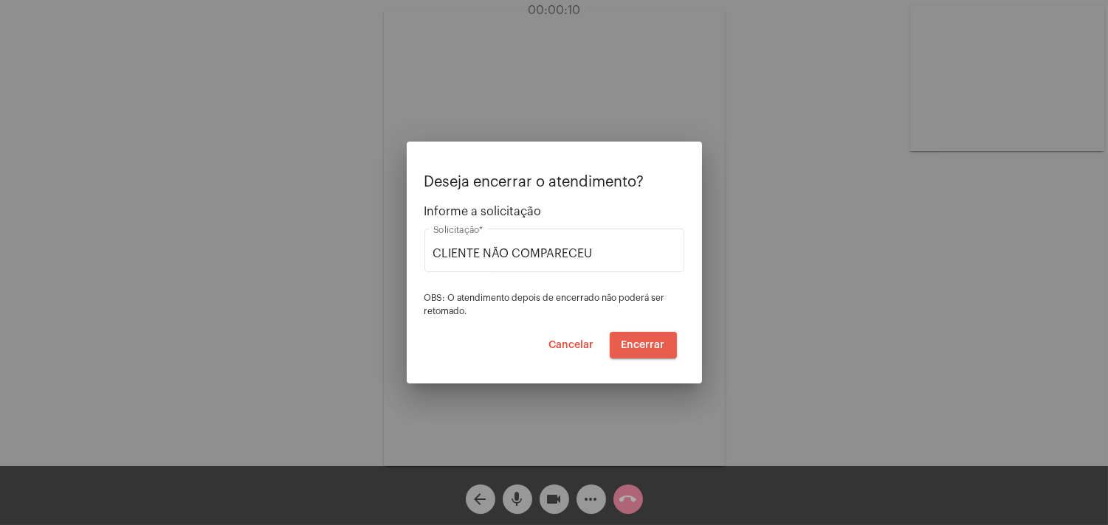
click at [638, 345] on span "Encerrar" at bounding box center [643, 345] width 44 height 10
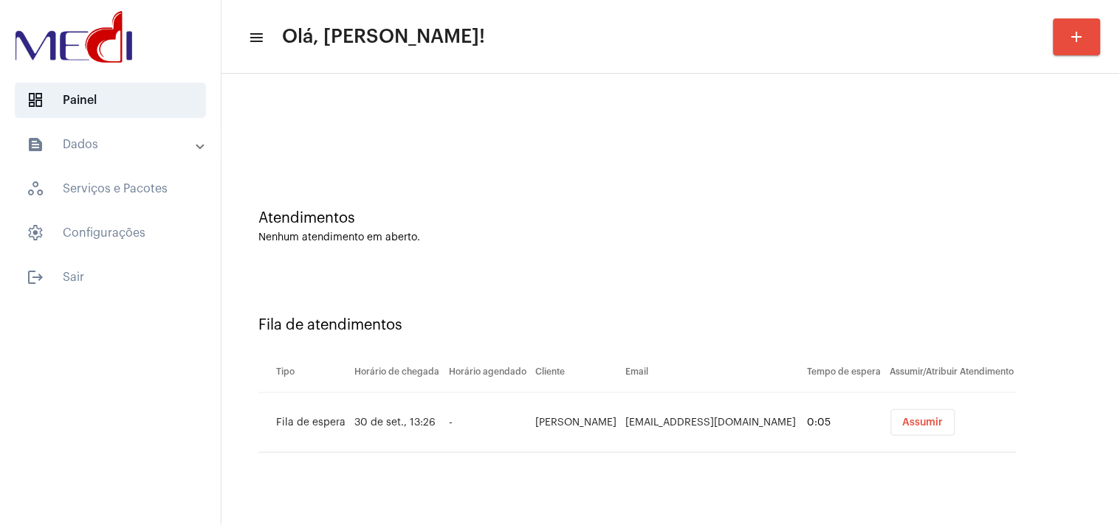
click at [917, 425] on span "Assumir" at bounding box center [923, 423] width 41 height 10
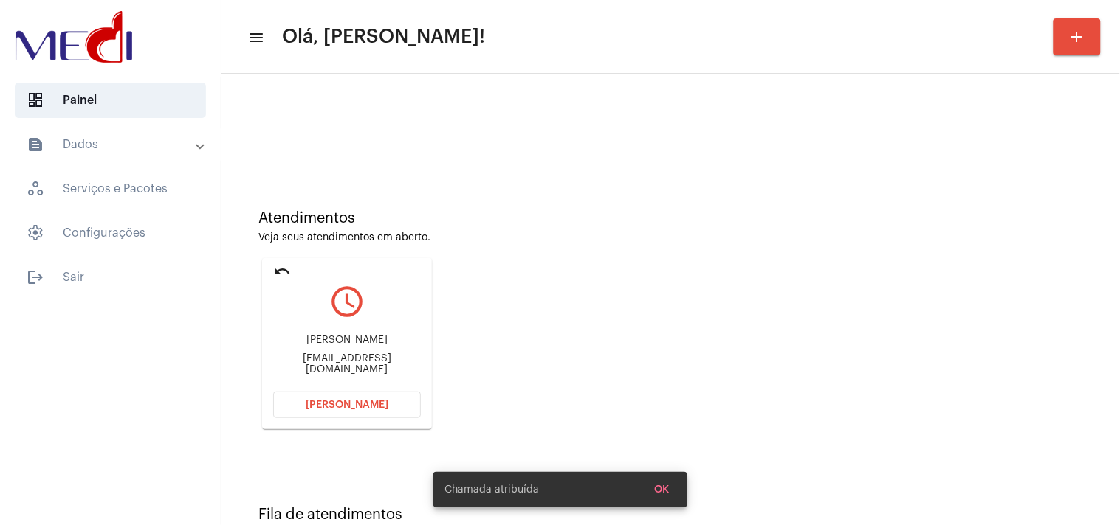
click at [380, 357] on div "Tatiana ferreira de arruda gercinonetostellius@gmail.com" at bounding box center [347, 355] width 148 height 66
copy mat-card-content "gercinonetostellius@gmail.com Abrir Chamada"
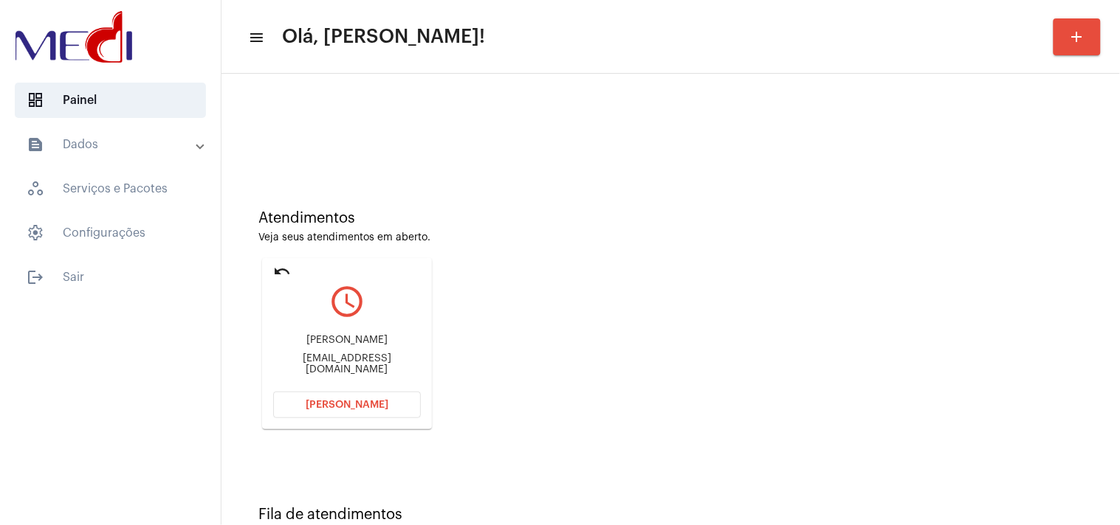
click at [363, 408] on span "Abrir Chamada" at bounding box center [347, 405] width 83 height 10
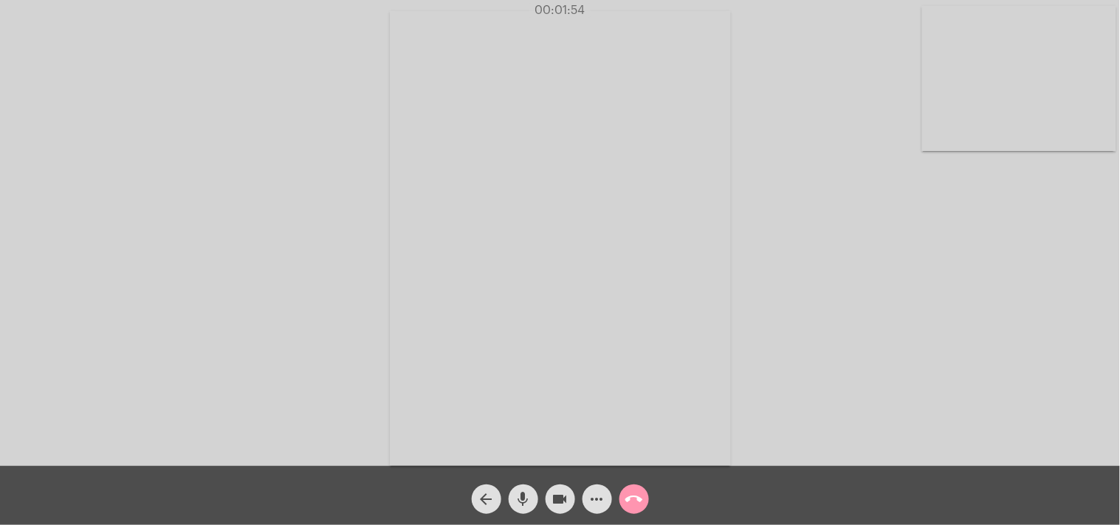
click at [635, 499] on mat-icon "call_end" at bounding box center [634, 500] width 18 height 18
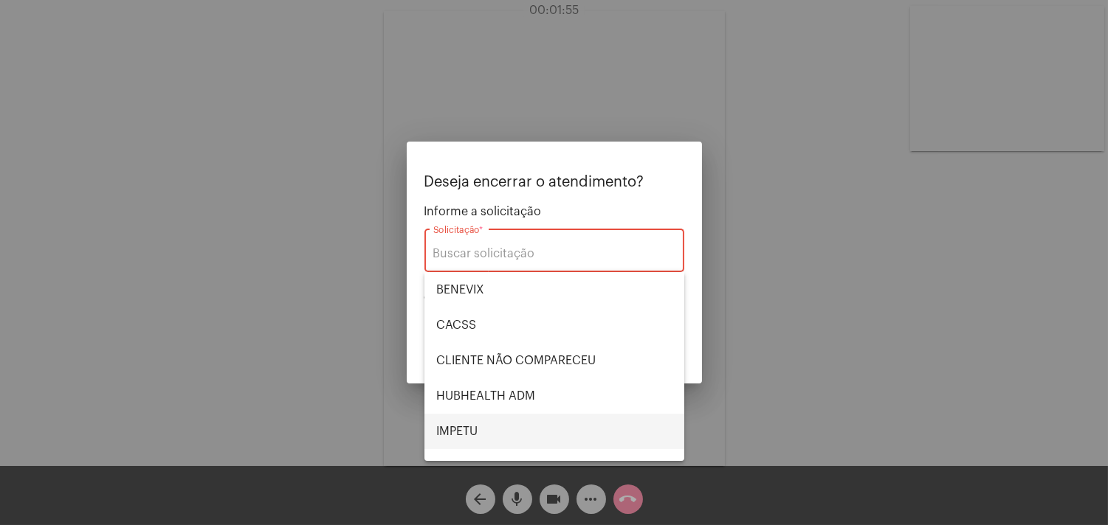
click at [489, 419] on span "IMPETU" at bounding box center [554, 431] width 236 height 35
type input "IMPETU"
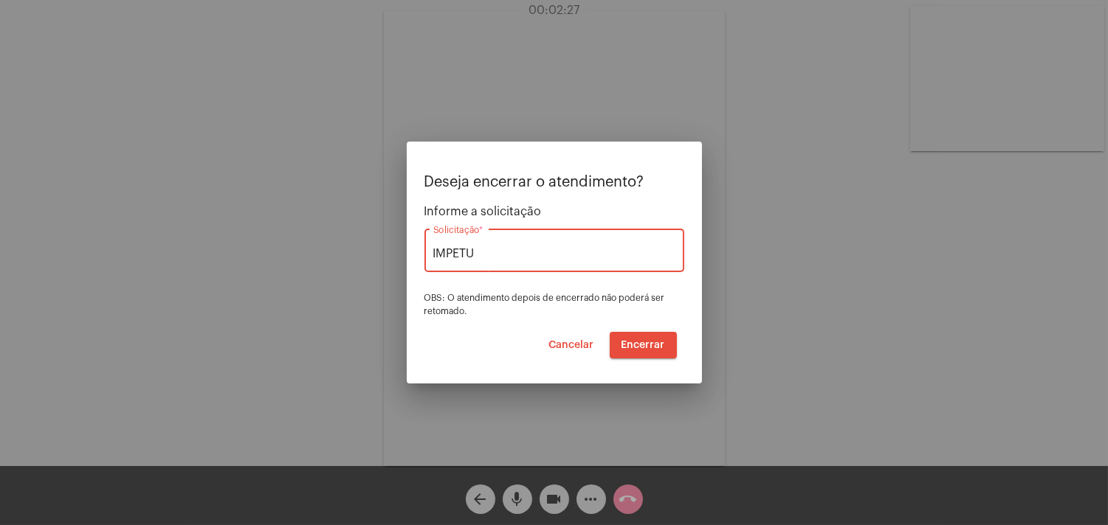
click at [665, 345] on button "Encerrar" at bounding box center [643, 345] width 67 height 27
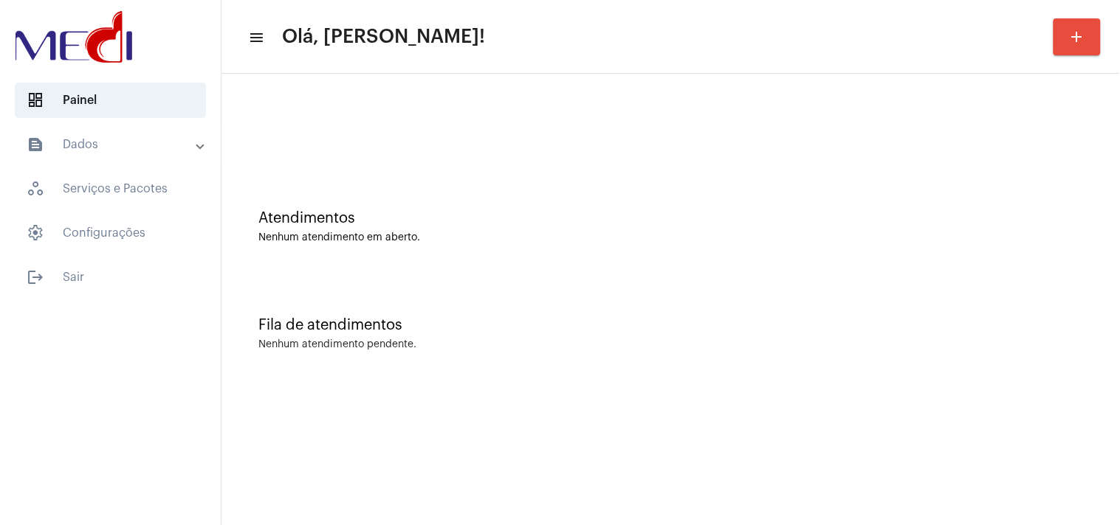
click at [1026, 200] on div "Atendimentos Nenhum atendimento em aberto." at bounding box center [670, 219] width 883 height 107
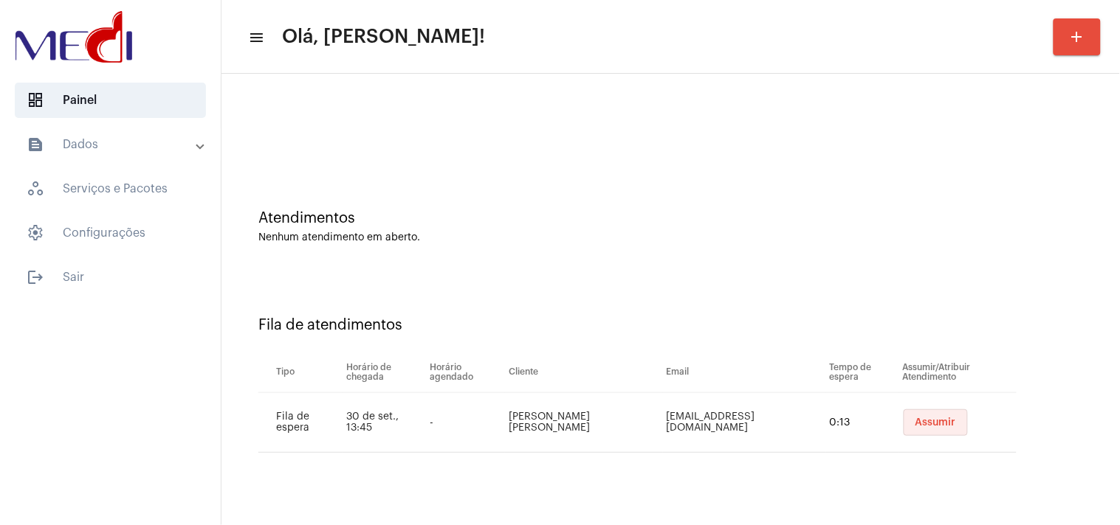
click at [923, 424] on span "Assumir" at bounding box center [935, 423] width 41 height 10
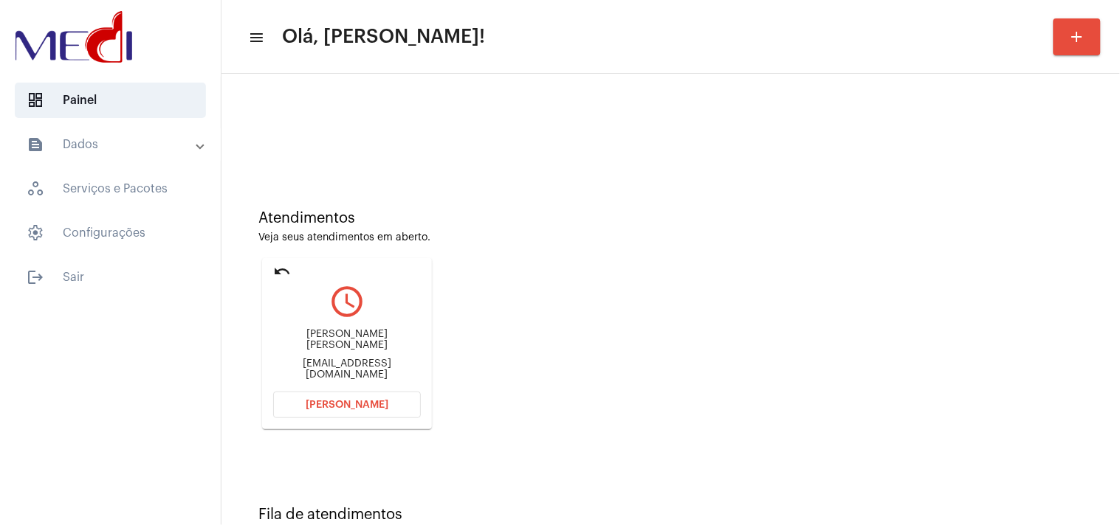
click at [311, 370] on div "docm.campinas@gmail.com" at bounding box center [347, 370] width 148 height 22
copy mat-card-content "docm.campinas@gmail.com Abrir Chamada"
click at [338, 404] on span "[PERSON_NAME]" at bounding box center [347, 405] width 83 height 10
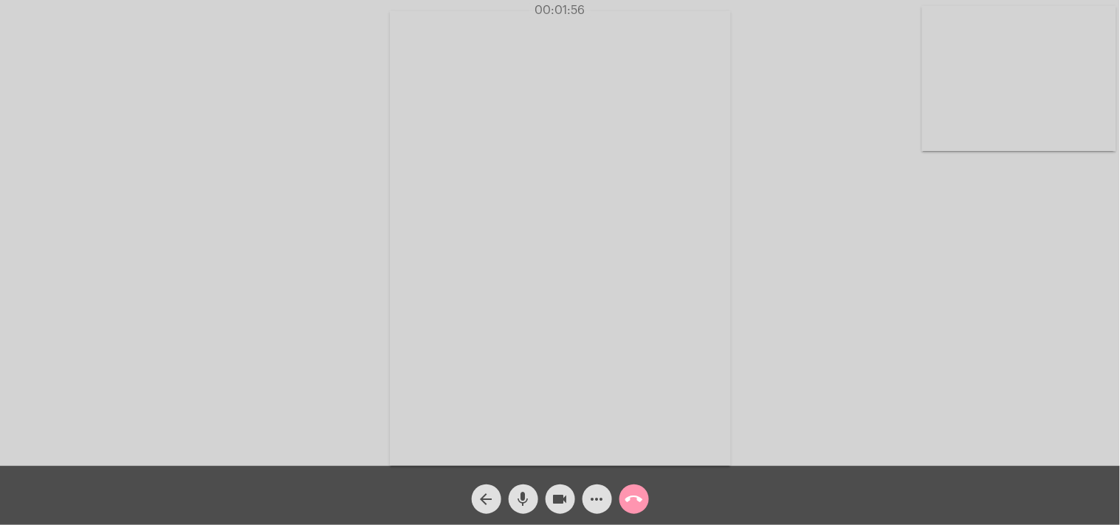
click at [641, 497] on mat-icon "call_end" at bounding box center [634, 500] width 18 height 18
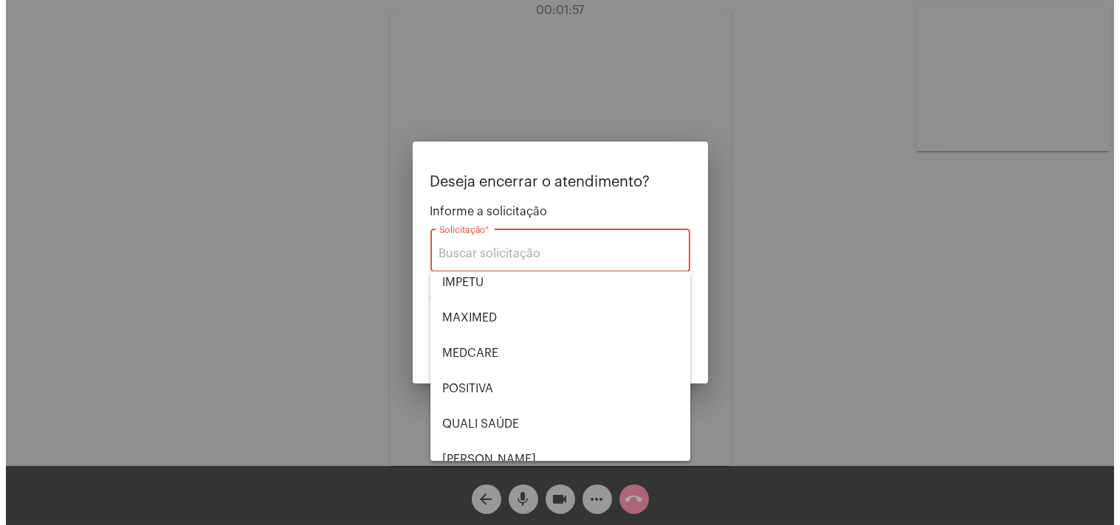
scroll to position [306, 0]
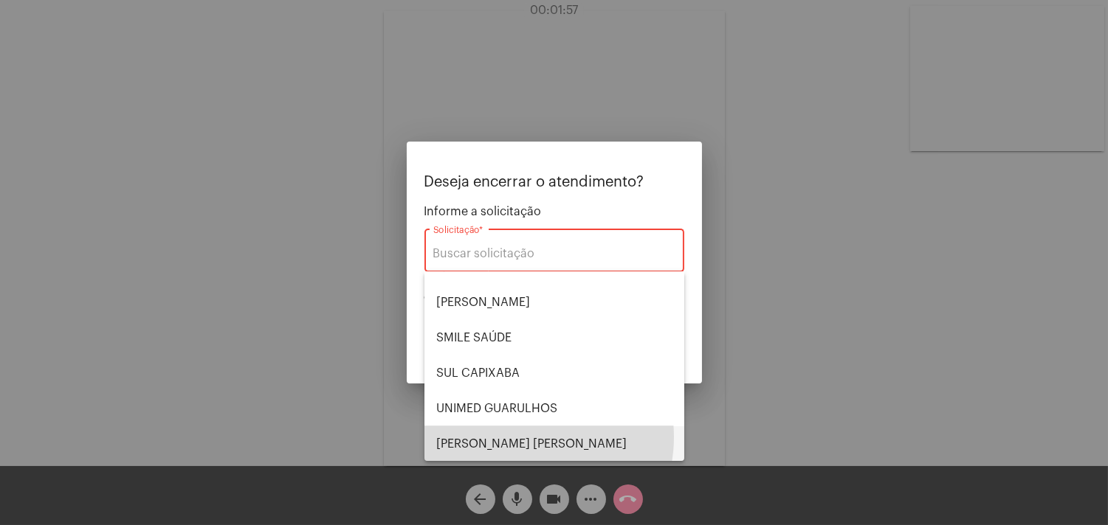
click at [522, 437] on span "[PERSON_NAME] [PERSON_NAME]" at bounding box center [554, 444] width 236 height 35
type input "[PERSON_NAME] [PERSON_NAME]"
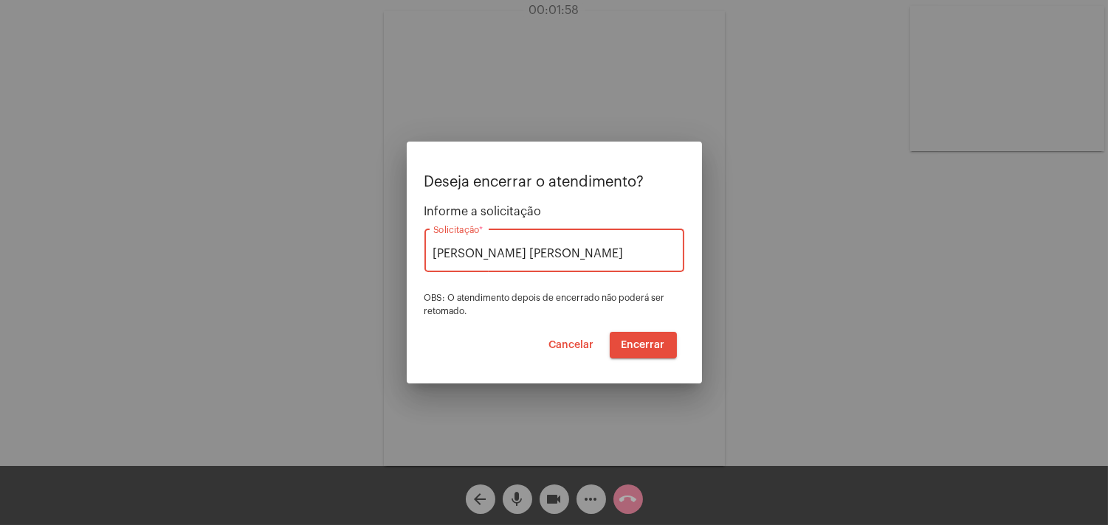
click at [629, 347] on span "Encerrar" at bounding box center [643, 345] width 44 height 10
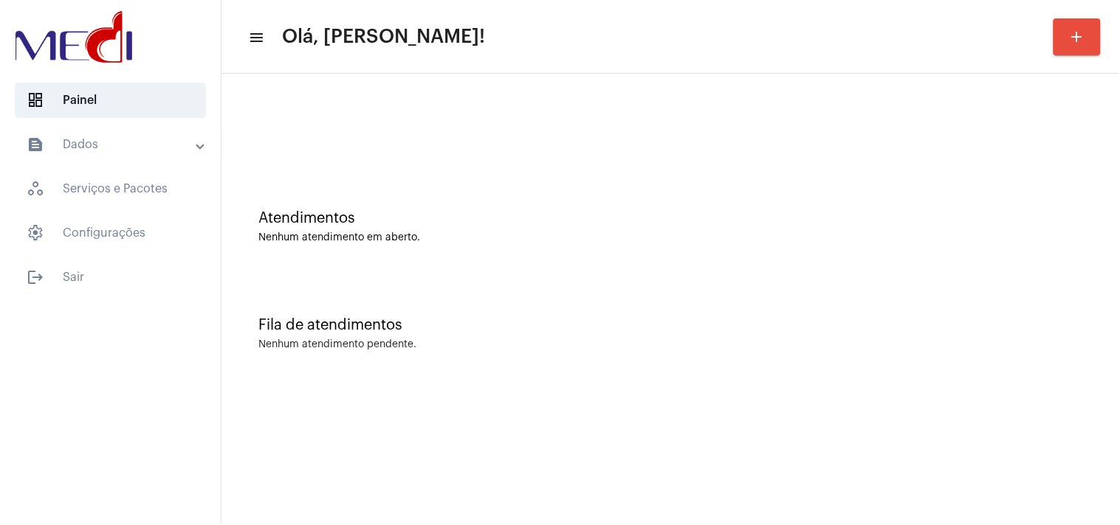
click at [1005, 238] on div "Nenhum atendimento em aberto." at bounding box center [670, 237] width 824 height 11
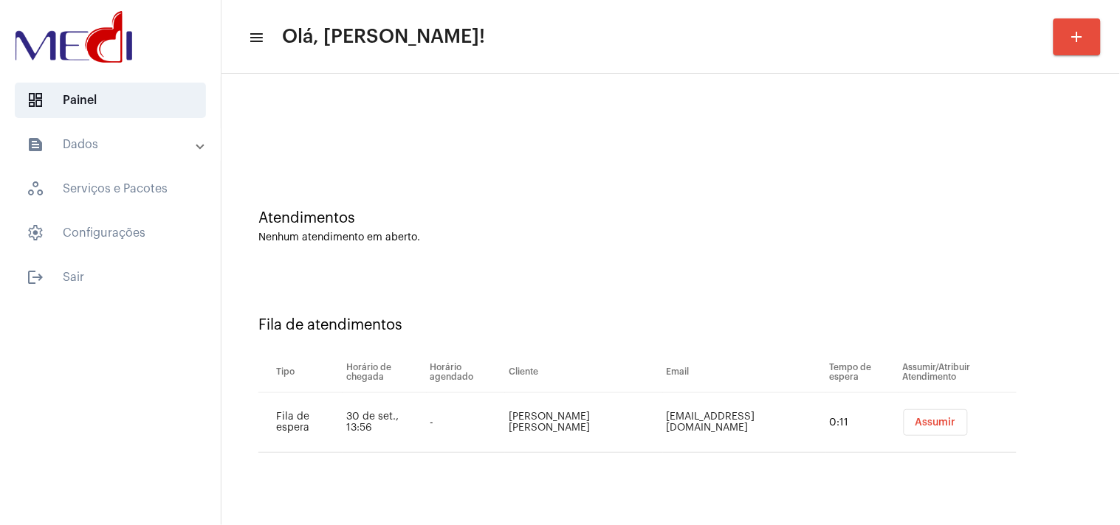
click at [915, 421] on span "Assumir" at bounding box center [935, 423] width 41 height 10
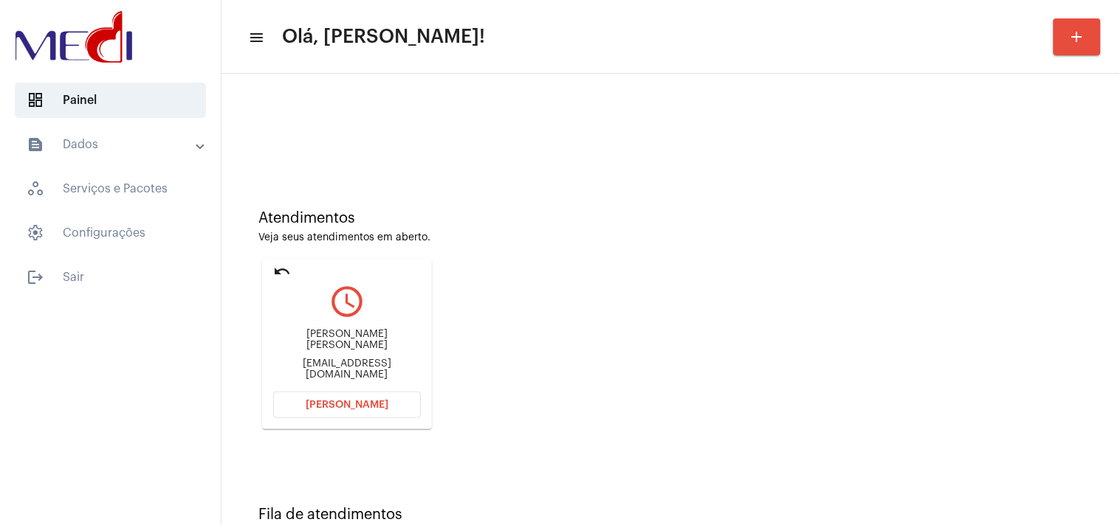
click at [343, 367] on div "[EMAIL_ADDRESS][DOMAIN_NAME]" at bounding box center [347, 370] width 148 height 22
copy mat-card-content "[EMAIL_ADDRESS][DOMAIN_NAME] [PERSON_NAME]"
click at [336, 402] on span "[PERSON_NAME]" at bounding box center [347, 405] width 83 height 10
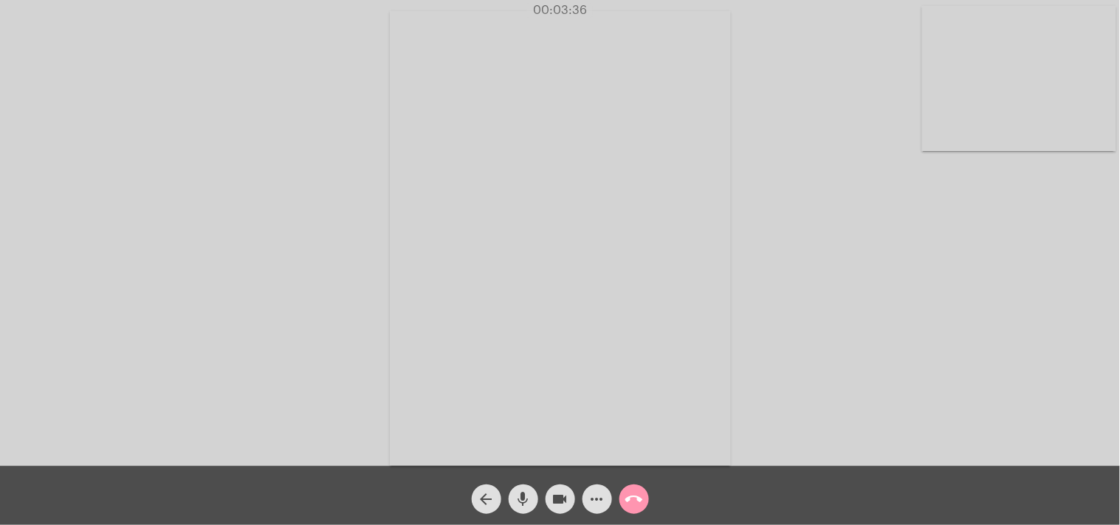
click at [632, 496] on mat-icon "call_end" at bounding box center [634, 500] width 18 height 18
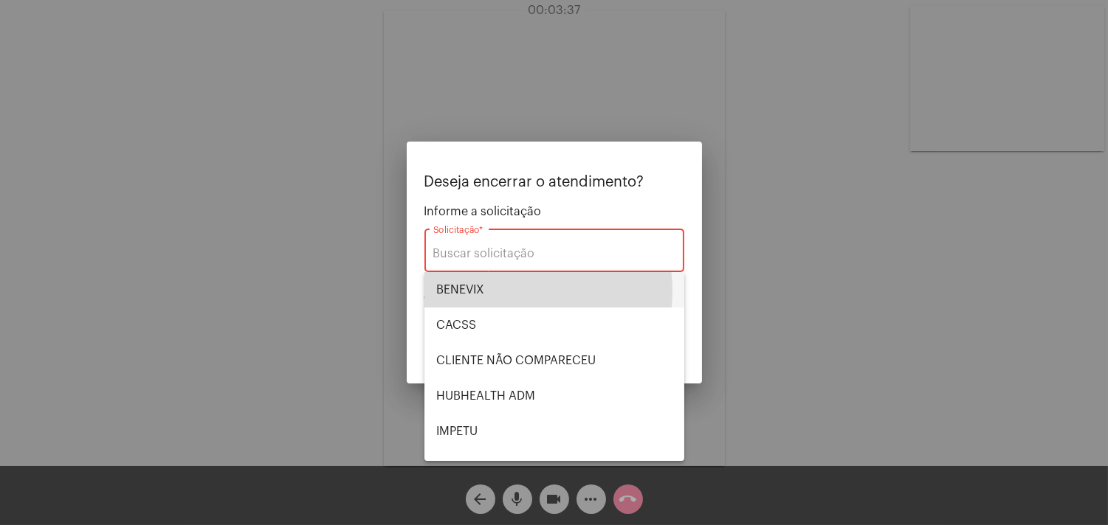
click at [506, 292] on span "BENEVIX" at bounding box center [554, 289] width 236 height 35
type input "BENEVIX"
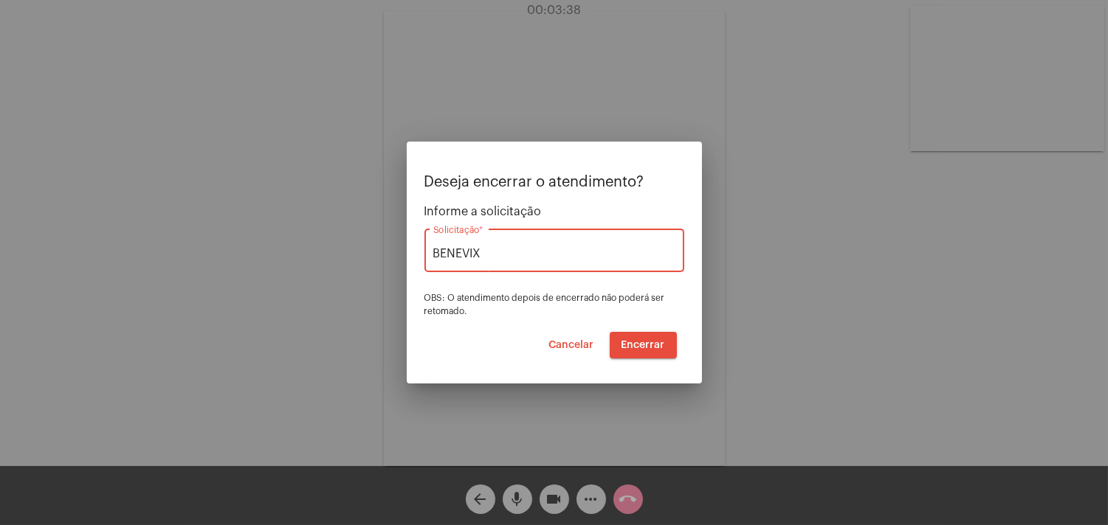
click at [648, 343] on span "Encerrar" at bounding box center [643, 345] width 44 height 10
